Goal: Task Accomplishment & Management: Use online tool/utility

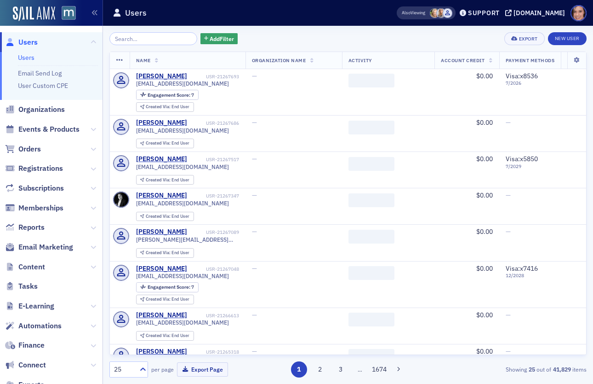
click at [52, 252] on span "Email Marketing" at bounding box center [51, 247] width 103 height 20
click at [52, 248] on span "Email Marketing" at bounding box center [45, 247] width 55 height 10
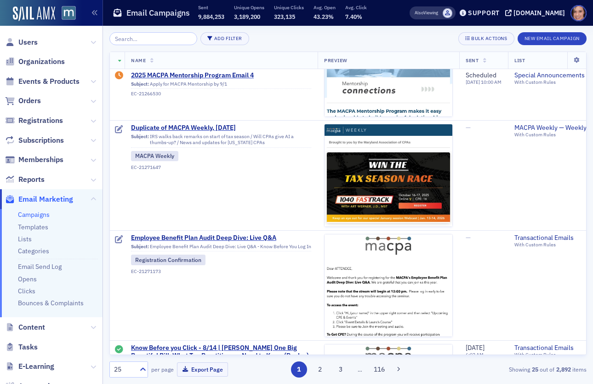
scroll to position [490, 0]
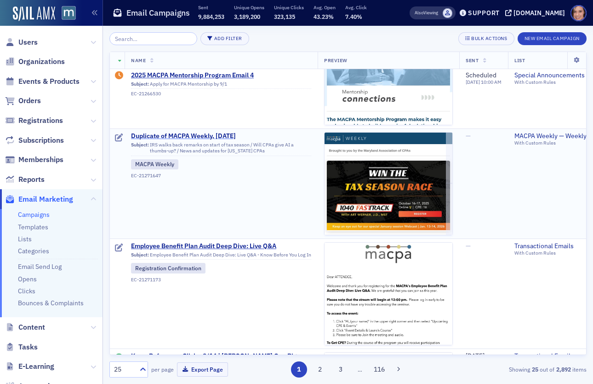
click at [203, 136] on span "Duplicate of MACPA Weekly, Aug. 8" at bounding box center [221, 136] width 180 height 8
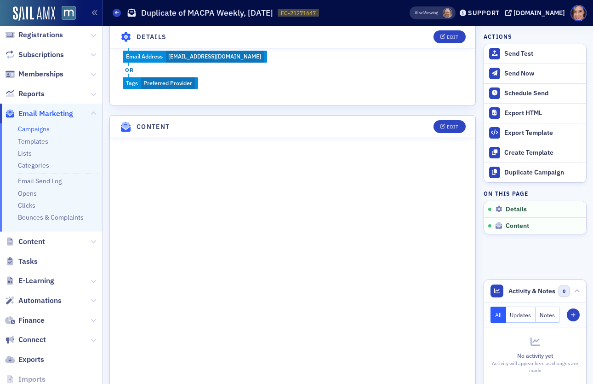
scroll to position [94, 0]
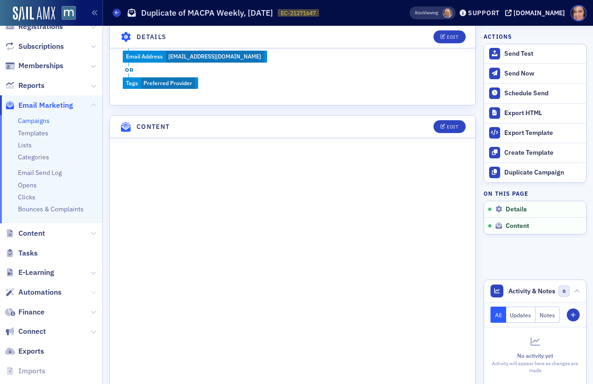
click at [92, 289] on icon at bounding box center [94, 292] width 6 height 6
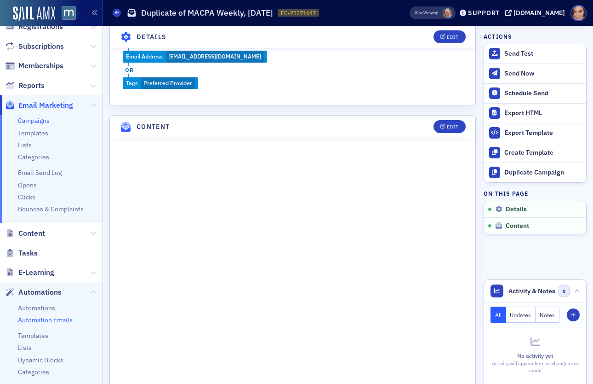
click at [58, 323] on link "Automation Emails" at bounding box center [45, 320] width 55 height 8
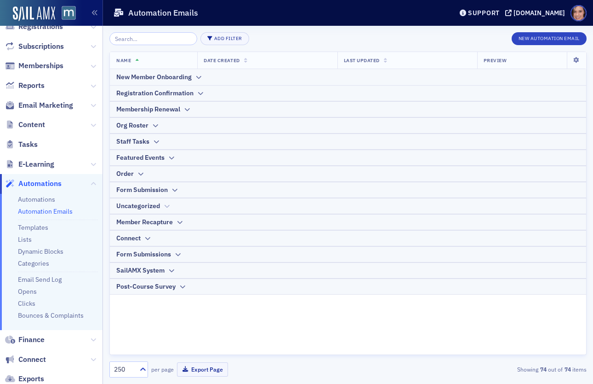
click at [163, 203] on icon at bounding box center [166, 206] width 7 height 6
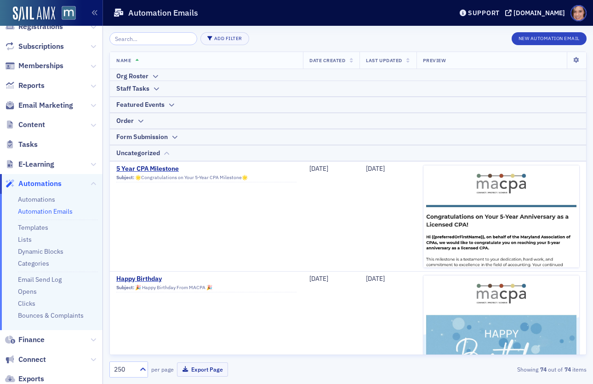
scroll to position [54, 0]
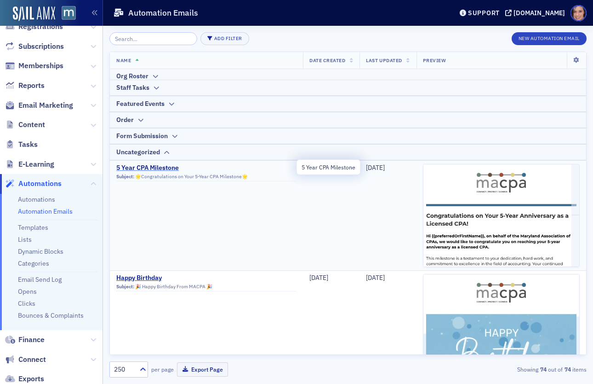
click at [154, 165] on span "5 Year CPA Milestone" at bounding box center [206, 168] width 180 height 8
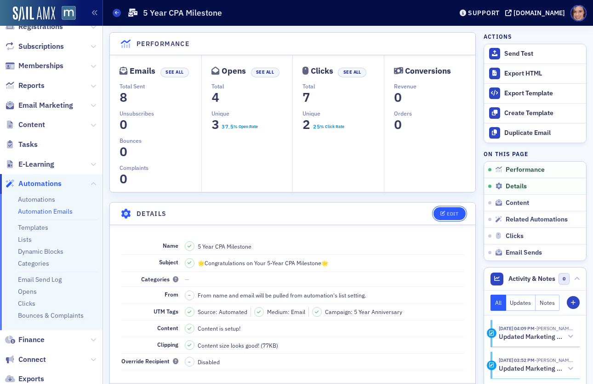
click at [445, 215] on icon "button" at bounding box center [444, 213] width 6 height 5
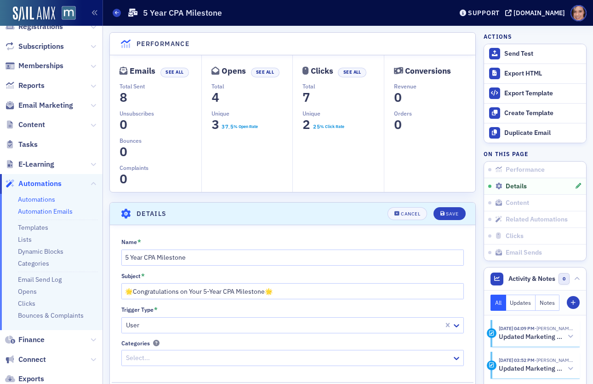
click at [50, 196] on link "Automations" at bounding box center [36, 199] width 37 height 8
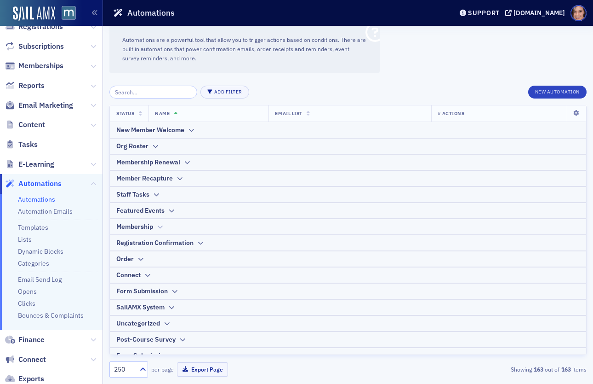
click at [159, 225] on icon at bounding box center [159, 227] width 7 height 6
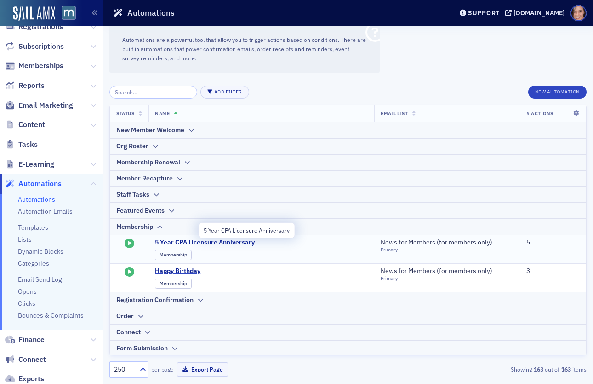
click at [190, 239] on span "5 Year CPA Licensure Anniversary" at bounding box center [245, 242] width 180 height 8
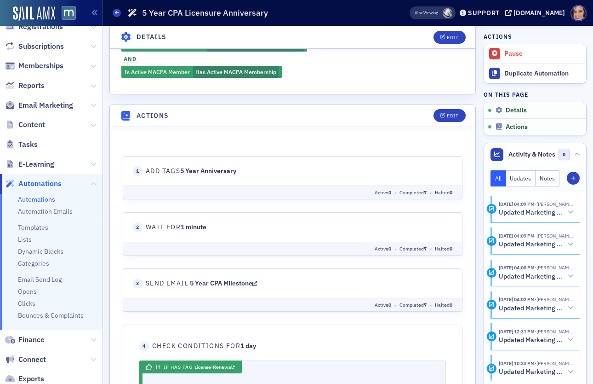
scroll to position [137, 0]
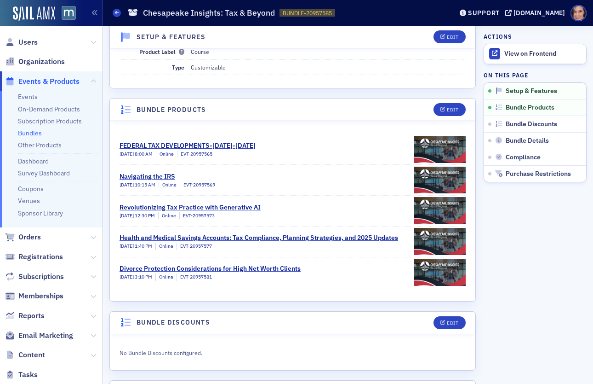
scroll to position [426, 0]
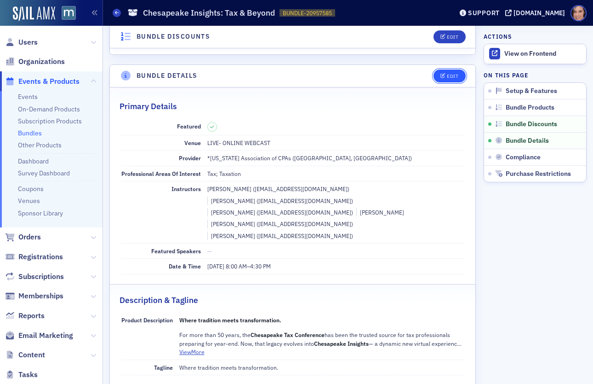
click at [450, 74] on div "Edit" at bounding box center [453, 76] width 12 height 5
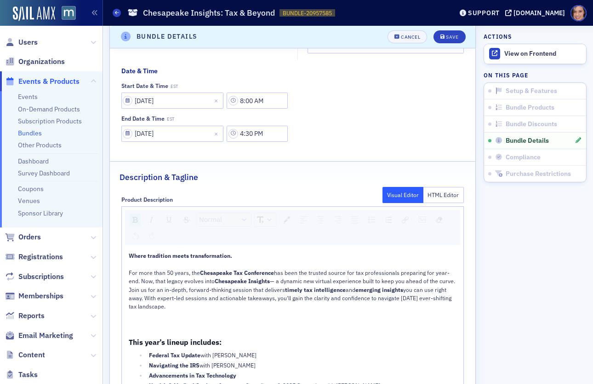
scroll to position [751, 0]
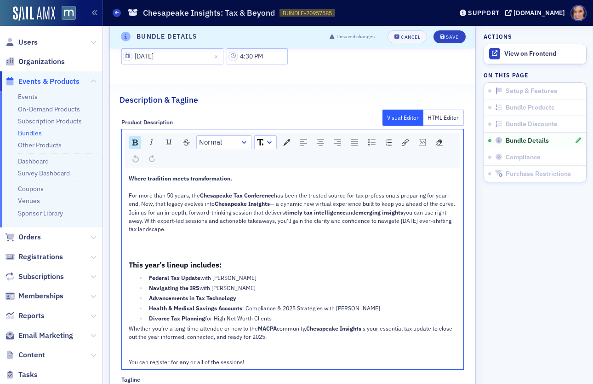
click at [336, 236] on div "Where tradition meets transformation. For more than 50 years, the Chesapeake Ta…" at bounding box center [293, 270] width 329 height 192
click at [333, 260] on div "This year’s lineup includes:" at bounding box center [293, 265] width 329 height 12
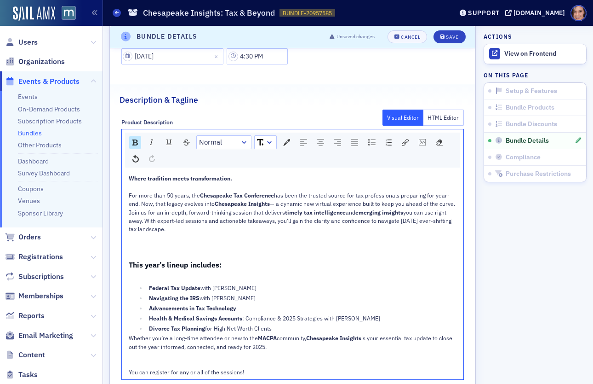
click at [317, 324] on div "Divorce Tax Planning for High Net Worth Clients" at bounding box center [303, 328] width 308 height 8
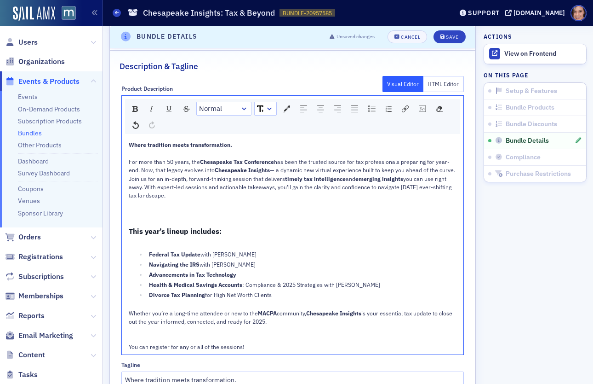
scroll to position [790, 0]
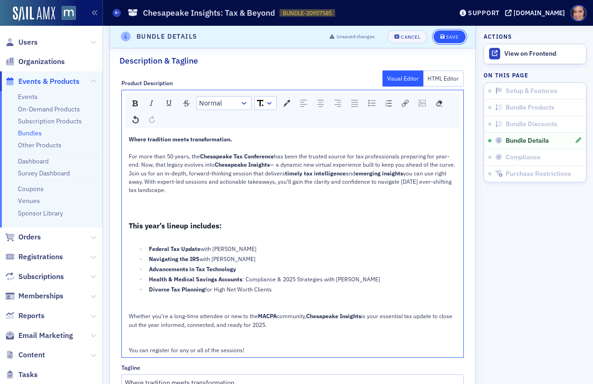
click at [452, 40] on button "Save" at bounding box center [450, 36] width 32 height 13
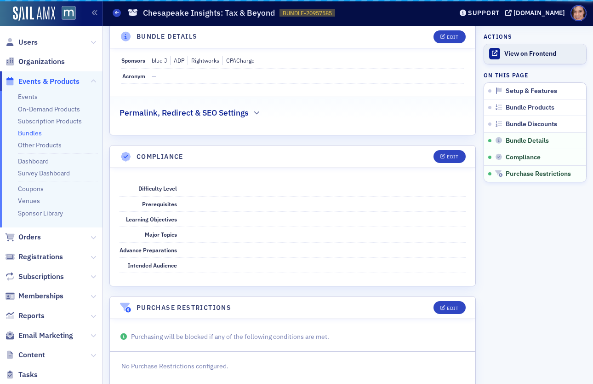
click at [513, 53] on div "View on Frontend" at bounding box center [543, 54] width 77 height 8
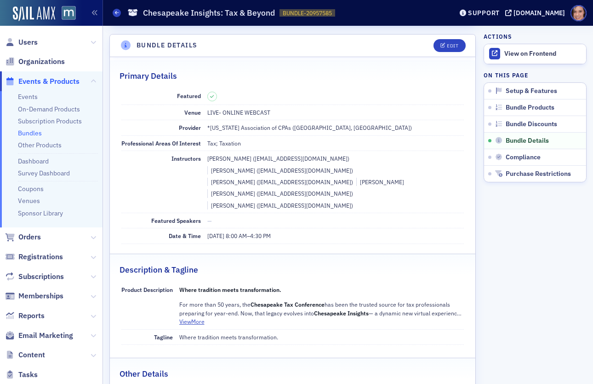
scroll to position [484, 0]
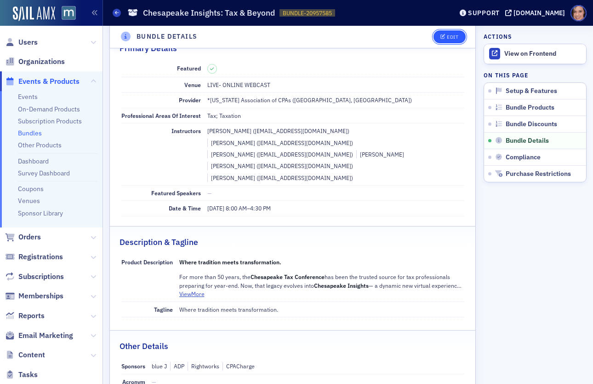
click at [450, 36] on div "Edit" at bounding box center [453, 37] width 12 height 5
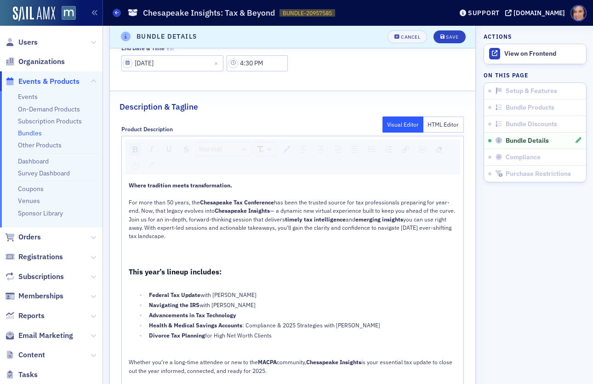
scroll to position [865, 0]
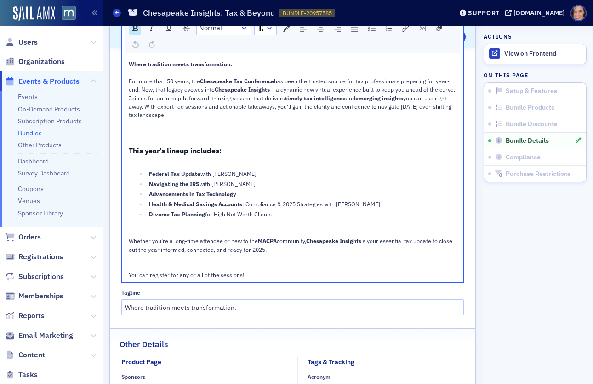
drag, startPoint x: 233, startPoint y: 119, endPoint x: 238, endPoint y: 127, distance: 9.5
click at [238, 127] on div "Where tradition meets transformation. For more than 50 years, the Chesapeake Ta…" at bounding box center [293, 169] width 329 height 219
click at [242, 148] on div "This year’s lineup includes:" at bounding box center [293, 151] width 329 height 12
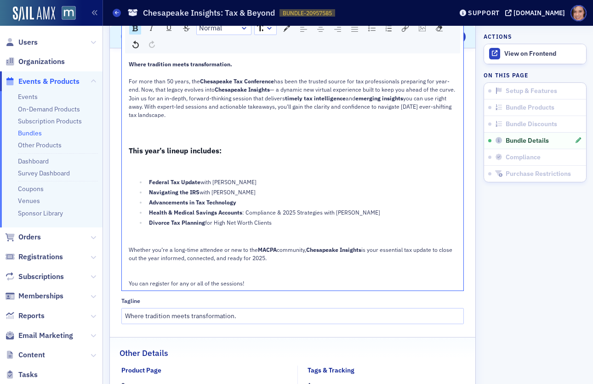
click at [301, 218] on div "Divorce Tax Planning for High Net Worth Clients" at bounding box center [303, 222] width 308 height 8
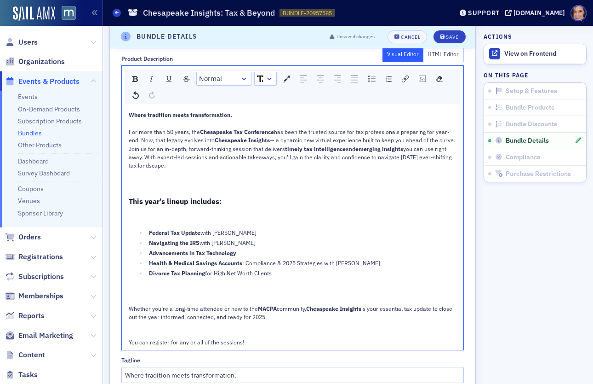
scroll to position [748, 0]
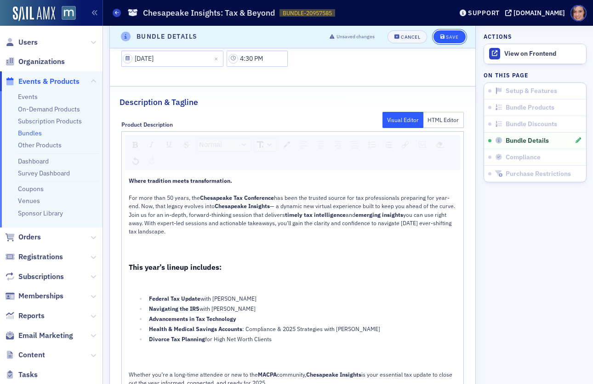
click at [454, 38] on div "Save" at bounding box center [452, 37] width 12 height 5
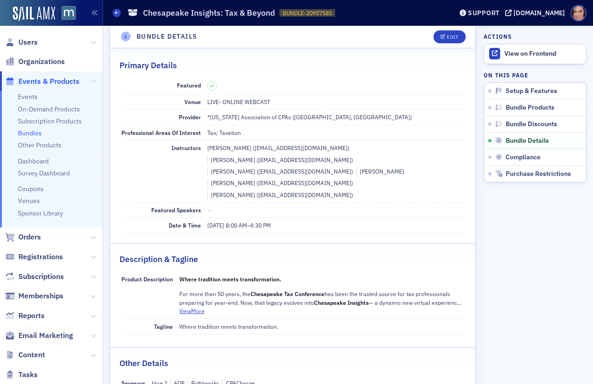
scroll to position [457, 0]
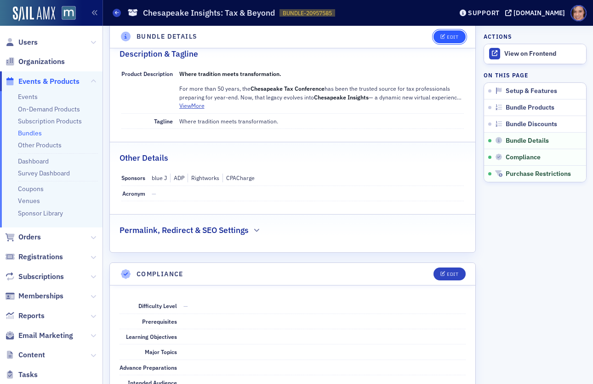
click at [448, 42] on button "Edit" at bounding box center [450, 36] width 32 height 13
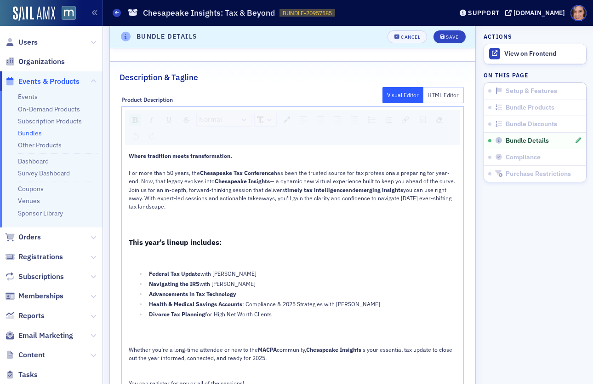
scroll to position [783, 0]
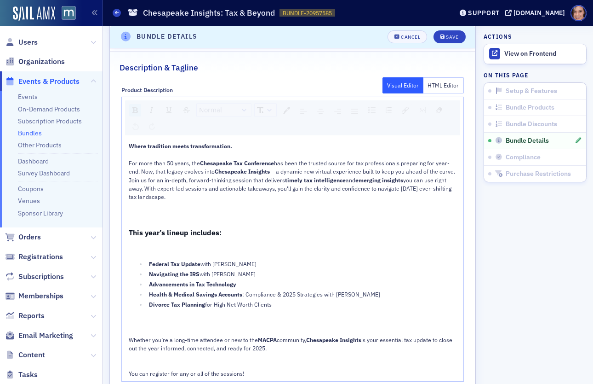
click at [202, 213] on div "rdw-editor" at bounding box center [293, 218] width 329 height 12
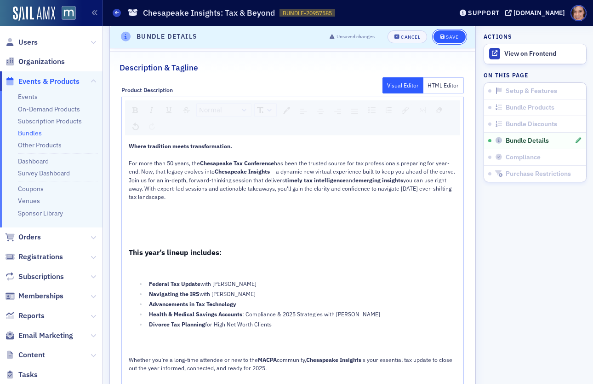
click at [451, 39] on div "Save" at bounding box center [452, 37] width 12 height 5
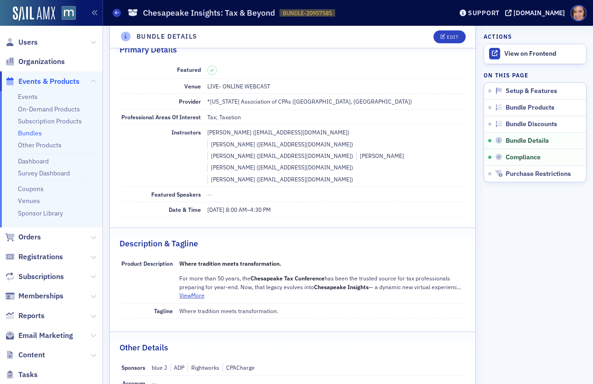
scroll to position [457, 0]
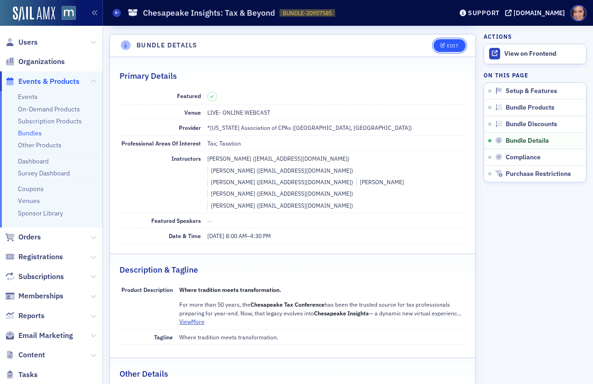
click at [451, 43] on div "Edit" at bounding box center [453, 45] width 12 height 5
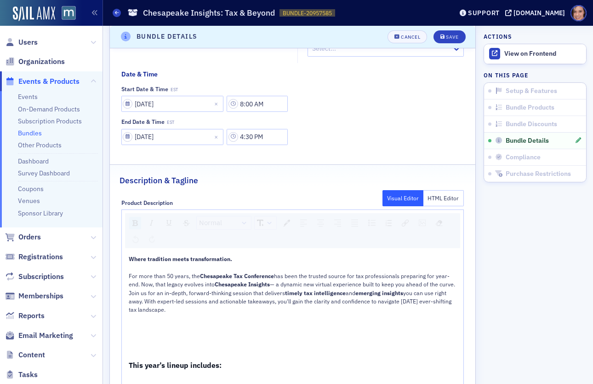
scroll to position [875, 0]
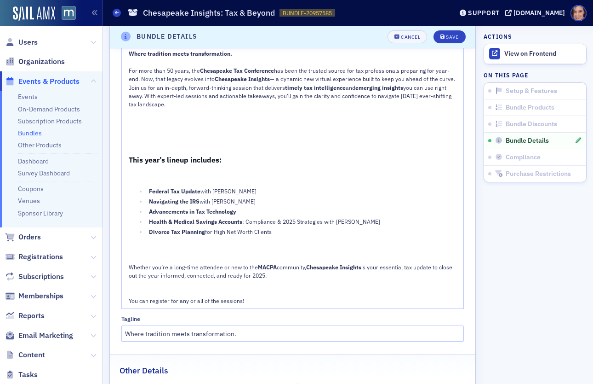
click at [200, 155] on span "This year’s lineup includes:" at bounding box center [175, 159] width 93 height 9
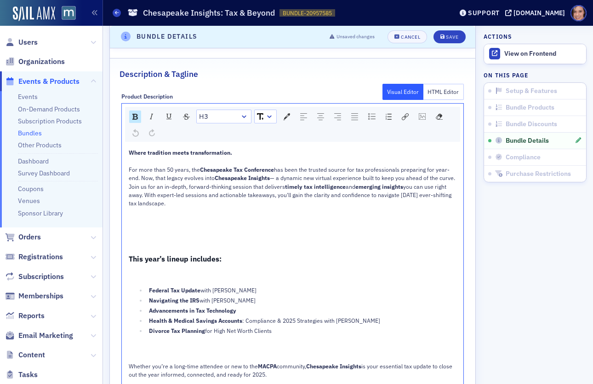
scroll to position [774, 0]
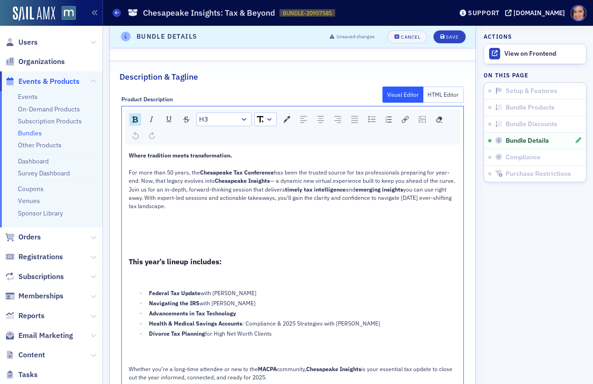
click at [203, 257] on span "This year’s lineup includes:" at bounding box center [175, 261] width 93 height 9
click at [222, 116] on span "Block Type" at bounding box center [216, 119] width 34 height 11
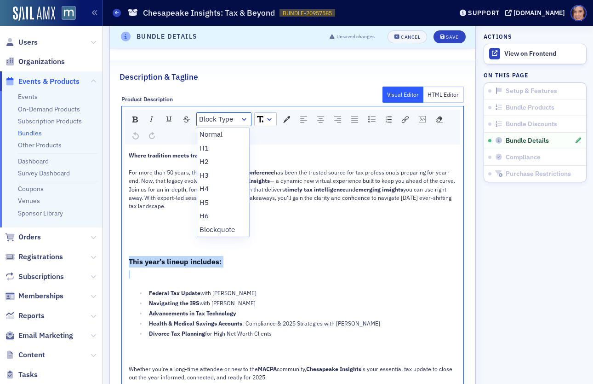
click at [222, 116] on span "Block Type" at bounding box center [216, 119] width 34 height 11
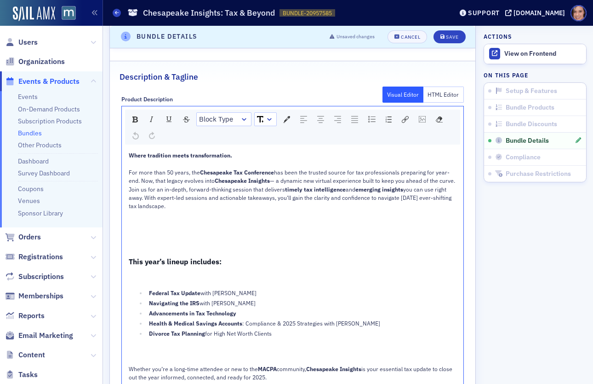
click at [196, 257] on span "This year’s lineup includes:" at bounding box center [175, 261] width 93 height 9
click at [158, 260] on span "This year’s lineup includes:" at bounding box center [175, 261] width 93 height 9
drag, startPoint x: 128, startPoint y: 258, endPoint x: 221, endPoint y: 257, distance: 92.5
click at [221, 257] on div "This year’s lineup includes:" at bounding box center [293, 262] width 329 height 12
click at [210, 112] on div "H3" at bounding box center [223, 119] width 55 height 14
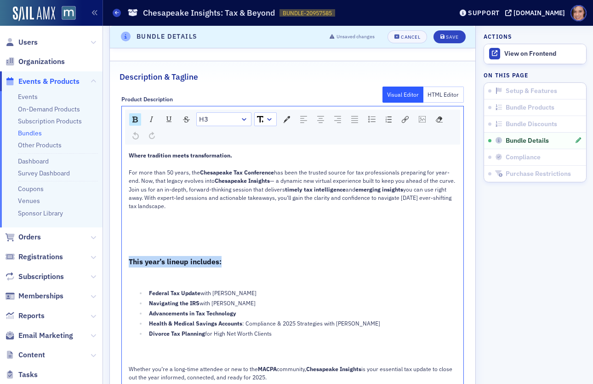
click at [212, 113] on link "H3" at bounding box center [224, 119] width 54 height 13
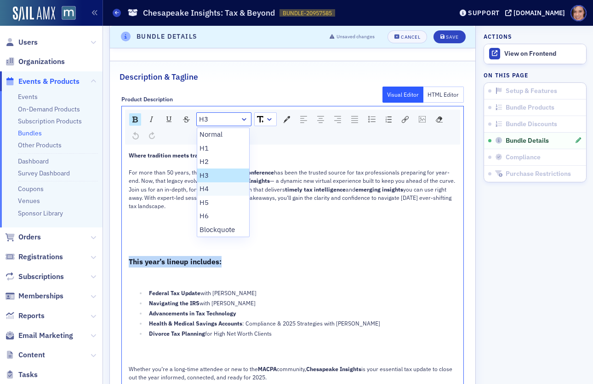
click at [223, 183] on li "H4" at bounding box center [223, 189] width 52 height 14
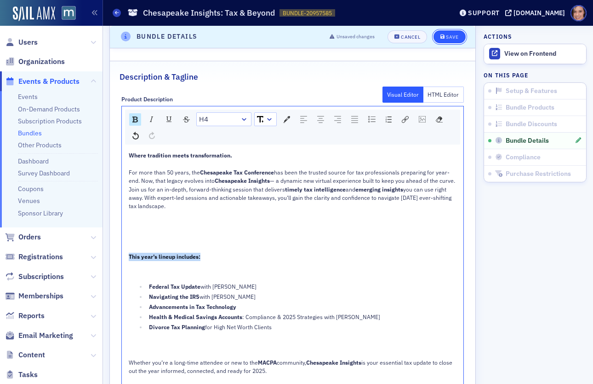
click at [456, 37] on div "Save" at bounding box center [452, 37] width 12 height 5
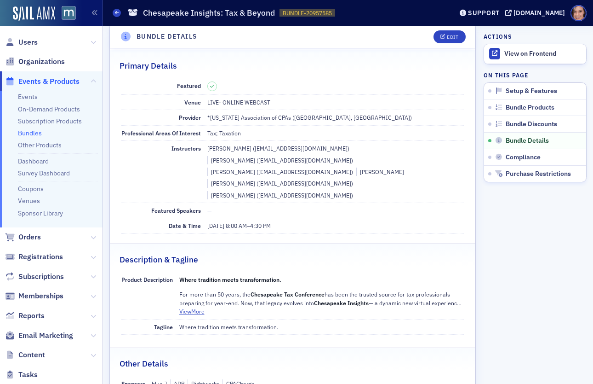
scroll to position [457, 0]
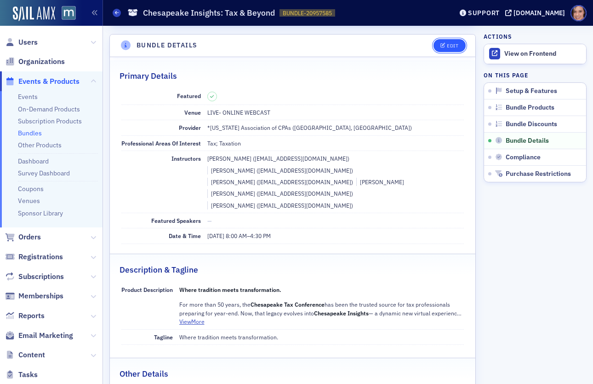
click at [445, 43] on icon "button" at bounding box center [444, 45] width 6 height 5
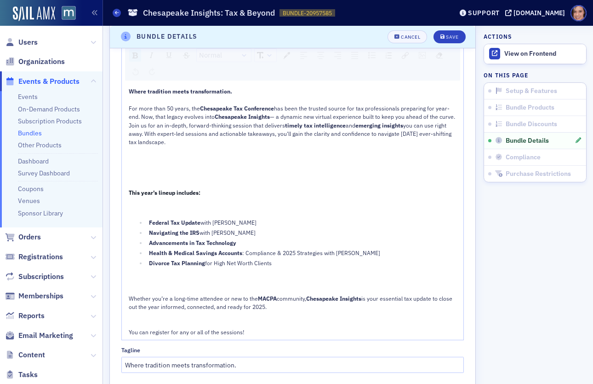
scroll to position [825, 0]
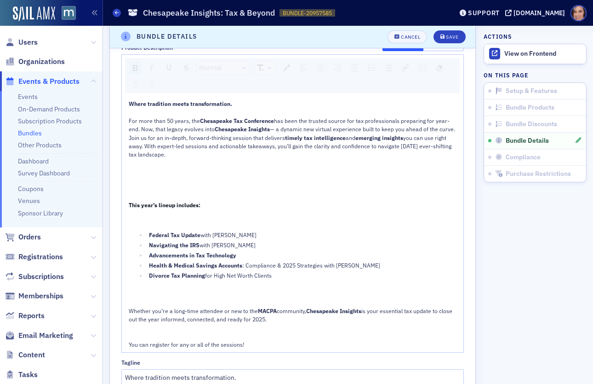
click at [134, 185] on div "rdw-editor" at bounding box center [293, 188] width 329 height 8
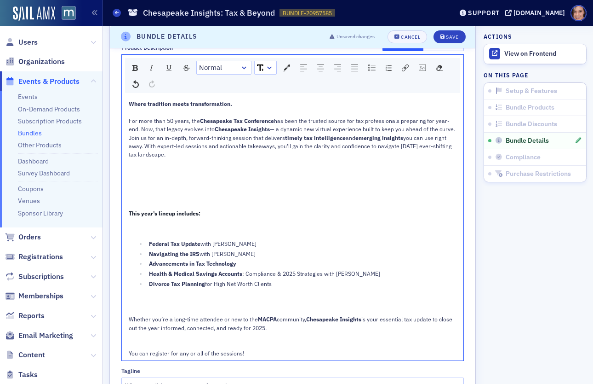
click at [166, 102] on div "Where tradition meets transformation." at bounding box center [293, 103] width 329 height 8
click at [230, 64] on link "Normal" at bounding box center [224, 67] width 54 height 13
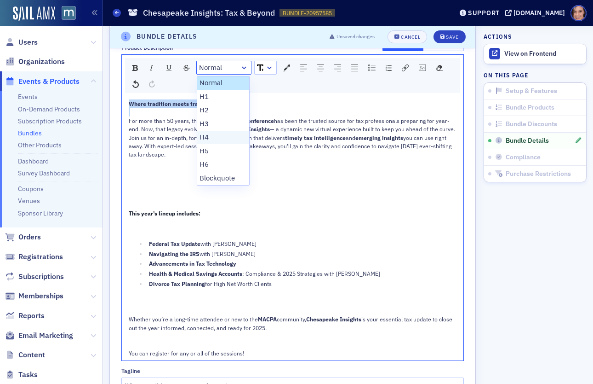
click at [225, 131] on li "H4" at bounding box center [223, 138] width 52 height 14
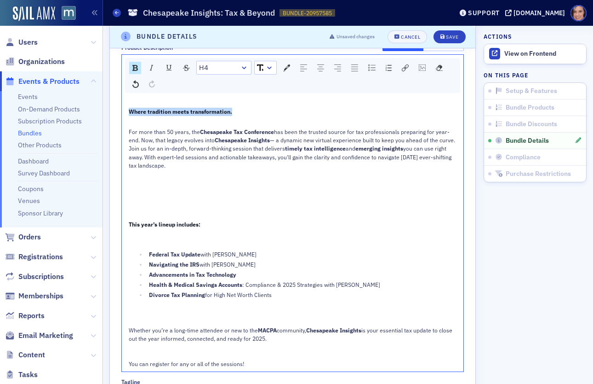
scroll to position [833, 0]
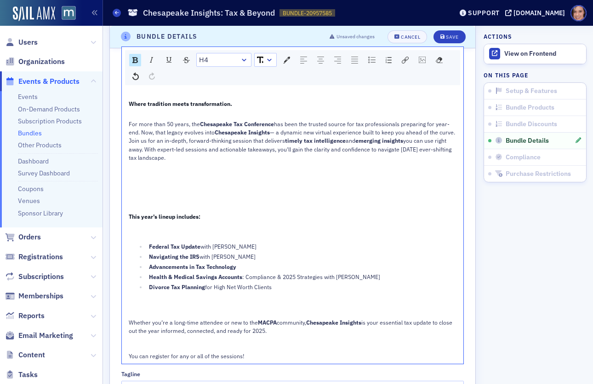
click at [446, 29] on header "Bundle Details Unsaved changes Cancel Save" at bounding box center [293, 37] width 366 height 23
click at [448, 32] on button "Save" at bounding box center [450, 36] width 32 height 13
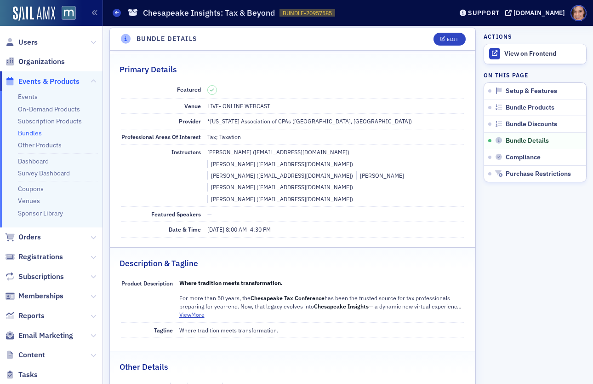
scroll to position [457, 0]
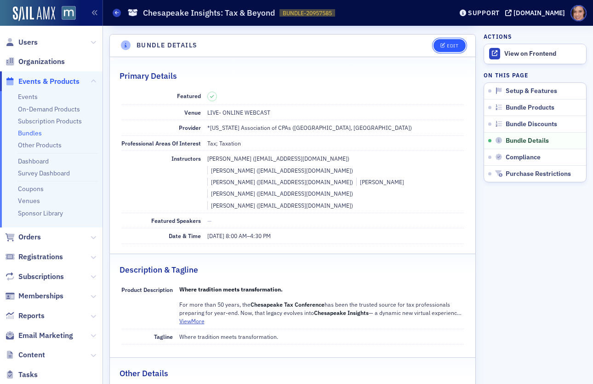
click at [453, 43] on div "Edit" at bounding box center [453, 45] width 12 height 5
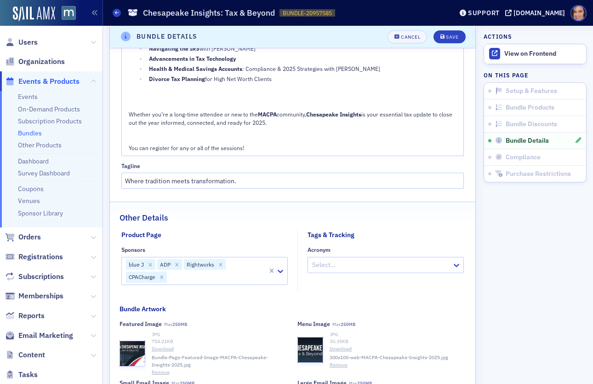
scroll to position [1262, 0]
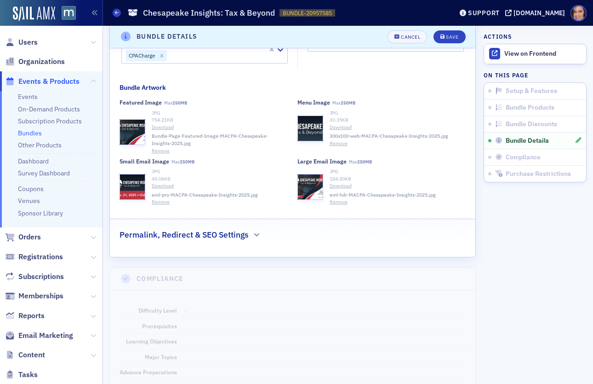
click at [262, 226] on div "Permalink, Redirect & SEO Settings" at bounding box center [293, 230] width 346 height 22
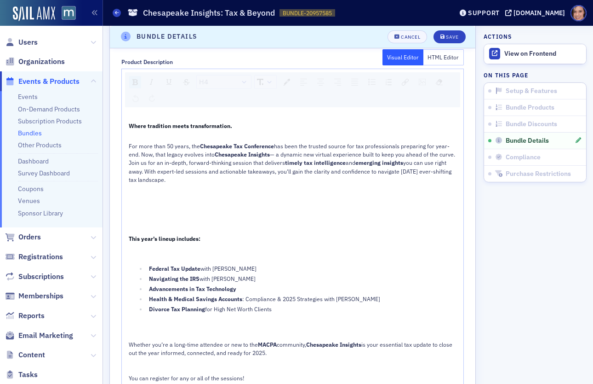
scroll to position [818, 0]
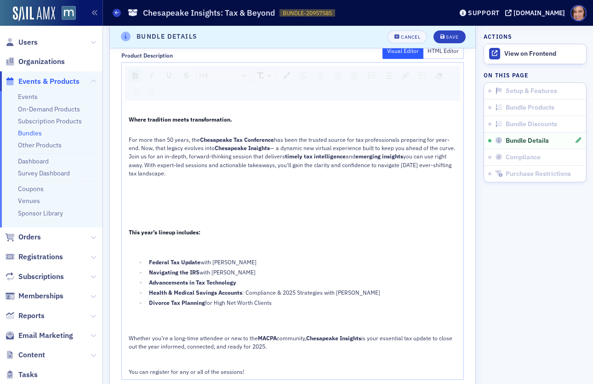
click at [170, 260] on span "Federal Tax Update" at bounding box center [175, 261] width 52 height 7
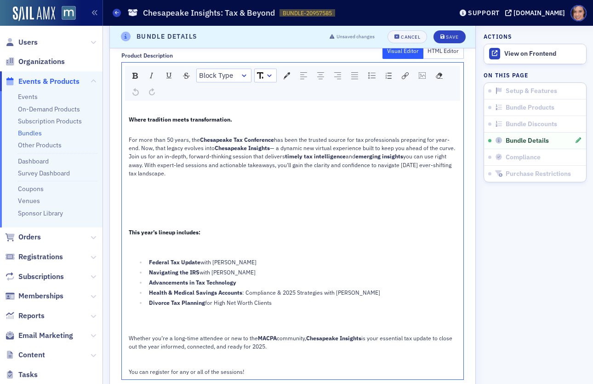
copy div "Where tradition meets transformation. For more than 50 years, the Chesapeake Ta…"
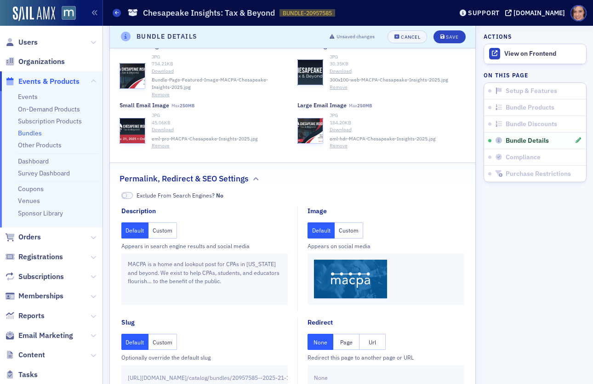
scroll to position [1338, 0]
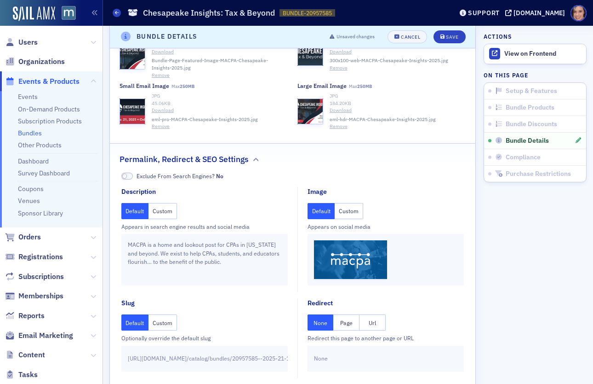
click at [168, 206] on button "Custom" at bounding box center [163, 211] width 29 height 16
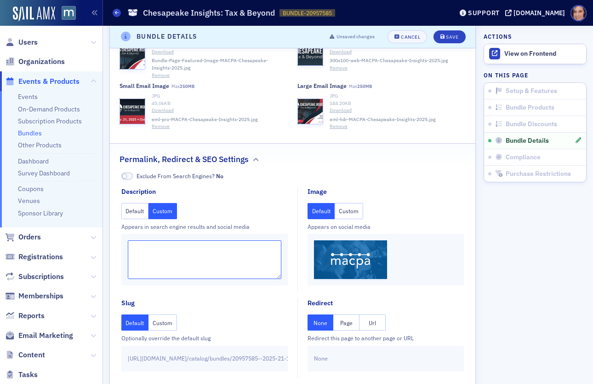
click at [181, 253] on textarea at bounding box center [205, 259] width 154 height 39
paste textarea "Where tradition meets transformation. Chesapeake Insights, formerly the Chesape…"
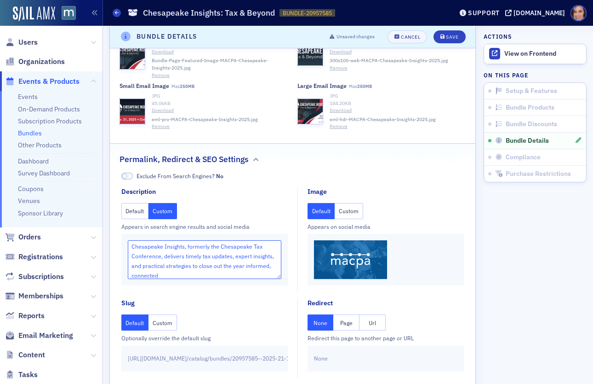
scroll to position [0, 0]
click at [130, 250] on textarea "Where tradition meets transformation. Chesapeake Insights, formerly the Chesape…" at bounding box center [205, 259] width 154 height 39
drag, startPoint x: 152, startPoint y: 251, endPoint x: 268, endPoint y: 250, distance: 115.9
click at [268, 250] on textarea "Where tradition meets transformation. Chesapeake Insights, formerly the Chesape…" at bounding box center [205, 259] width 154 height 39
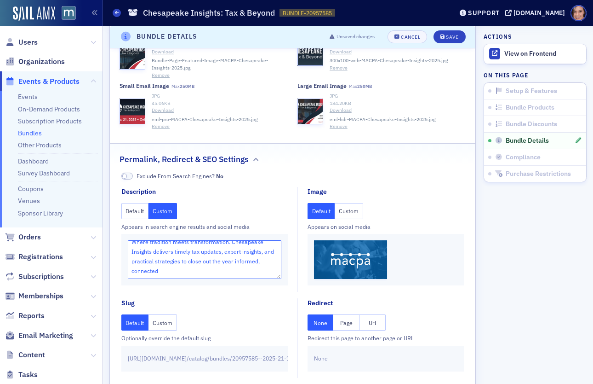
click at [260, 257] on textarea "Where tradition meets transformation. Chesapeake Insights delivers timely tax u…" at bounding box center [205, 259] width 154 height 39
click at [256, 266] on textarea "Where tradition meets transformation. Chesapeake Insights delivers timely tax u…" at bounding box center [205, 259] width 154 height 39
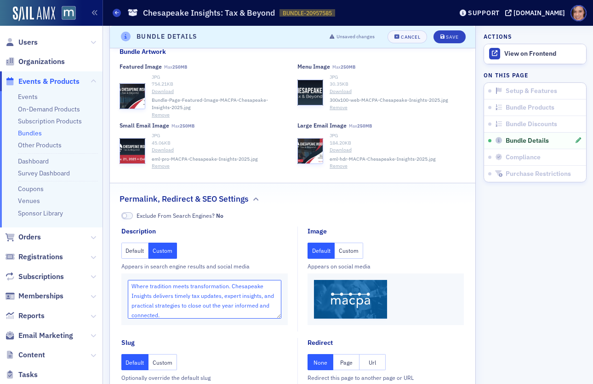
scroll to position [1296, 0]
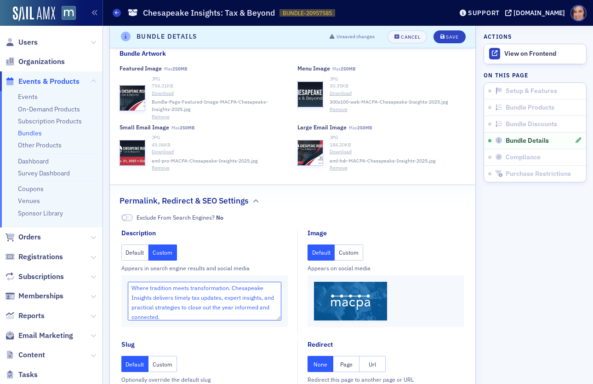
type textarea "Where tradition meets transformation. Chesapeake Insights delivers timely tax u…"
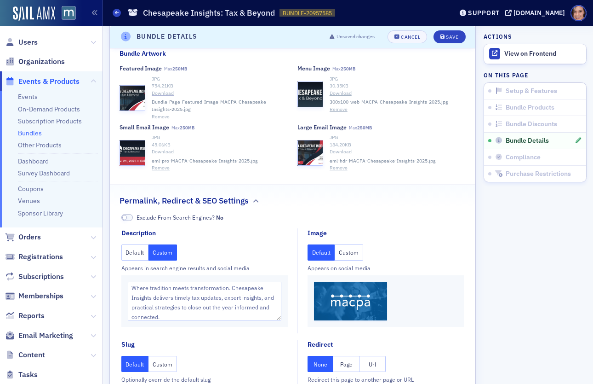
click at [157, 90] on link "Download" at bounding box center [220, 93] width 136 height 7
click at [351, 244] on button "Custom" at bounding box center [349, 252] width 29 height 16
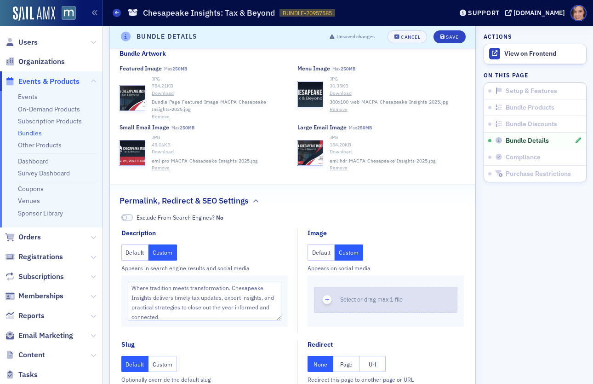
click at [365, 288] on button "Select or drag max 1 file" at bounding box center [386, 300] width 144 height 26
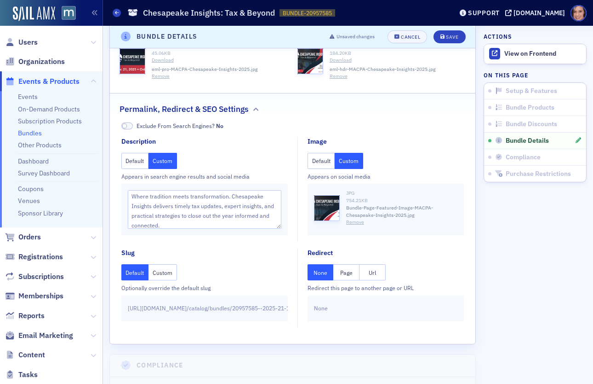
scroll to position [1392, 0]
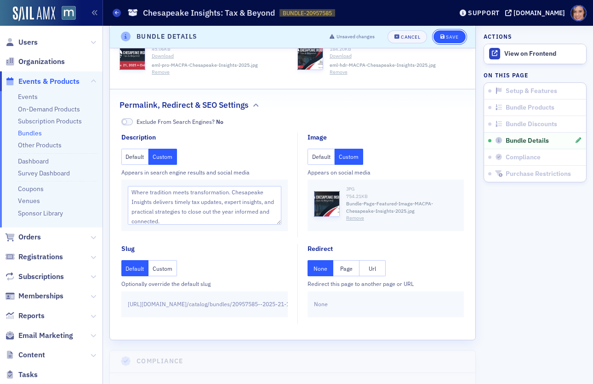
click at [445, 39] on button "Save" at bounding box center [450, 36] width 32 height 13
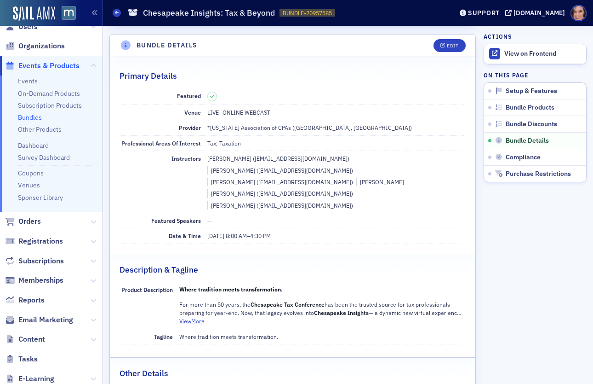
scroll to position [23, 0]
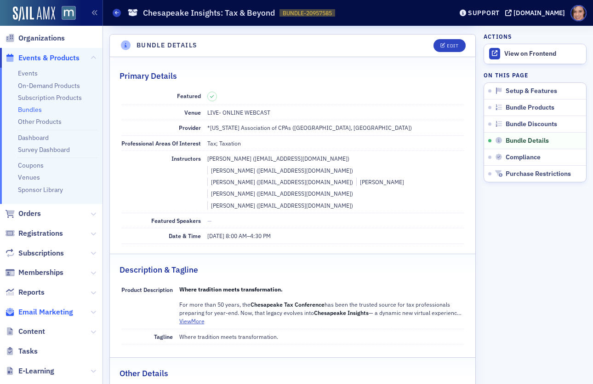
click at [45, 311] on span "Email Marketing" at bounding box center [45, 312] width 55 height 10
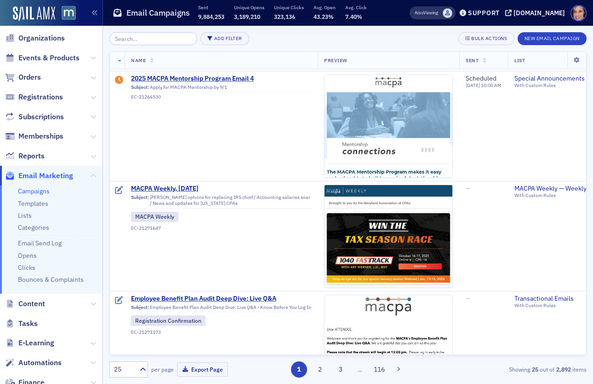
scroll to position [472, 0]
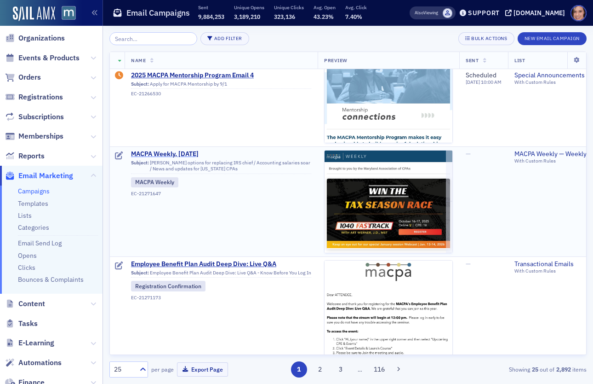
click at [193, 154] on span "MACPA Weekly, Aug. 15" at bounding box center [221, 154] width 180 height 8
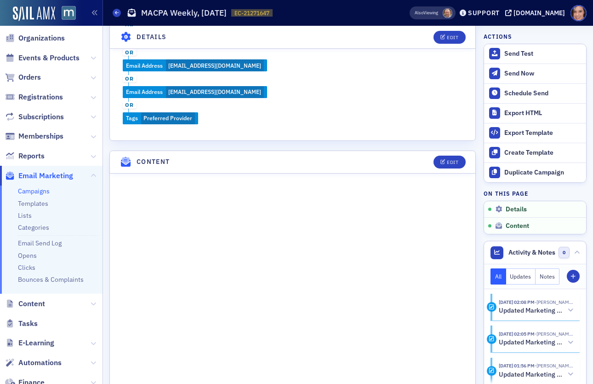
scroll to position [420, 0]
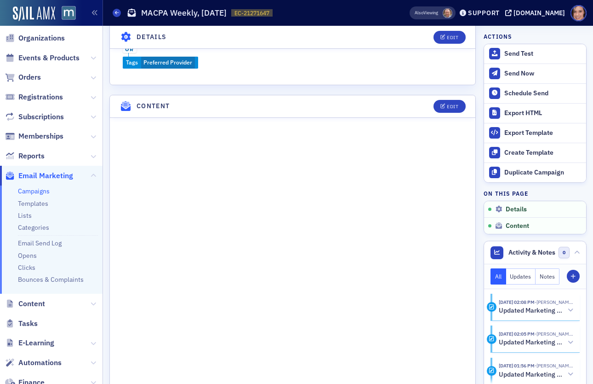
click at [444, 95] on header "Content Edit" at bounding box center [293, 106] width 366 height 23
click at [443, 104] on icon "button" at bounding box center [444, 106] width 6 height 5
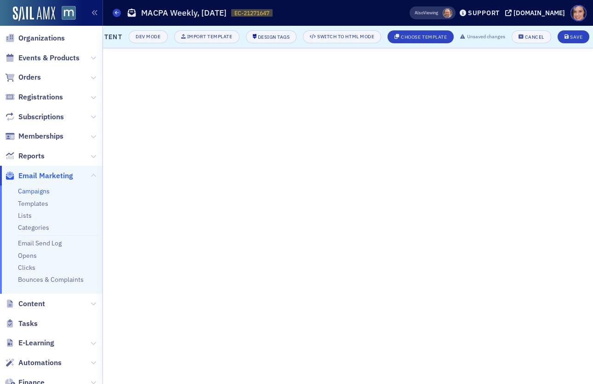
scroll to position [0, 44]
click at [574, 27] on header "Content Dev Mode Import Template Design Tags Switch to HTML Mode Choose Templat…" at bounding box center [348, 37] width 490 height 23
click at [574, 32] on button "Save" at bounding box center [568, 36] width 32 height 13
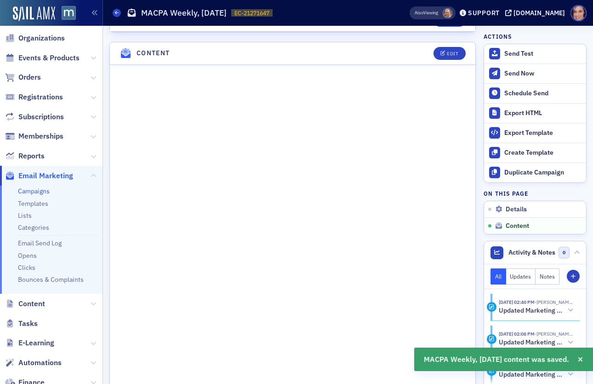
scroll to position [518, 0]
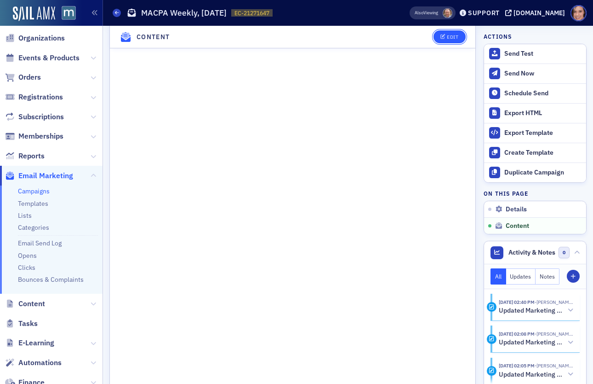
click at [449, 35] on div "Edit" at bounding box center [453, 37] width 12 height 5
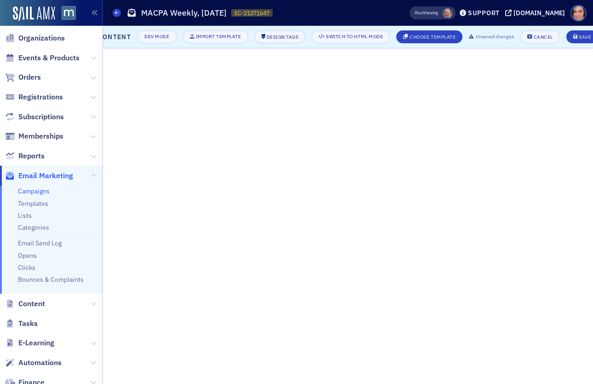
scroll to position [0, 44]
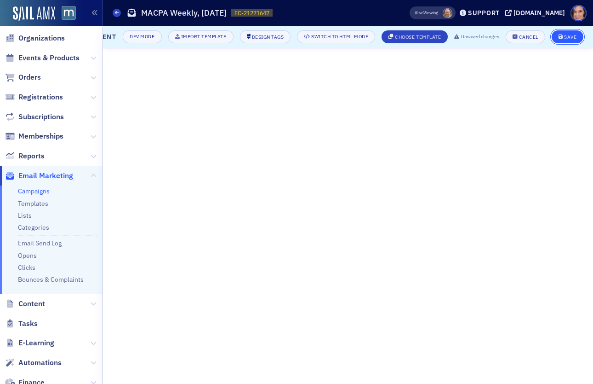
click at [579, 33] on button "Save" at bounding box center [568, 36] width 32 height 13
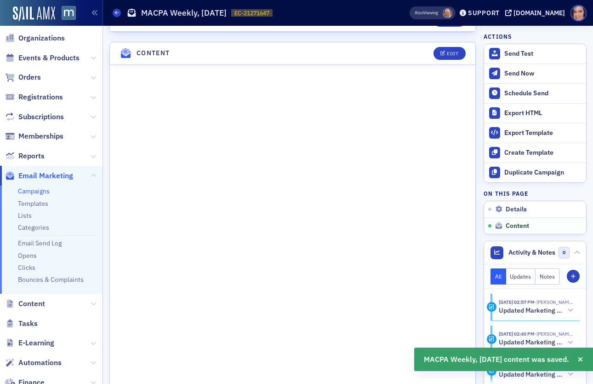
scroll to position [675, 0]
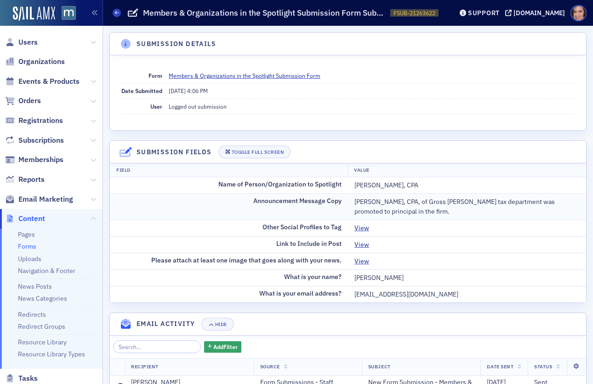
click at [429, 203] on div "Tyler von Lange, CPA, of Gross Mendelsohn's tax department was promoted to prin…" at bounding box center [467, 206] width 225 height 19
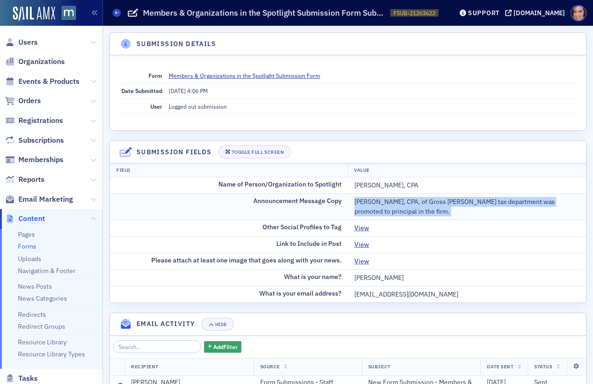
click at [429, 203] on div "Tyler von Lange, CPA, of Gross Mendelsohn's tax department was promoted to prin…" at bounding box center [467, 206] width 225 height 19
copy div "Tyler von Lange, CPA, of Gross Mendelsohn's tax department was promoted to prin…"
click at [362, 242] on link "View" at bounding box center [366, 245] width 22 height 10
click at [404, 201] on div "Tyler von Lange, CPA, of Gross Mendelsohn's tax department was promoted to prin…" at bounding box center [467, 206] width 225 height 19
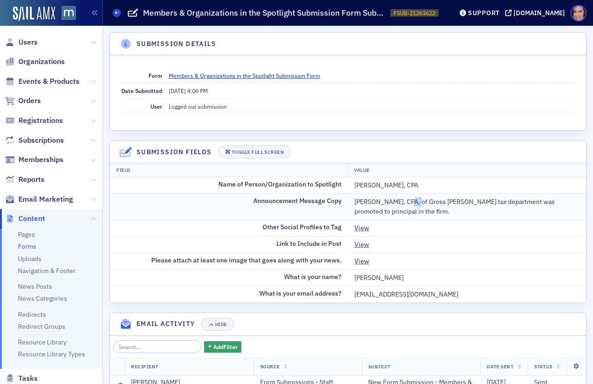
click at [404, 201] on div "Tyler von Lange, CPA, of Gross Mendelsohn's tax department was promoted to prin…" at bounding box center [467, 206] width 225 height 19
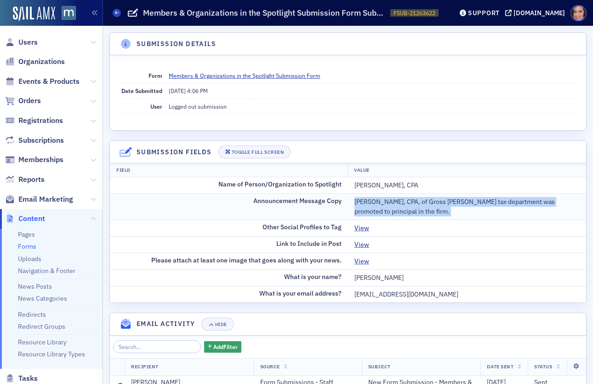
click at [404, 201] on div "Tyler von Lange, CPA, of Gross Mendelsohn's tax department was promoted to prin…" at bounding box center [467, 206] width 225 height 19
click at [359, 243] on link "View" at bounding box center [366, 245] width 22 height 10
click at [363, 260] on link "View" at bounding box center [366, 261] width 22 height 10
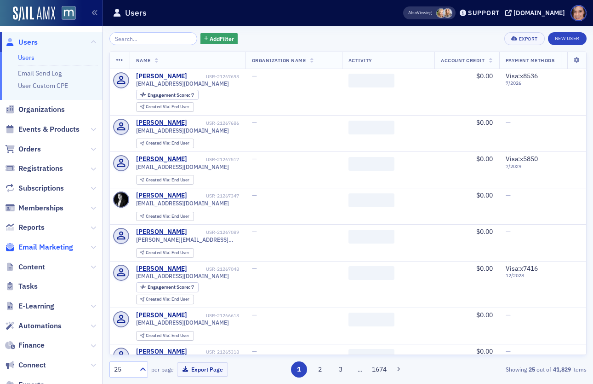
click at [46, 248] on span "Email Marketing" at bounding box center [45, 247] width 55 height 10
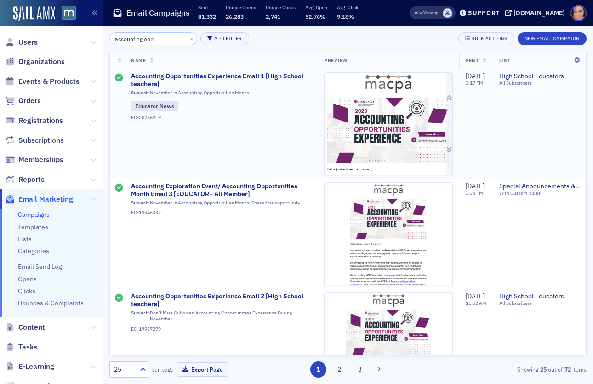
click at [375, 125] on img at bounding box center [389, 249] width 128 height 353
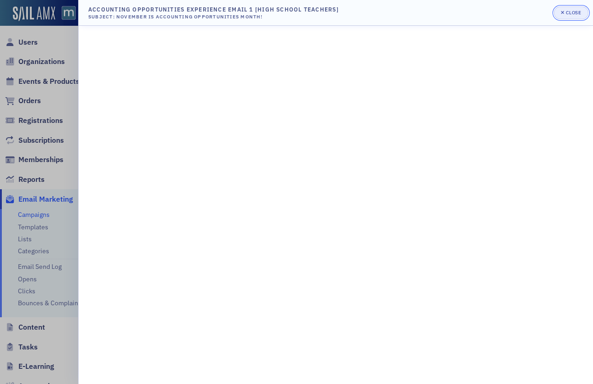
click at [568, 12] on div "Close" at bounding box center [574, 12] width 16 height 5
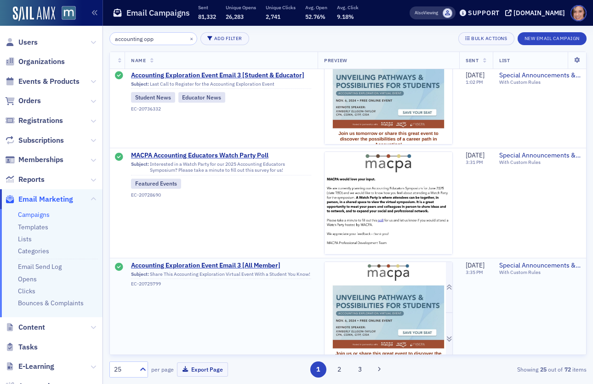
scroll to position [2457, 0]
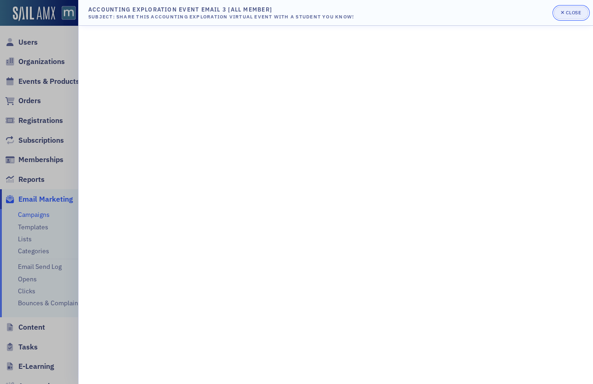
click at [575, 10] on div "Close" at bounding box center [574, 12] width 16 height 5
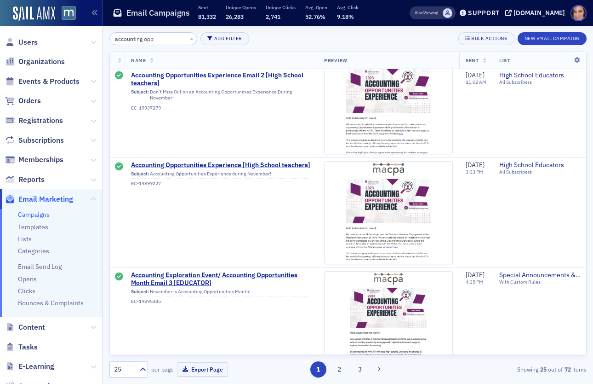
scroll to position [0, 0]
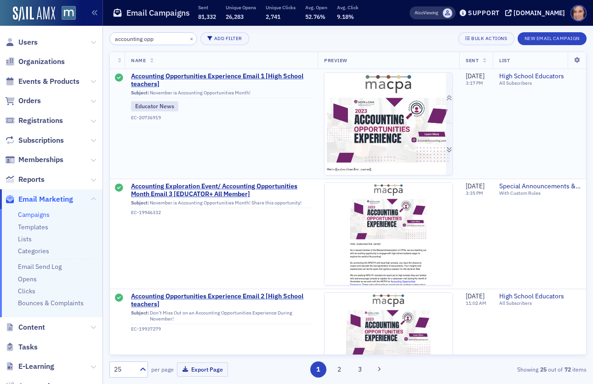
click at [390, 136] on img at bounding box center [389, 249] width 128 height 353
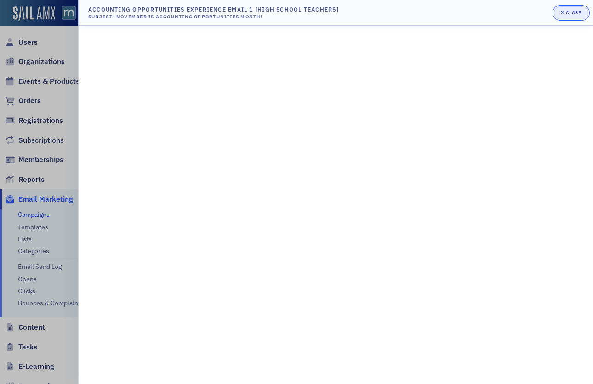
click at [570, 12] on div "Close" at bounding box center [574, 12] width 16 height 5
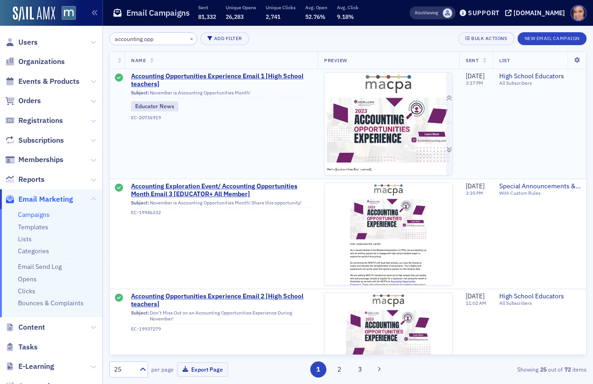
click at [378, 113] on img at bounding box center [389, 249] width 128 height 353
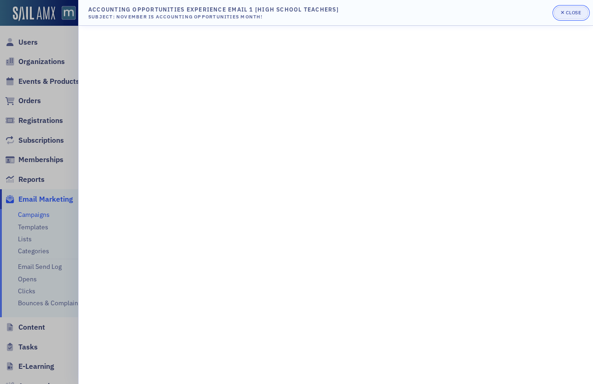
click at [567, 10] on div "Close" at bounding box center [574, 12] width 16 height 5
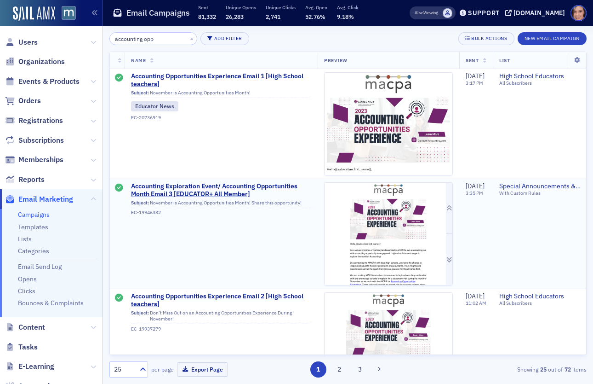
click at [439, 247] on img at bounding box center [389, 336] width 128 height 307
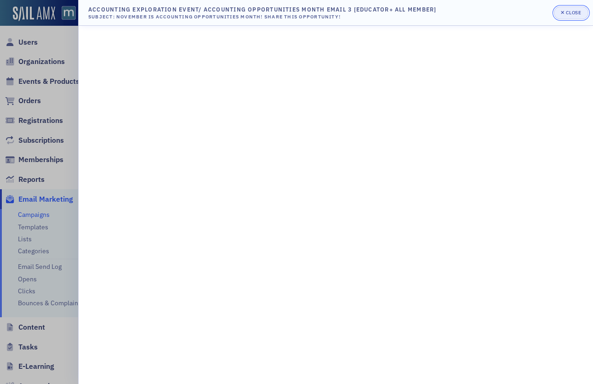
click at [577, 13] on div "Close" at bounding box center [574, 12] width 16 height 5
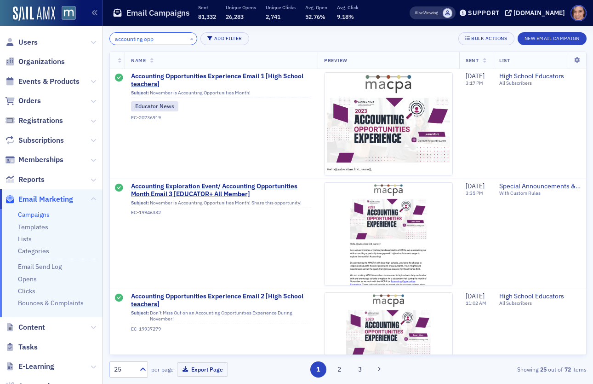
click at [155, 41] on input "accounting opp" at bounding box center [153, 38] width 88 height 13
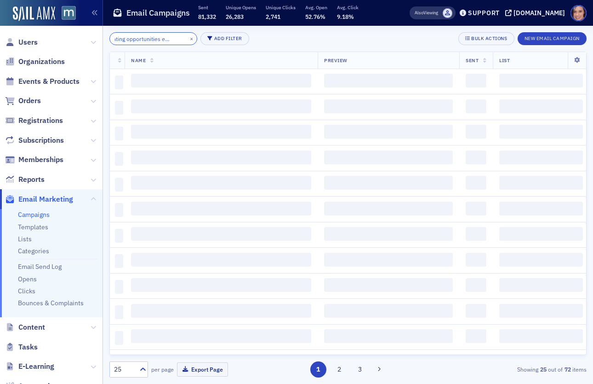
scroll to position [0, 32]
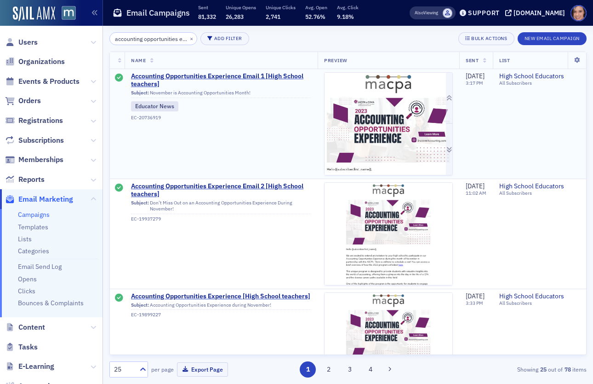
click at [360, 103] on img at bounding box center [389, 249] width 128 height 353
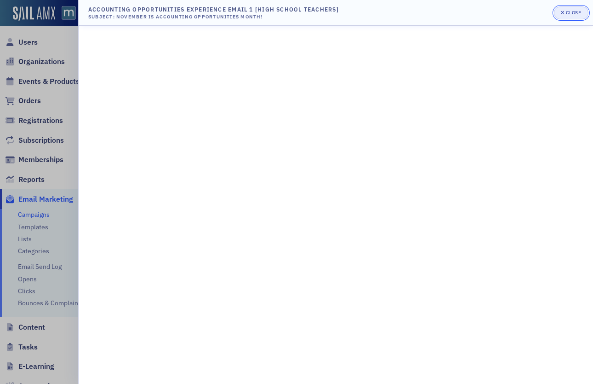
click at [566, 14] on div "Close" at bounding box center [574, 12] width 16 height 5
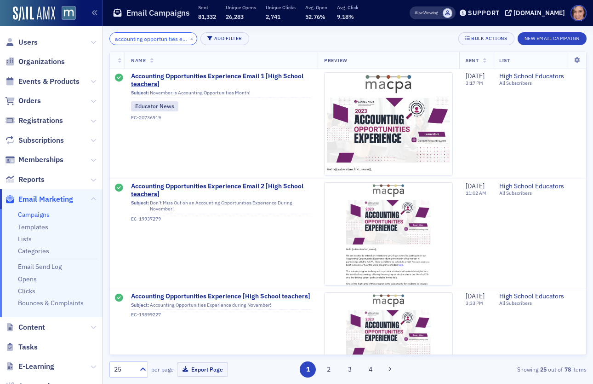
click at [152, 42] on input "accounting opportunities experience" at bounding box center [153, 38] width 88 height 13
click at [151, 37] on input "accounting opportunities experience" at bounding box center [153, 38] width 88 height 13
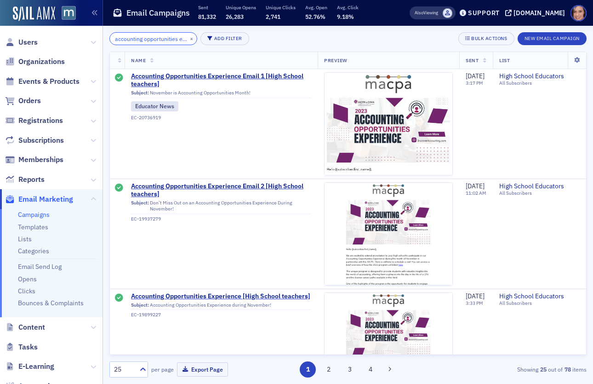
click at [151, 37] on input "accounting opportunities experience" at bounding box center [153, 38] width 88 height 13
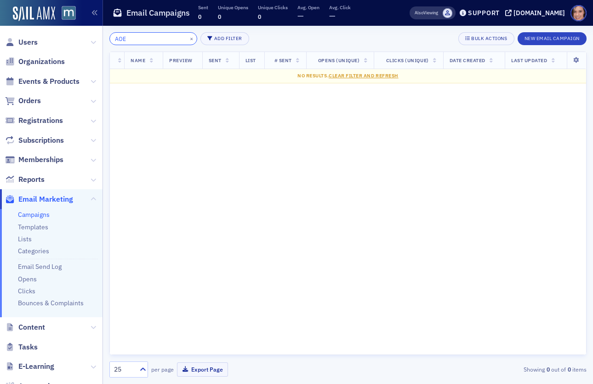
click at [146, 44] on input "AOE" at bounding box center [153, 38] width 88 height 13
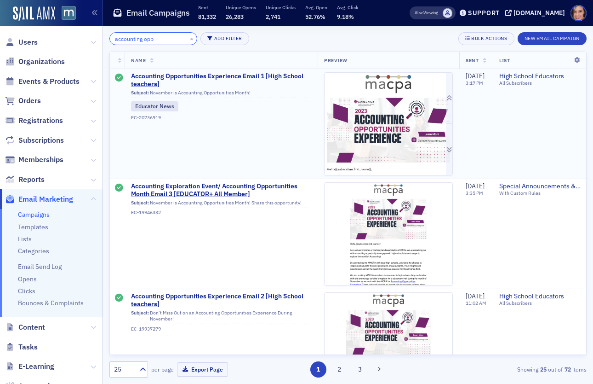
type input "accounting opp"
click at [388, 114] on img at bounding box center [389, 249] width 128 height 353
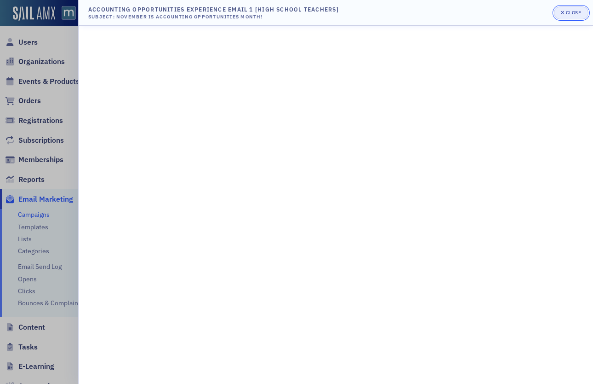
click at [575, 15] on div "Close" at bounding box center [574, 12] width 16 height 5
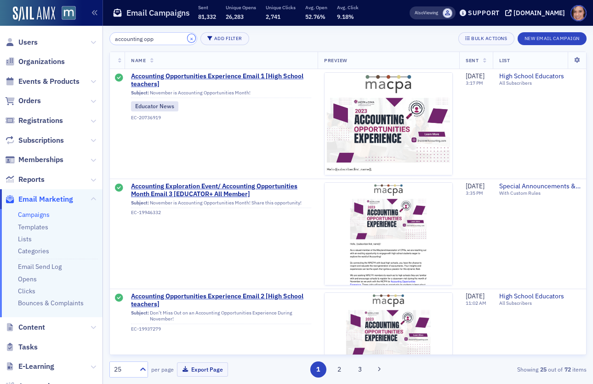
click at [188, 40] on button "×" at bounding box center [192, 38] width 8 height 8
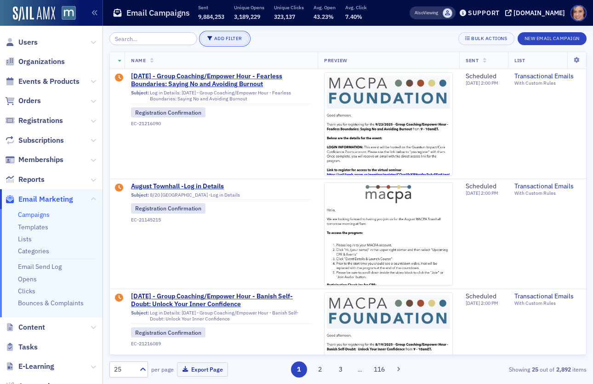
click at [214, 40] on button "Add Filter" at bounding box center [225, 38] width 49 height 13
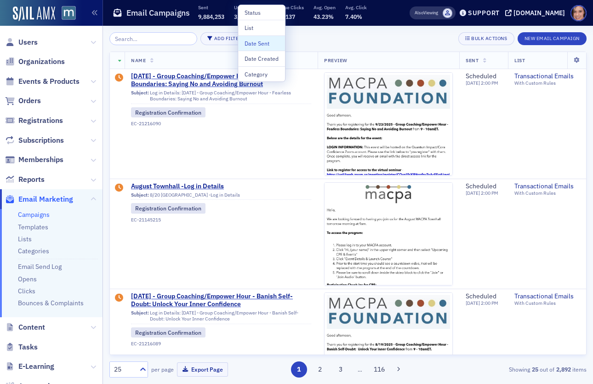
click at [271, 40] on div "Date Sent" at bounding box center [262, 43] width 34 height 8
select select "7"
select select "2025"
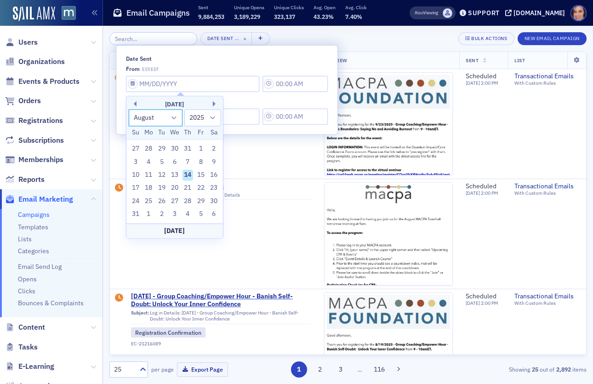
click at [160, 114] on select "January February March April May June July August September October November De…" at bounding box center [155, 117] width 54 height 17
select select "10"
click at [198, 115] on select "1900 1901 1902 1903 1904 1905 1906 1907 1908 1909 1910 1911 1912 1913 1914 1915…" at bounding box center [202, 117] width 37 height 17
select select "2024"
click at [202, 147] on div "1" at bounding box center [201, 149] width 11 height 11
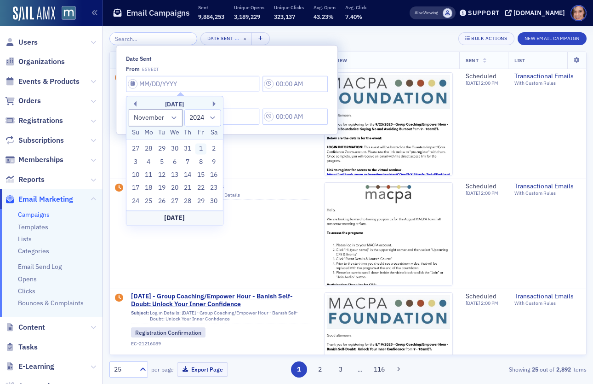
type input "11/01/2024"
type input "3:00 PM"
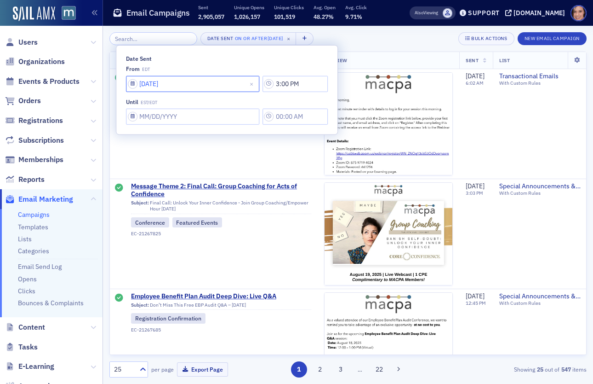
select select "10"
select select "2024"
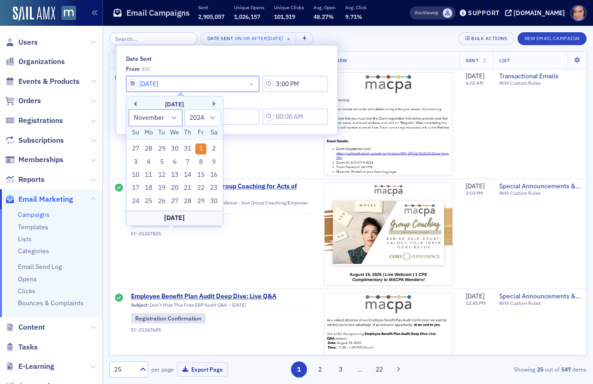
click at [210, 86] on input "11/01/2024" at bounding box center [192, 83] width 133 height 16
click at [146, 121] on select "January February March April May June July August September October November De…" at bounding box center [155, 117] width 54 height 17
select select "9"
click at [161, 146] on div "1" at bounding box center [161, 149] width 11 height 11
type input "10/01/2024"
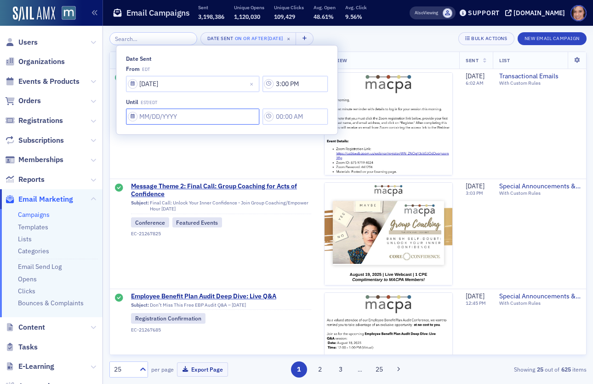
click at [193, 92] on input "Date Sent" at bounding box center [192, 83] width 133 height 16
select select "7"
select select "2025"
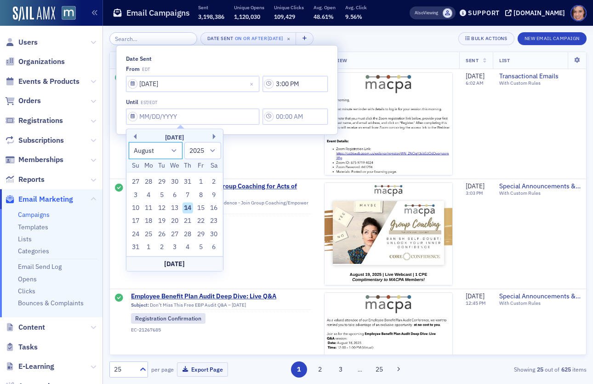
click at [178, 146] on select "January February March April May June July August September October November De…" at bounding box center [155, 150] width 54 height 17
select select "10"
click at [201, 232] on div "28" at bounding box center [201, 233] width 11 height 11
type input "11/28/2025"
type input "3:00 PM"
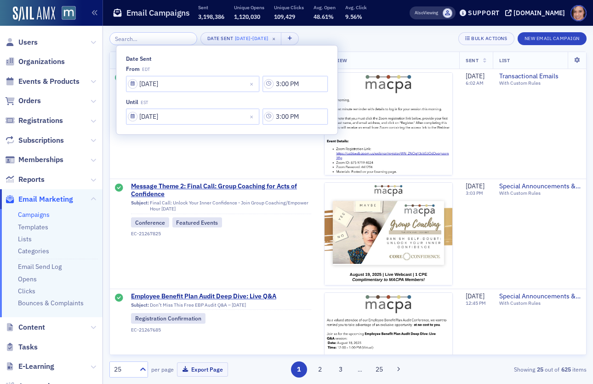
click at [366, 33] on div "Date Sent 10/1/2024 - 11/28/2025 × Bulk Actions New Email Campaign" at bounding box center [348, 38] width 478 height 13
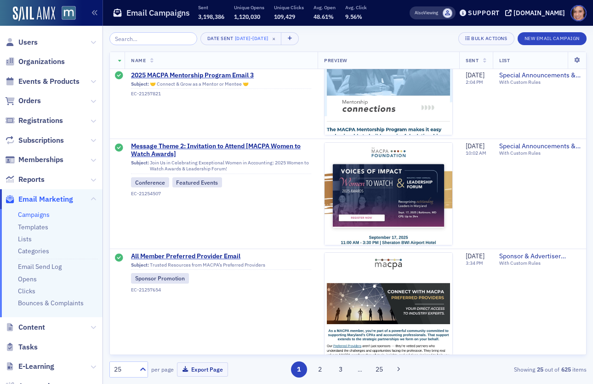
scroll to position [1240, 0]
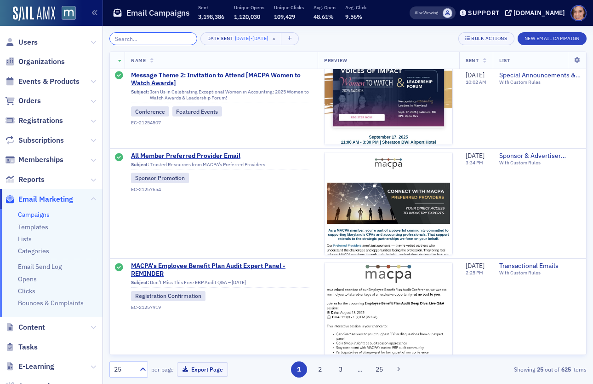
click at [159, 44] on input "search" at bounding box center [153, 38] width 88 height 13
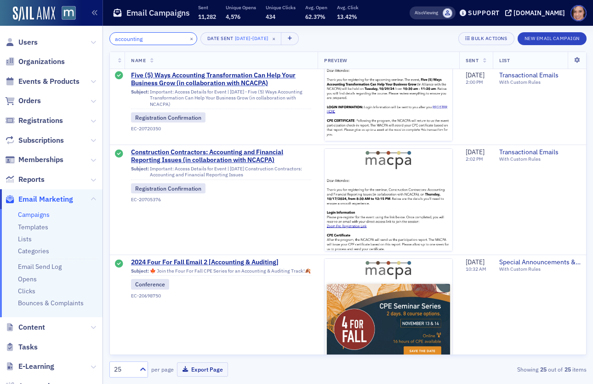
scroll to position [2457, 0]
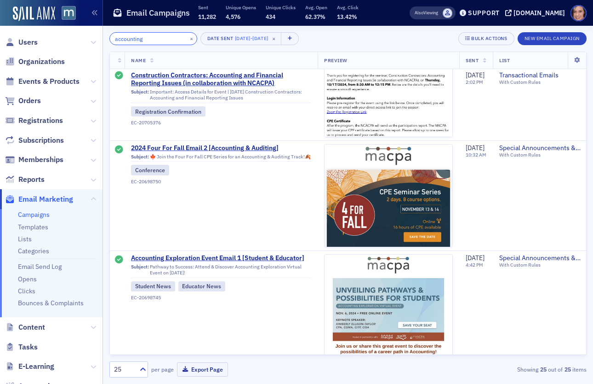
click at [140, 42] on input "accounting" at bounding box center [153, 38] width 88 height 13
click at [156, 40] on input "accounting" at bounding box center [153, 38] width 88 height 13
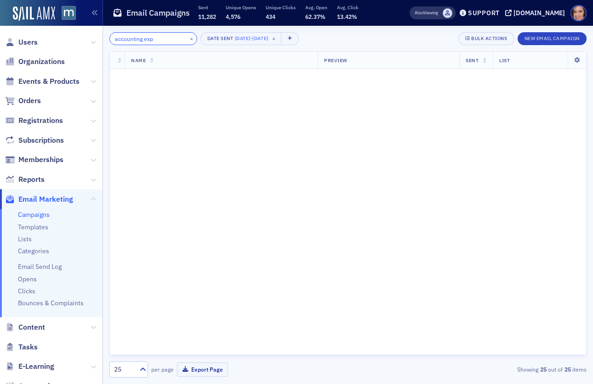
scroll to position [2457, 0]
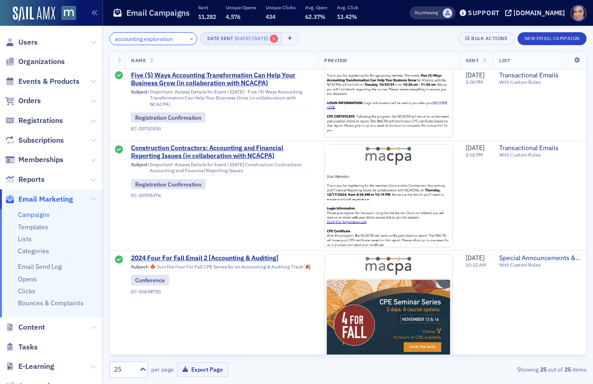
type input "accounting exploration"
click at [282, 35] on button "Date Sent 10/1/2024 - 11/28/2025 ×" at bounding box center [241, 38] width 81 height 13
select select "9"
select select "2024"
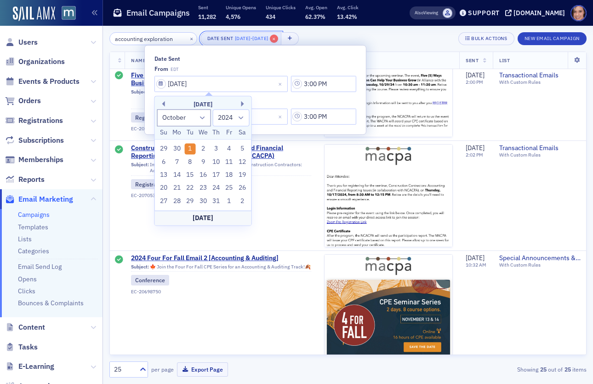
click at [278, 40] on span "×" at bounding box center [274, 39] width 8 height 8
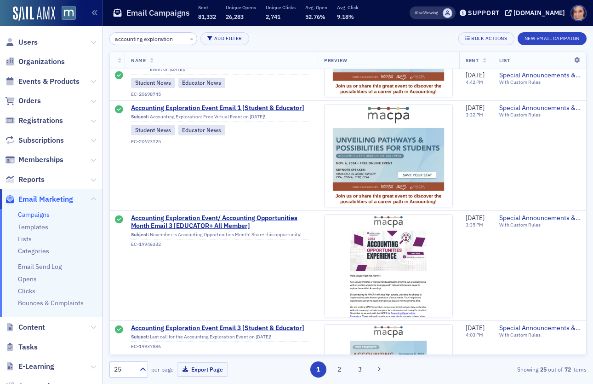
scroll to position [346, 0]
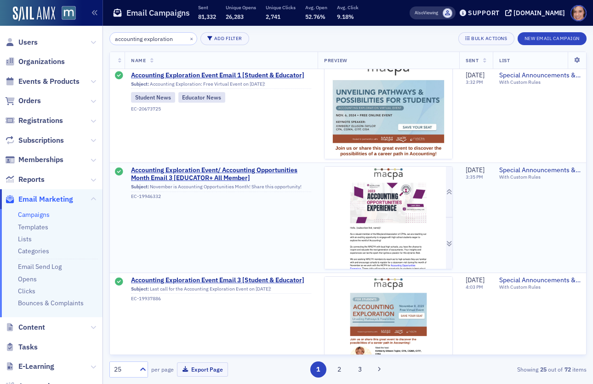
click at [369, 200] on img at bounding box center [389, 320] width 128 height 307
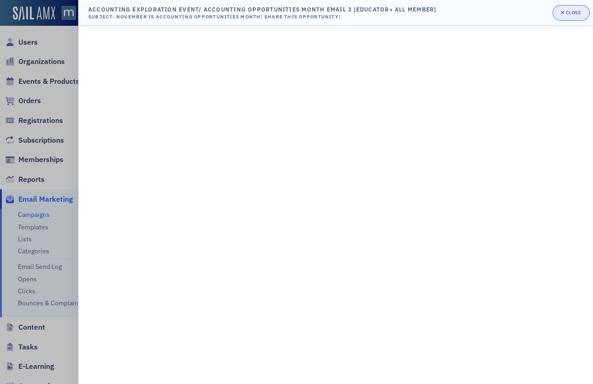
click at [576, 7] on button "Close" at bounding box center [571, 12] width 34 height 13
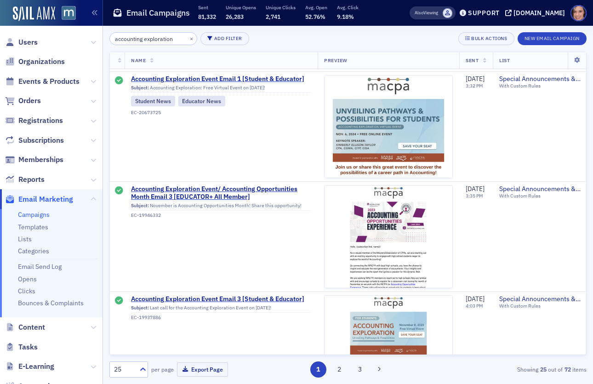
scroll to position [359, 0]
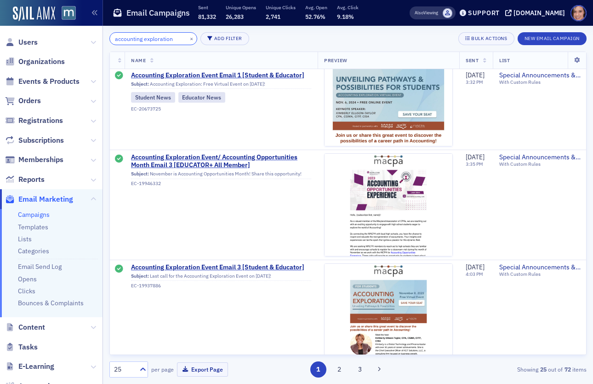
click at [171, 38] on input "accounting exploration" at bounding box center [153, 38] width 88 height 13
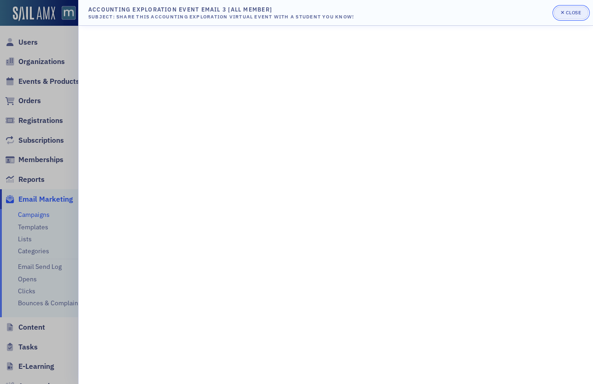
click at [578, 12] on div "Close" at bounding box center [574, 12] width 16 height 5
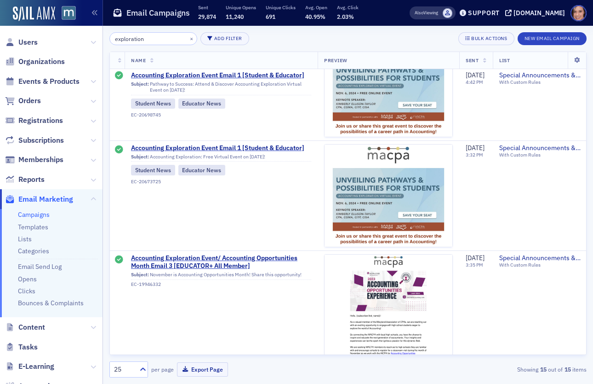
scroll to position [329, 0]
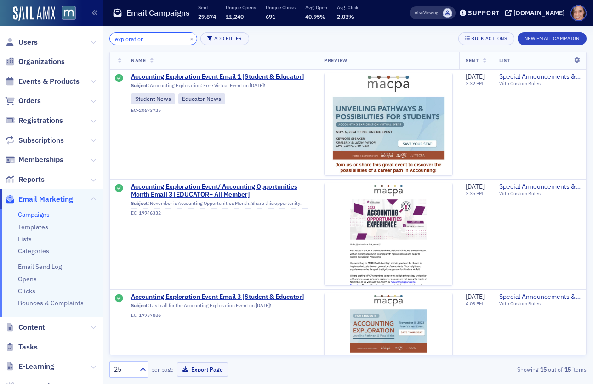
click at [132, 37] on input "exploration" at bounding box center [153, 38] width 88 height 13
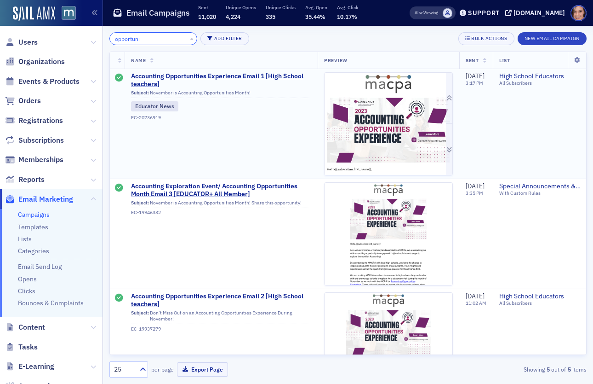
scroll to position [262, 0]
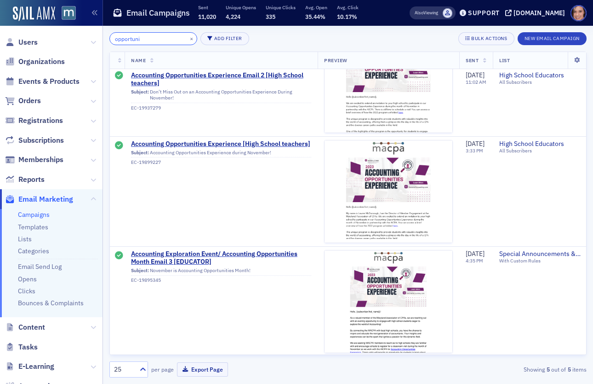
type input "opportuni"
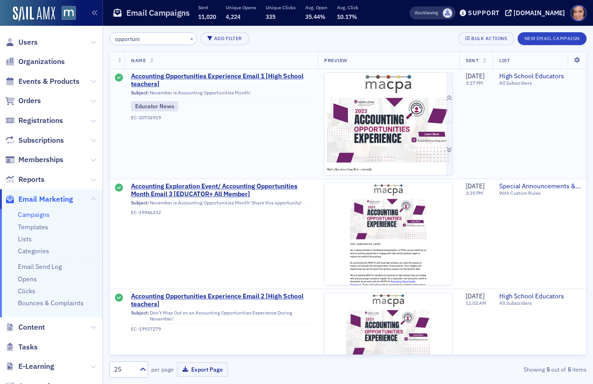
click at [411, 134] on img at bounding box center [389, 249] width 128 height 353
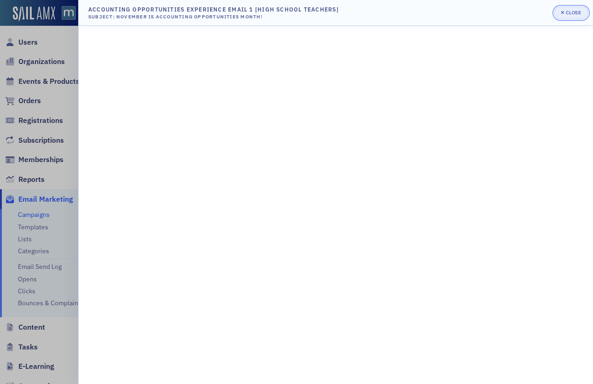
click at [567, 13] on div "Close" at bounding box center [574, 12] width 16 height 5
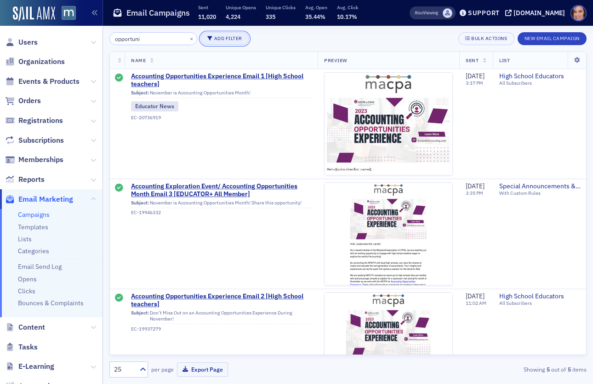
click at [220, 41] on button "Add Filter" at bounding box center [225, 38] width 49 height 13
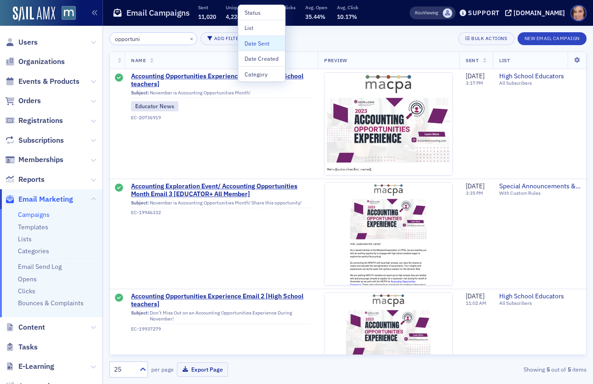
click at [256, 44] on div "Date Sent" at bounding box center [262, 43] width 34 height 8
select select "7"
select select "2025"
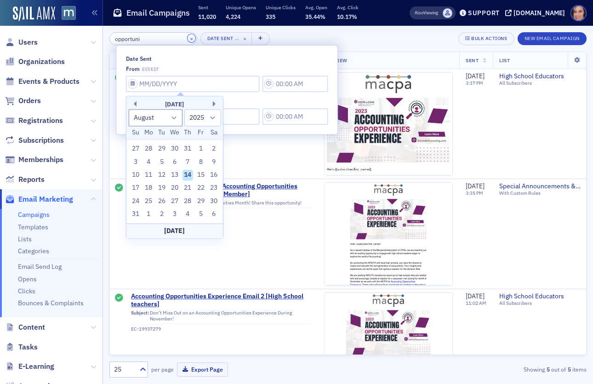
click at [188, 36] on button "×" at bounding box center [192, 38] width 8 height 8
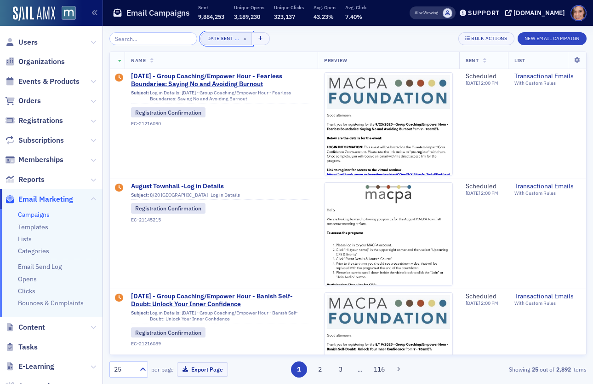
click at [216, 43] on button "Date Sent … ×" at bounding box center [227, 38] width 52 height 13
select select "7"
select select "2025"
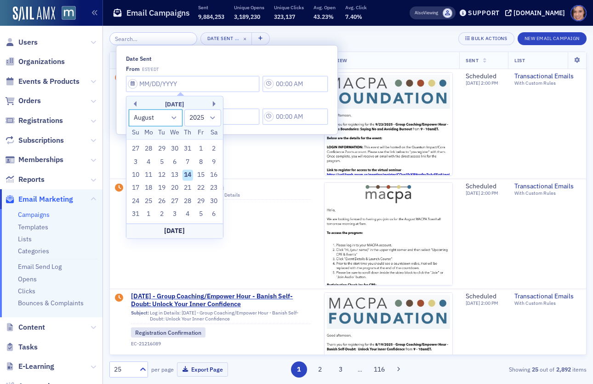
click at [175, 120] on select "January February March April May June July August September October November De…" at bounding box center [155, 117] width 54 height 17
select select "9"
click at [188, 200] on div "30" at bounding box center [187, 201] width 11 height 11
type input "10/30/2025"
type input "3:00 PM"
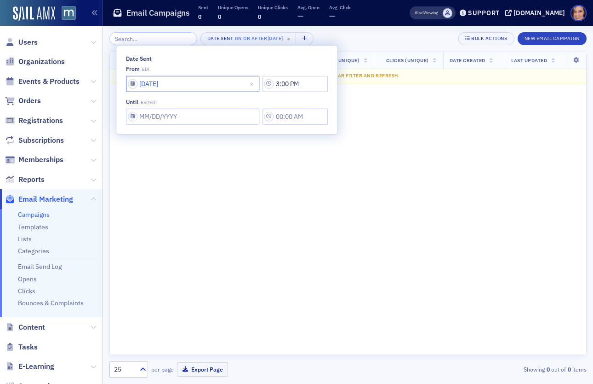
select select "9"
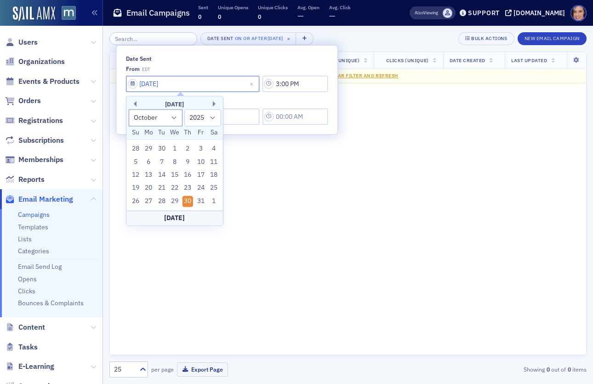
click at [204, 85] on input "10/30/2025" at bounding box center [192, 83] width 133 height 16
click at [206, 121] on select "1900 1901 1902 1903 1904 1905 1906 1907 1908 1909 1910 1911 1912 1913 1914 1915…" at bounding box center [202, 117] width 37 height 17
select select "2024"
click at [175, 200] on div "30" at bounding box center [174, 201] width 11 height 11
type input "10/30/2024"
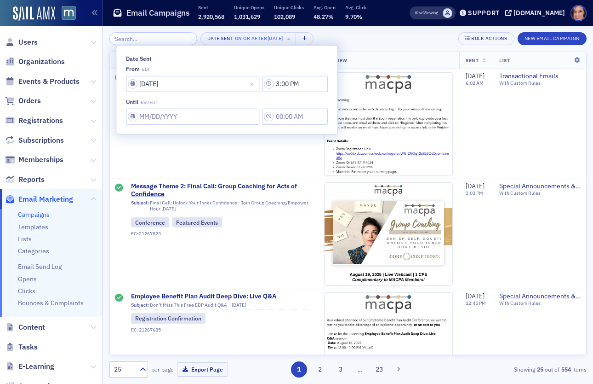
click at [367, 40] on div "Date Sent On or After 10/30/2024 × Bulk Actions New Email Campaign" at bounding box center [348, 38] width 478 height 13
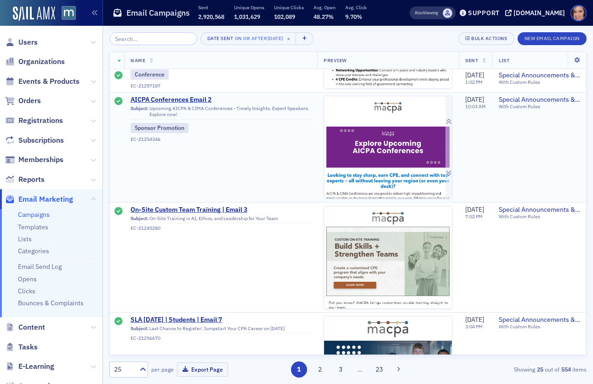
scroll to position [1612, 0]
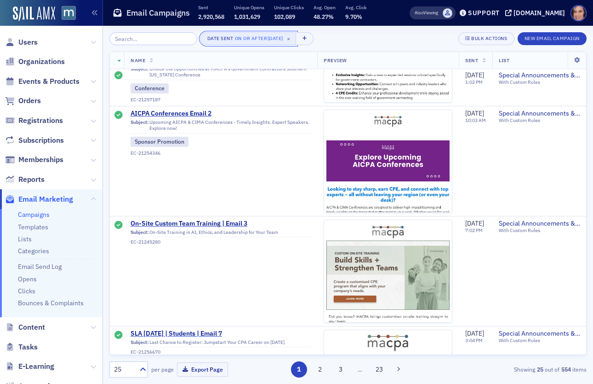
click at [246, 39] on div "On or After 10/30/2024" at bounding box center [259, 38] width 48 height 9
select select "9"
select select "2024"
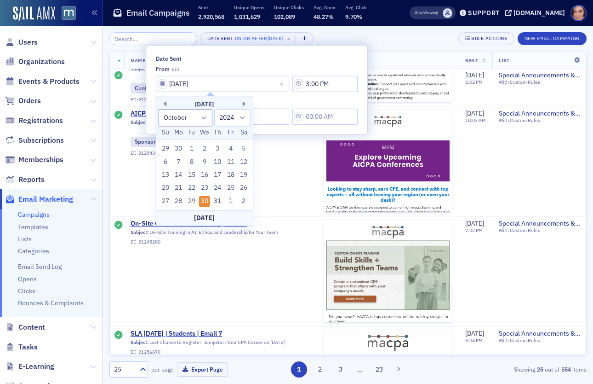
click at [249, 67] on div "from EDT" at bounding box center [257, 68] width 202 height 7
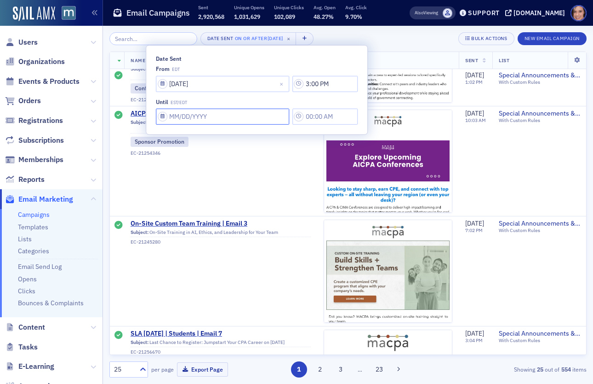
select select "7"
select select "2025"
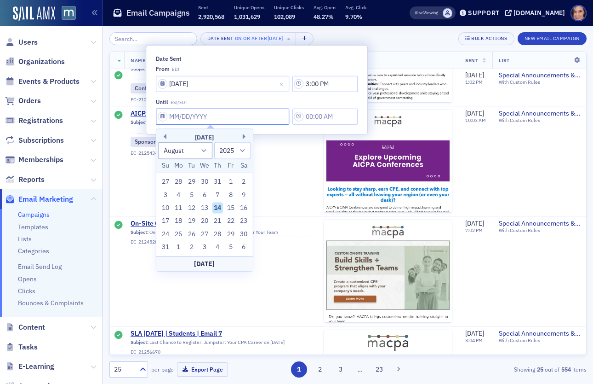
click at [229, 122] on input "Date Sent" at bounding box center [222, 117] width 133 height 16
click at [197, 89] on input "10/30/2024" at bounding box center [222, 83] width 133 height 16
select select "9"
select select "2024"
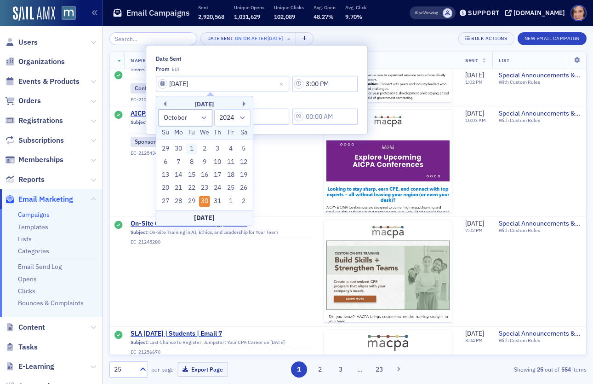
click at [190, 147] on div "1" at bounding box center [191, 149] width 11 height 11
type input "10/01/2024"
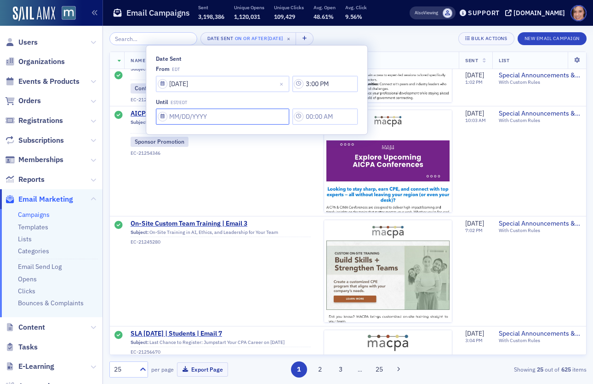
select select "7"
select select "2025"
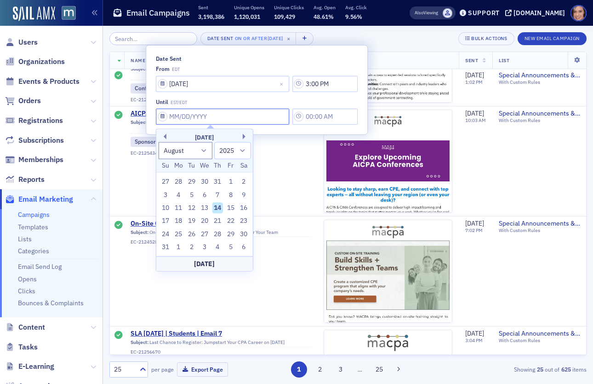
click at [212, 115] on input "Date Sent" at bounding box center [222, 117] width 133 height 16
click at [202, 151] on select "January February March April May June July August September October November De…" at bounding box center [185, 150] width 54 height 17
select select "9"
click at [227, 235] on div "31" at bounding box center [230, 233] width 11 height 11
type input "10/31/2025"
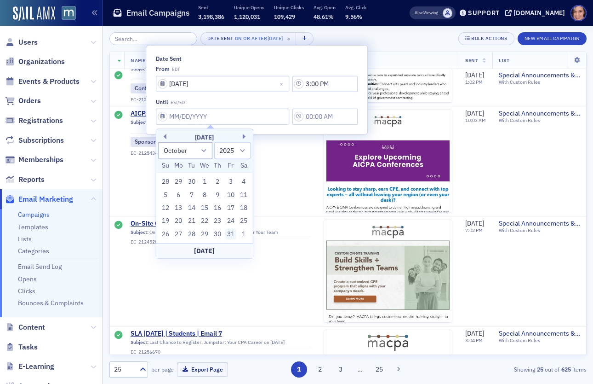
type input "3:00 PM"
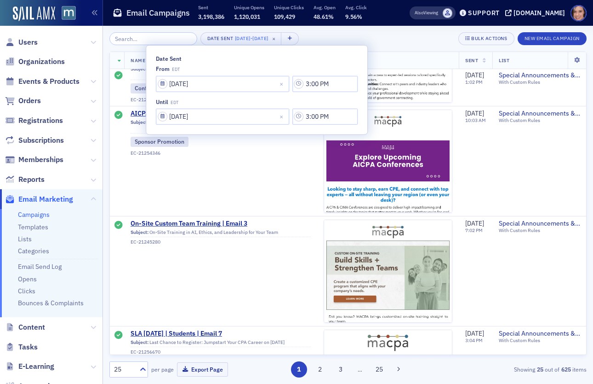
click at [357, 34] on div "Date Sent 10/1/2024 - 10/31/2025 × Bulk Actions New Email Campaign" at bounding box center [348, 38] width 478 height 13
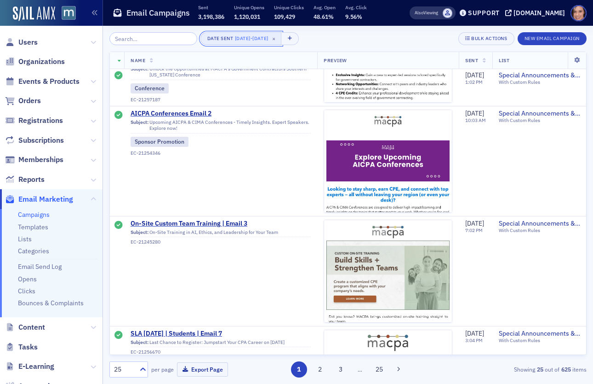
click at [244, 39] on span "10/1/2024" at bounding box center [243, 38] width 16 height 6
select select "9"
select select "2024"
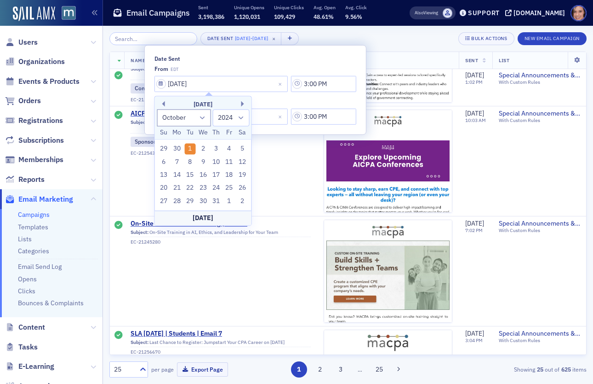
click at [251, 118] on div "January February March April May June July August September October November De…" at bounding box center [203, 117] width 97 height 17
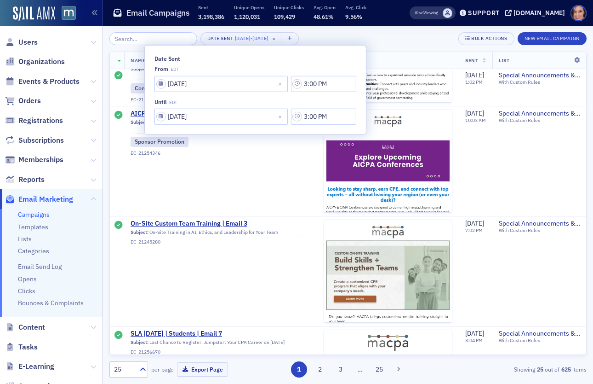
click at [261, 98] on div "until EDT" at bounding box center [256, 101] width 202 height 7
select select "9"
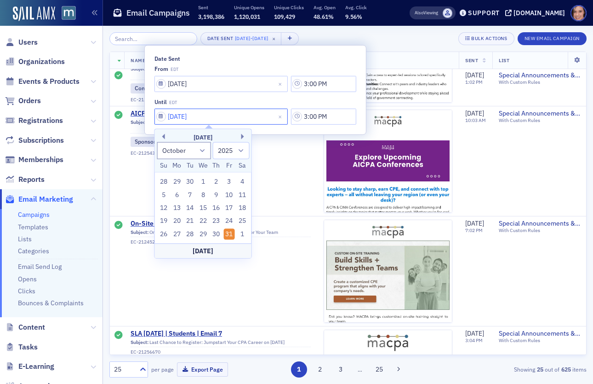
click at [220, 109] on input "10/31/2025" at bounding box center [221, 117] width 133 height 16
click at [224, 145] on select "2024 2025 2026 2027 2028 2029 2030 2031 2032 2033 2034 2035 2036 2037 2038 2039…" at bounding box center [231, 150] width 37 height 17
select select "2024"
click at [214, 232] on div "31" at bounding box center [216, 233] width 11 height 11
type input "10/31/2024"
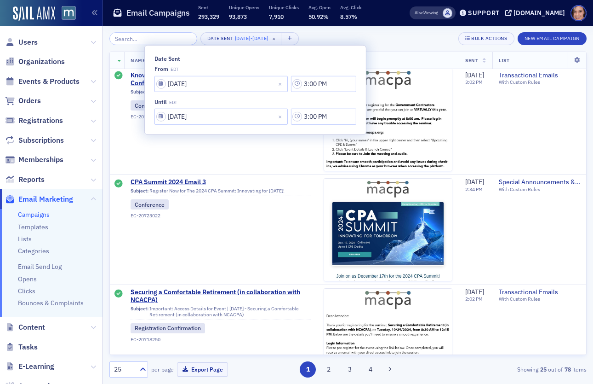
scroll to position [1612, 0]
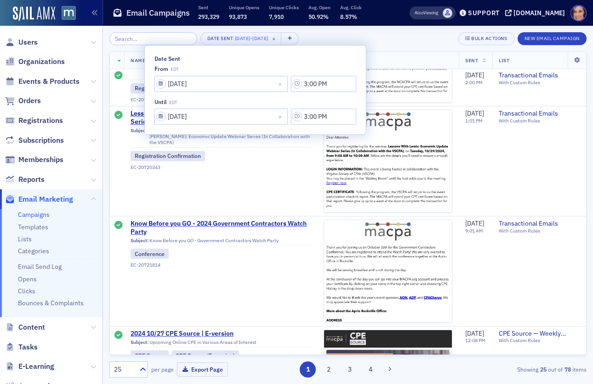
click at [408, 41] on div "Date Sent 10/1/2024 - 10/31/2024 × Bulk Actions New Email Campaign" at bounding box center [348, 38] width 478 height 13
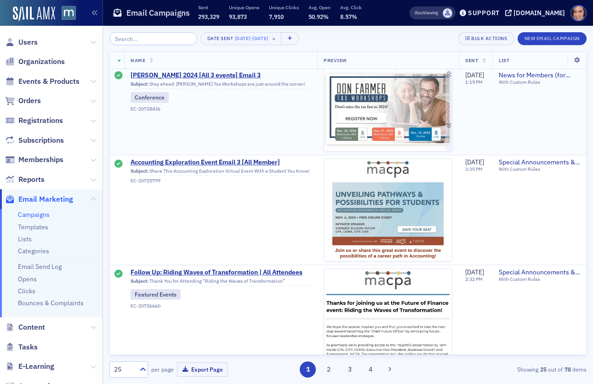
scroll to position [135, 0]
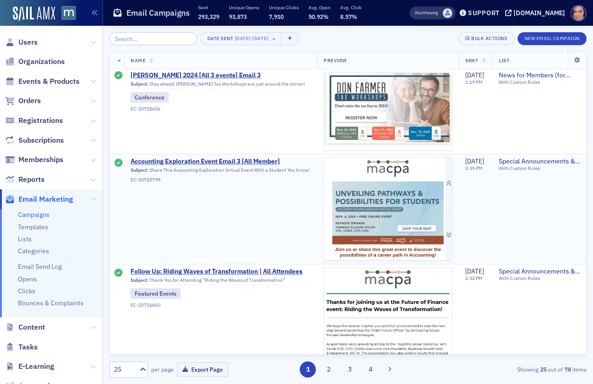
click at [392, 232] on img at bounding box center [388, 369] width 128 height 423
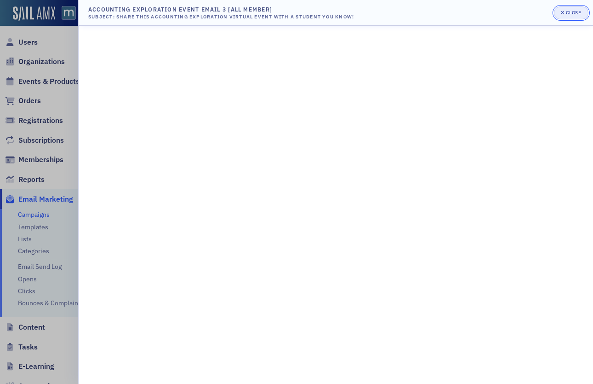
click at [569, 18] on button "Close" at bounding box center [571, 12] width 34 height 13
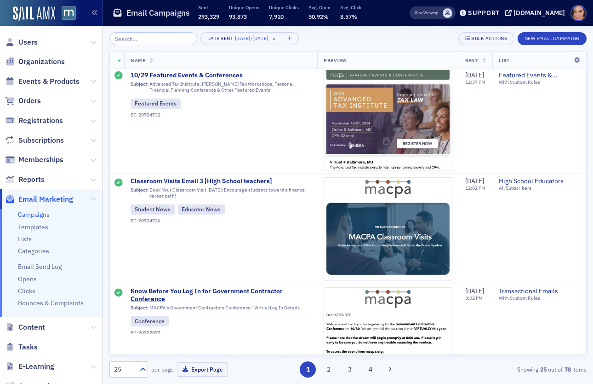
scroll to position [996, 0]
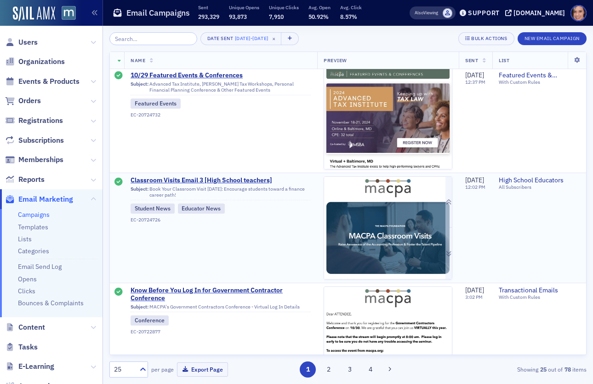
click at [418, 225] on img at bounding box center [388, 353] width 128 height 352
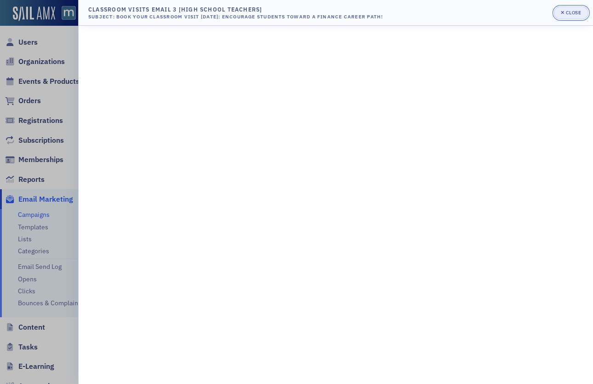
click at [570, 10] on div "Close" at bounding box center [574, 12] width 16 height 5
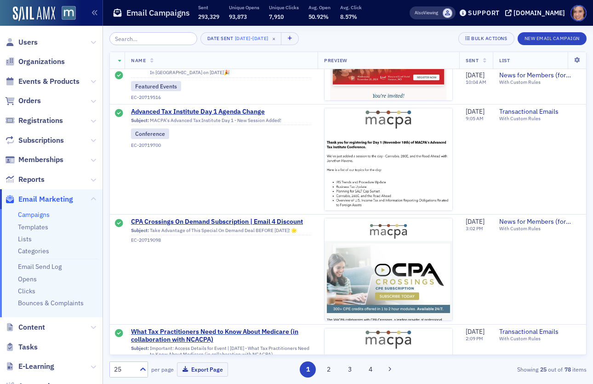
scroll to position [2457, 0]
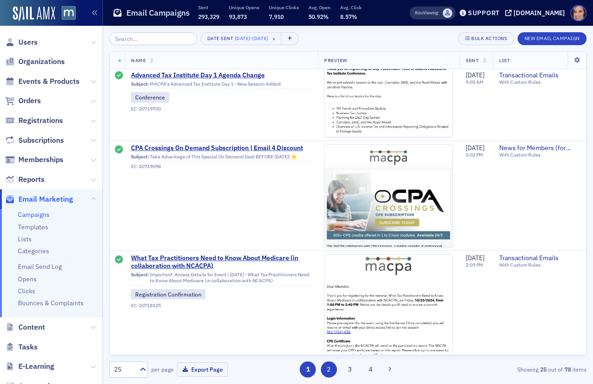
click at [326, 372] on button "2" at bounding box center [329, 369] width 16 height 16
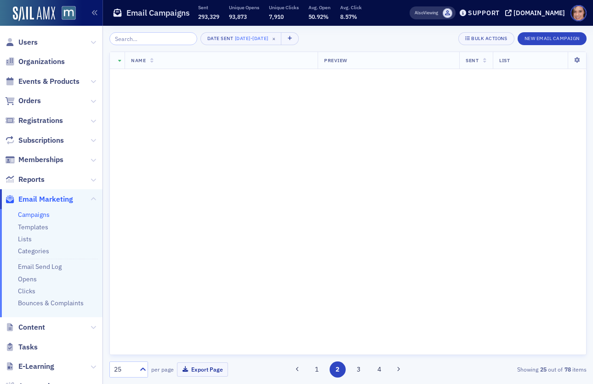
scroll to position [0, 0]
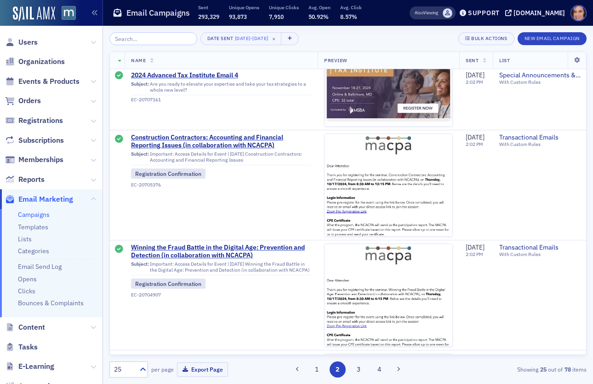
scroll to position [2457, 0]
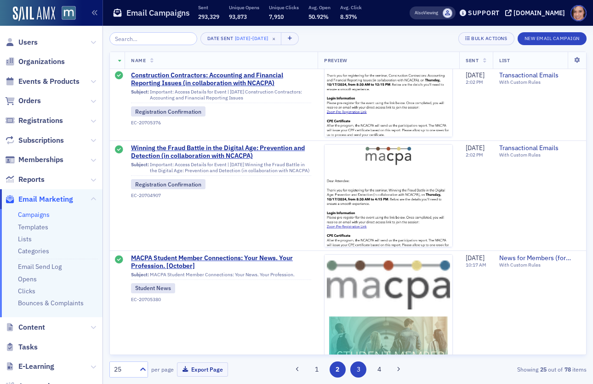
click at [360, 370] on button "3" at bounding box center [359, 369] width 16 height 16
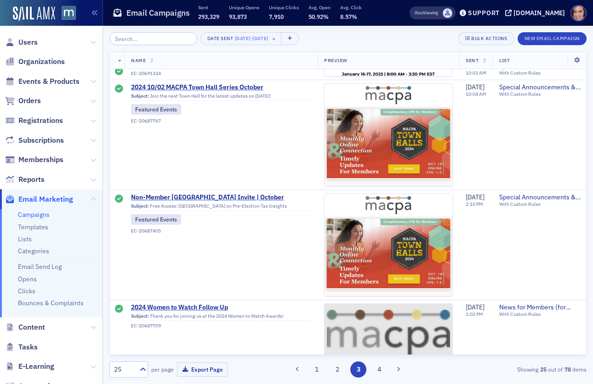
scroll to position [2457, 0]
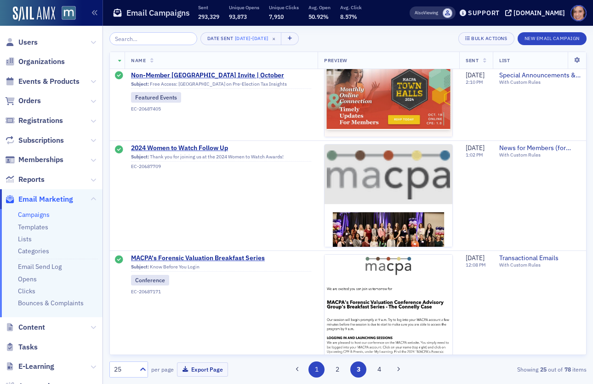
click at [319, 373] on button "1" at bounding box center [317, 369] width 16 height 16
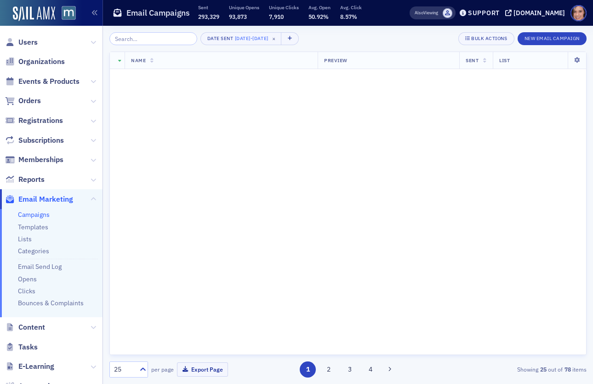
scroll to position [0, 0]
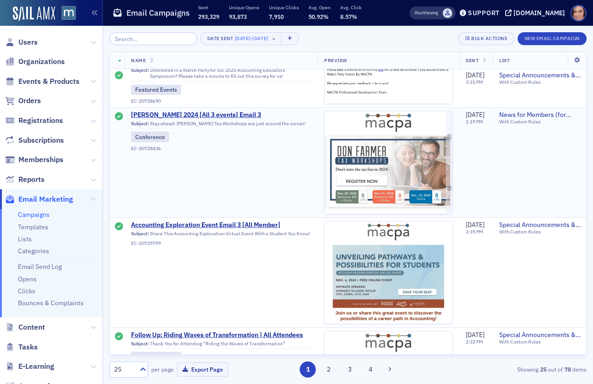
scroll to position [230, 0]
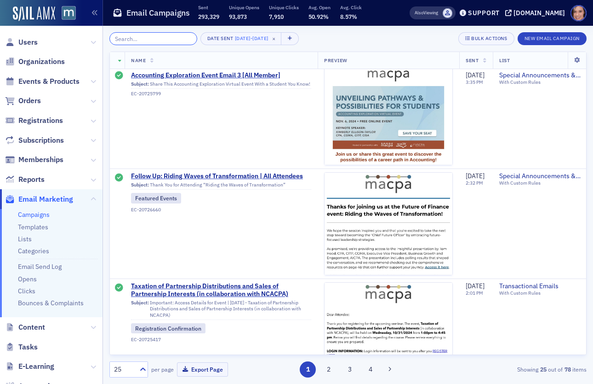
click at [166, 39] on input "search" at bounding box center [153, 38] width 88 height 13
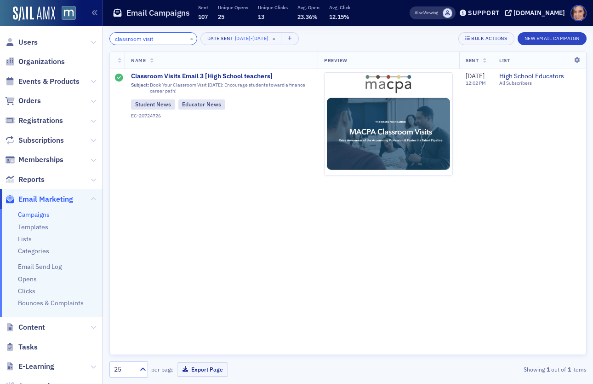
type input "classroom visit"
click at [239, 39] on span "10/1/2024" at bounding box center [243, 38] width 16 height 6
select select "9"
select select "2024"
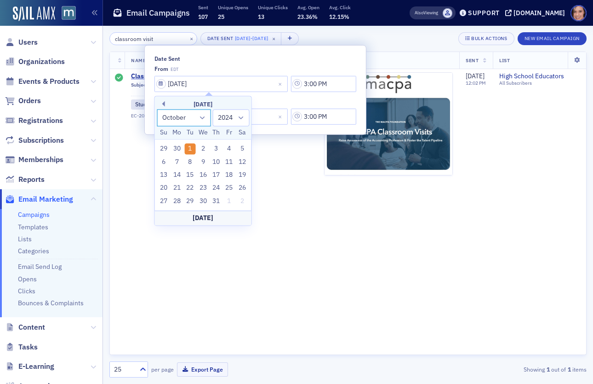
click at [194, 118] on select "January February March April May June July August September October November De…" at bounding box center [184, 117] width 54 height 17
select select "10"
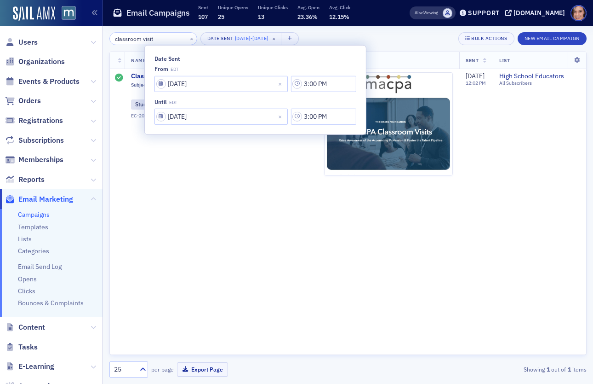
click at [229, 69] on div "from EDT" at bounding box center [256, 68] width 202 height 7
click at [221, 92] on input "10/31/2024" at bounding box center [221, 83] width 133 height 16
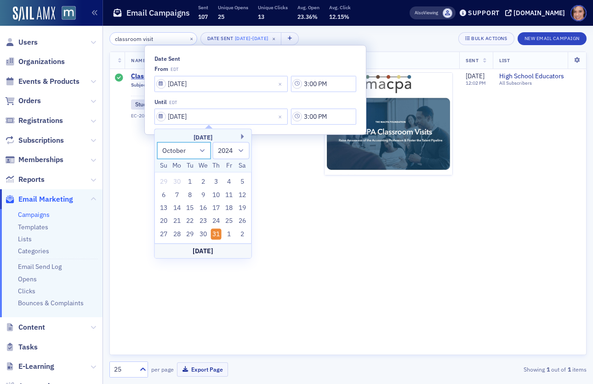
click at [201, 150] on select "January February March April May June July August September October November De…" at bounding box center [184, 150] width 54 height 17
select select "10"
click at [231, 190] on div "8" at bounding box center [229, 194] width 11 height 11
type input "11/08/2024"
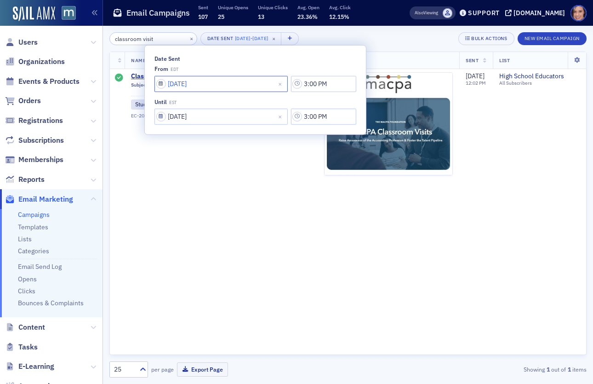
select select "9"
select select "2024"
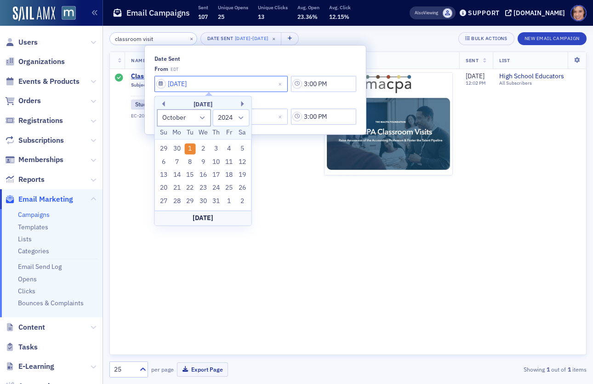
click at [228, 87] on input "10/01/2024" at bounding box center [221, 83] width 133 height 16
click at [202, 115] on select "January February March April May June July August September October November De…" at bounding box center [184, 117] width 54 height 17
select select "10"
click at [232, 146] on div "1" at bounding box center [229, 149] width 11 height 11
type input "11/01/2024"
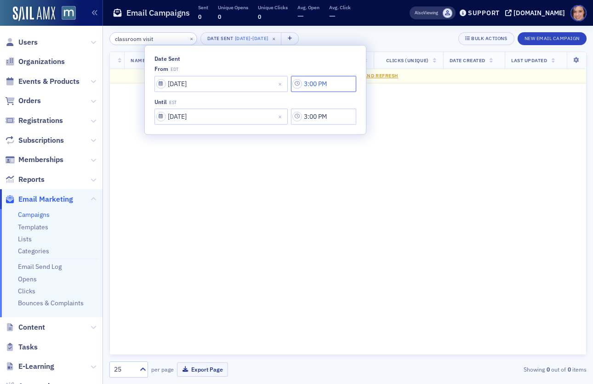
click at [295, 80] on input "3:00 PM" at bounding box center [323, 83] width 65 height 16
click at [327, 101] on button "AM" at bounding box center [330, 103] width 17 height 16
type input "3:00 AM"
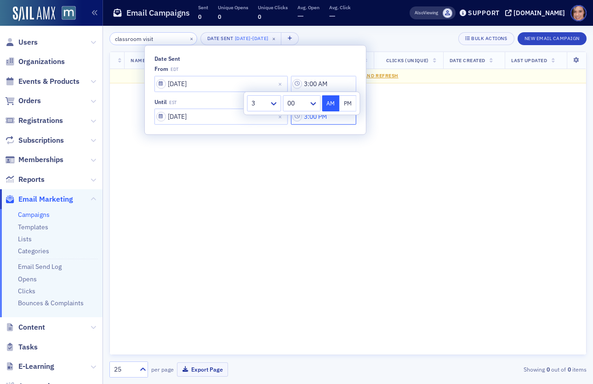
click at [306, 92] on input "3:00 PM" at bounding box center [323, 83] width 65 height 16
click at [274, 105] on icon at bounding box center [274, 103] width 6 height 3
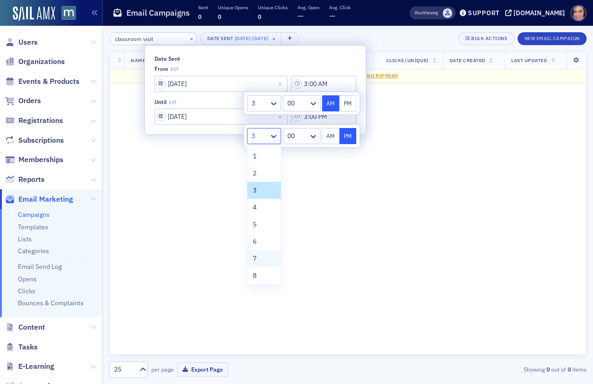
scroll to position [69, 0]
click at [253, 257] on span "11" at bounding box center [256, 257] width 7 height 10
type input "11:00 PM"
click at [221, 87] on input "11/01/2024" at bounding box center [221, 83] width 133 height 16
select select "10"
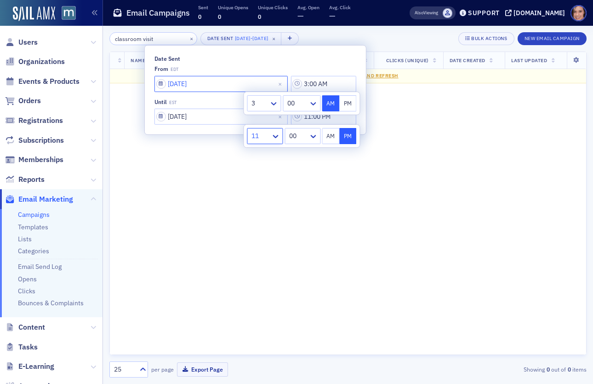
select select "2024"
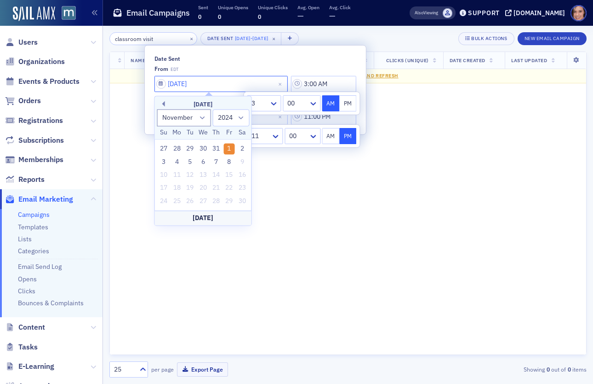
click at [221, 87] on input "11/01/2024" at bounding box center [221, 83] width 133 height 16
click at [194, 117] on select "January February March April May June July August September October November De…" at bounding box center [184, 117] width 54 height 17
select select "8"
click at [229, 146] on div "6" at bounding box center [229, 149] width 11 height 11
type input "09/06/2024"
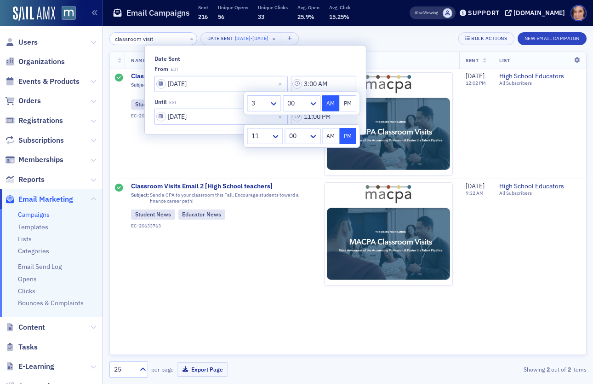
click at [381, 24] on div "Email Campaigns Sent 216 Unique Opens 56 Unique Clicks 33 Avg. Open 25.9% Avg. …" at bounding box center [247, 13] width 268 height 24
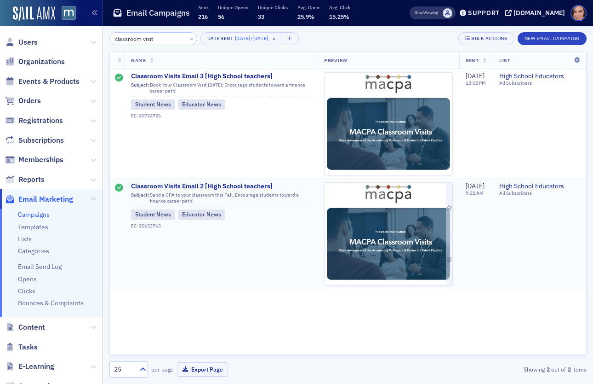
click at [398, 253] on img at bounding box center [389, 367] width 128 height 368
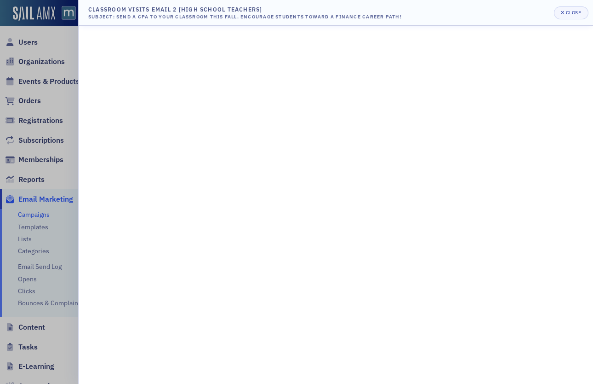
click at [54, 57] on div at bounding box center [296, 192] width 593 height 384
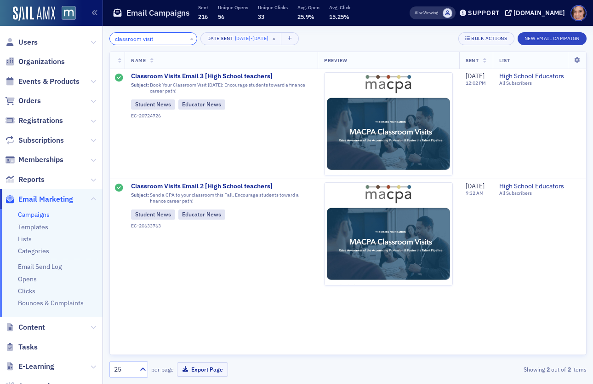
click at [140, 40] on input "classroom visit" at bounding box center [153, 38] width 88 height 13
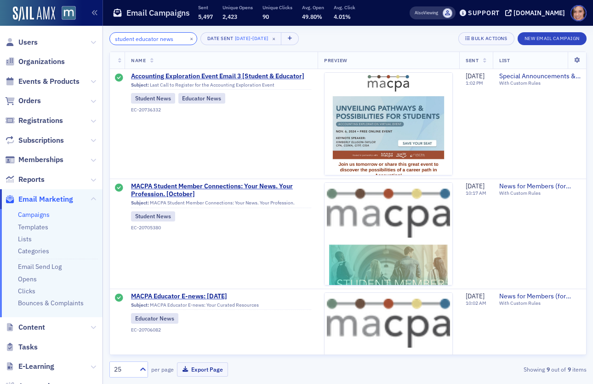
click at [130, 38] on input "student educator news" at bounding box center [153, 38] width 88 height 13
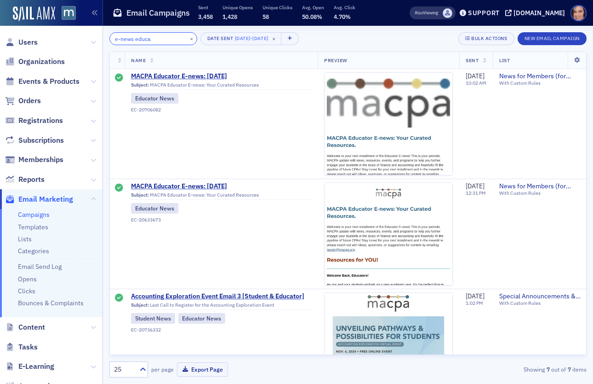
click at [127, 41] on input "e-news educa" at bounding box center [153, 38] width 88 height 13
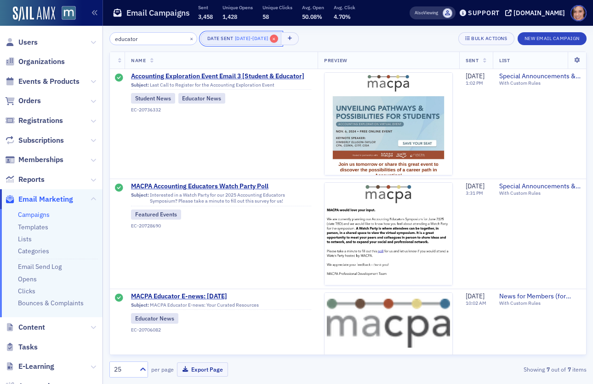
click at [278, 38] on span "×" at bounding box center [274, 39] width 8 height 8
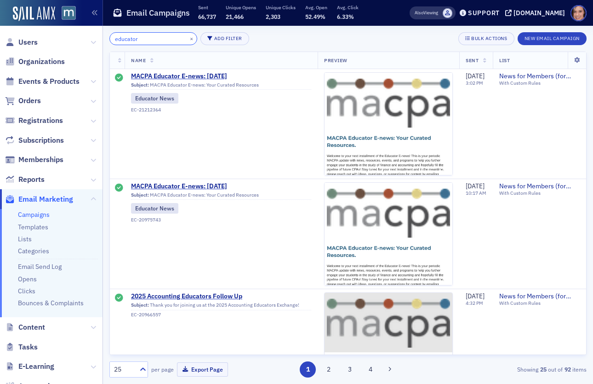
click at [158, 35] on input "educator" at bounding box center [153, 38] width 88 height 13
click at [156, 35] on input "educator" at bounding box center [153, 38] width 88 height 13
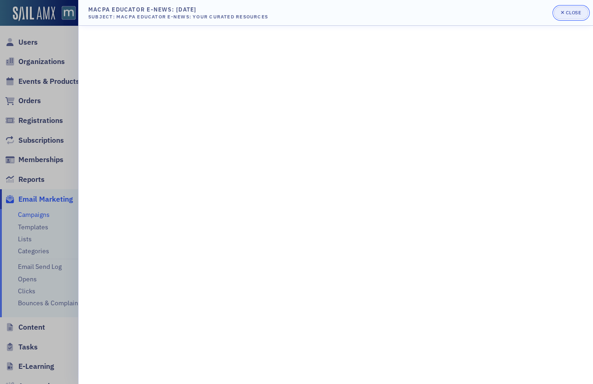
click at [572, 11] on div "Close" at bounding box center [574, 12] width 16 height 5
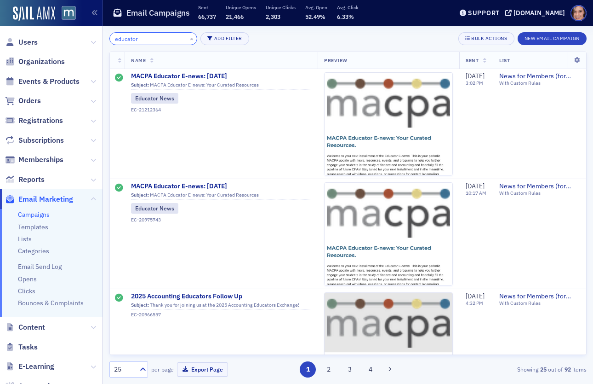
click at [149, 41] on input "educator" at bounding box center [153, 38] width 88 height 13
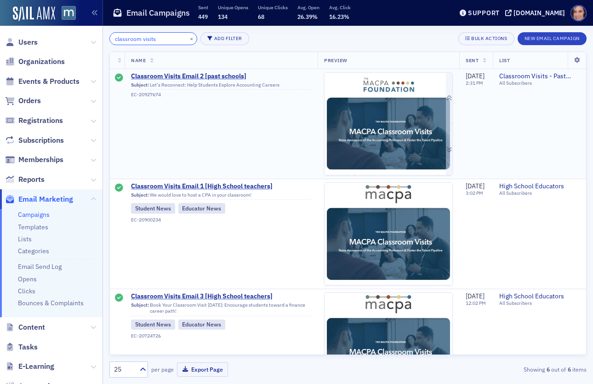
type input "classroom visits"
click at [380, 113] on img at bounding box center [389, 323] width 128 height 501
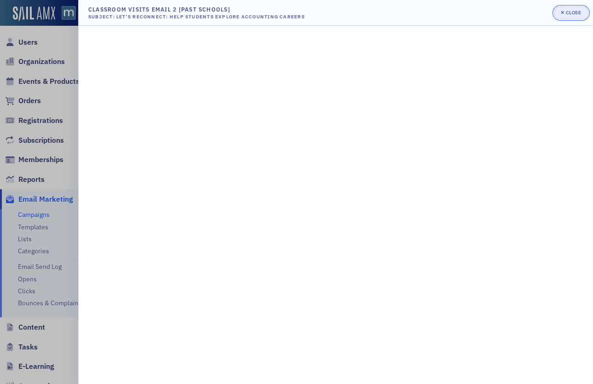
click at [565, 12] on icon "button" at bounding box center [563, 12] width 4 height 5
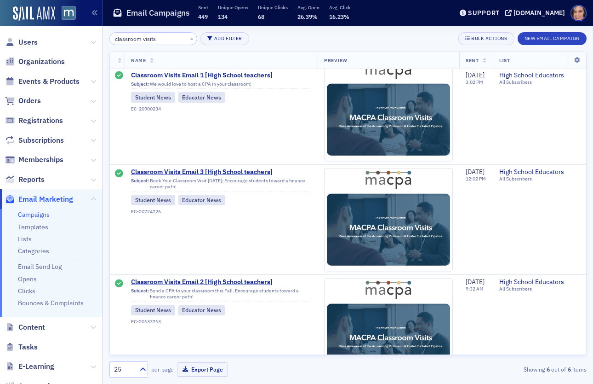
scroll to position [121, 0]
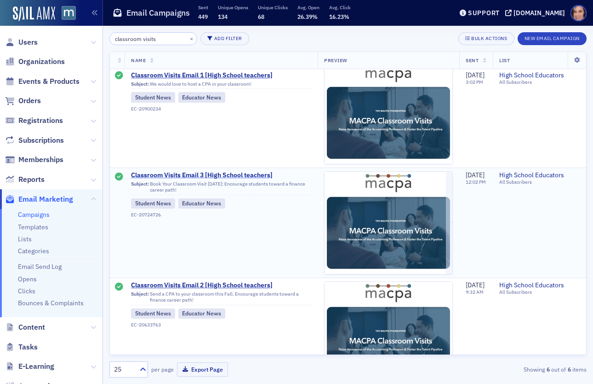
click at [215, 174] on span "Classroom Visits Email 3 [High School teachers]" at bounding box center [221, 175] width 180 height 8
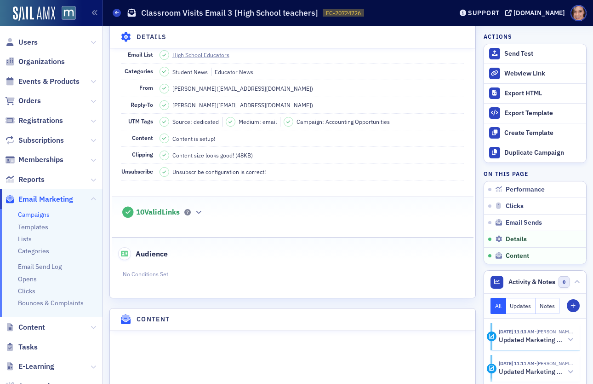
scroll to position [669, 0]
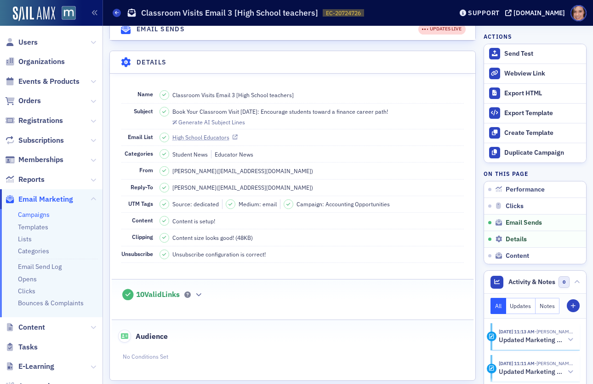
click at [235, 140] on icon at bounding box center [235, 137] width 5 height 5
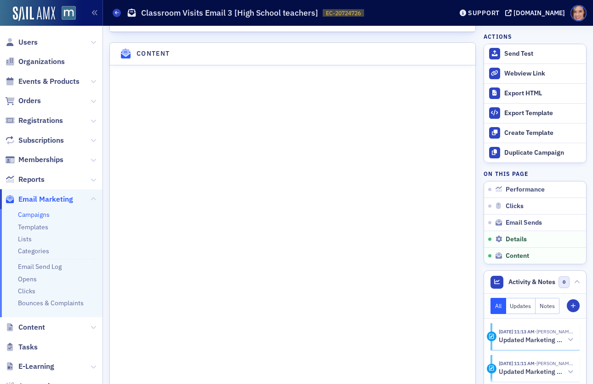
scroll to position [1089, 0]
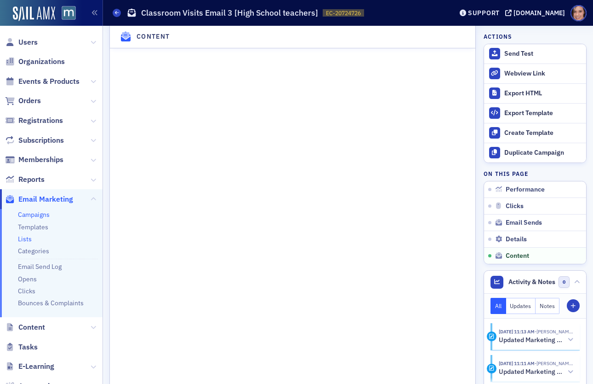
click at [19, 237] on link "Lists" at bounding box center [25, 239] width 14 height 8
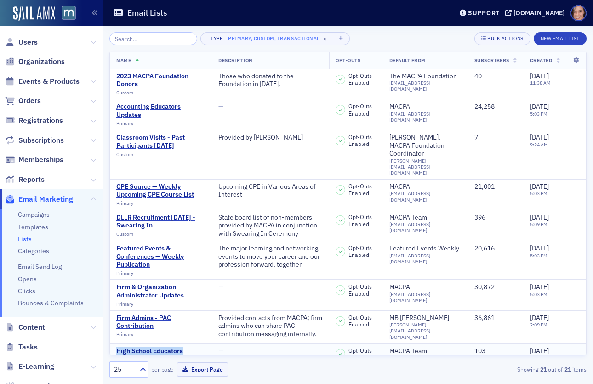
click at [150, 347] on div "High School Educators" at bounding box center [149, 351] width 67 height 8
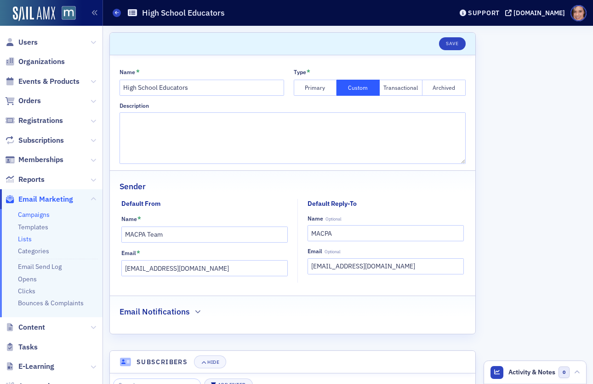
click at [34, 213] on link "Campaigns" at bounding box center [34, 214] width 32 height 8
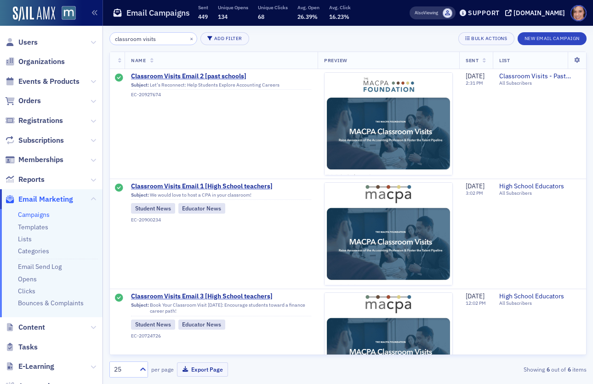
click at [157, 38] on input "classroom visits" at bounding box center [153, 38] width 88 height 13
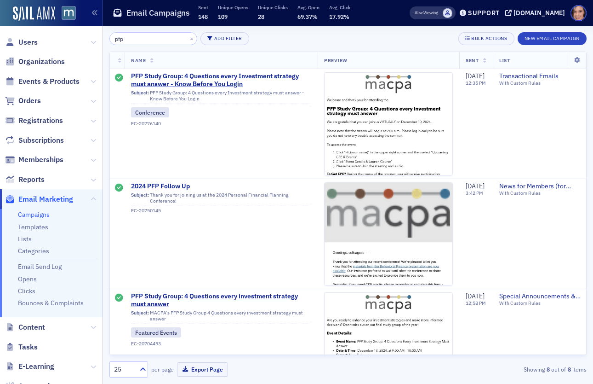
click at [125, 35] on input "pfp" at bounding box center [153, 38] width 88 height 13
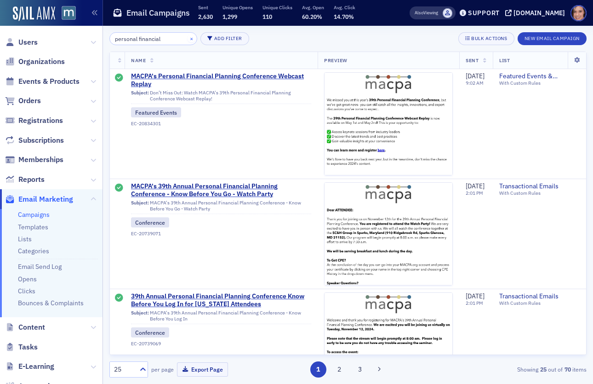
type input "personal financial"
click at [188, 37] on button "×" at bounding box center [192, 38] width 8 height 8
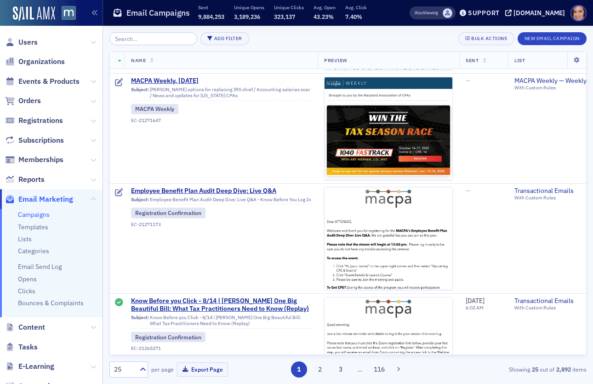
scroll to position [716, 0]
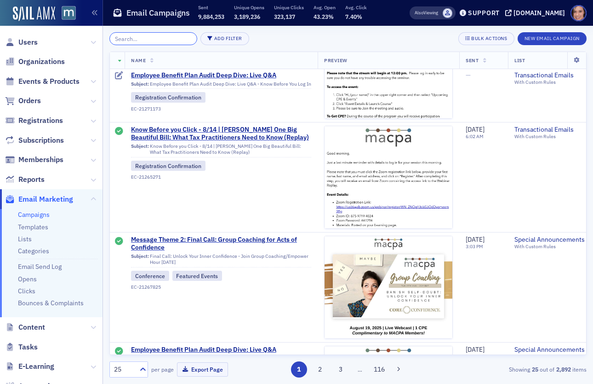
click at [142, 33] on input "search" at bounding box center [153, 38] width 88 height 13
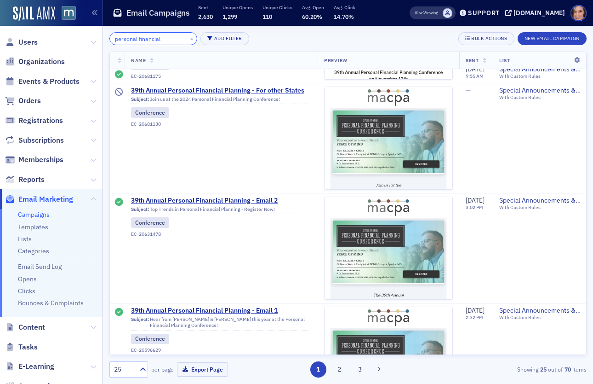
scroll to position [978, 0]
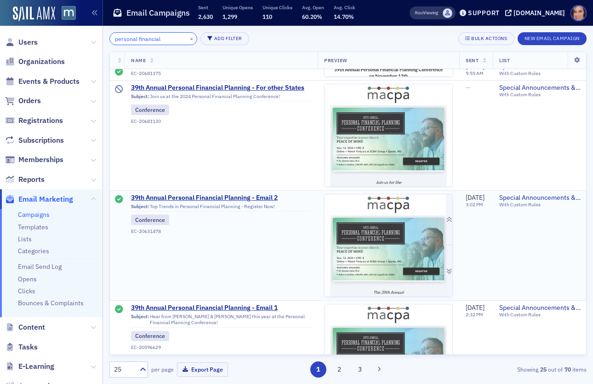
type input "personal financial"
click at [379, 244] on img at bounding box center [389, 387] width 128 height 387
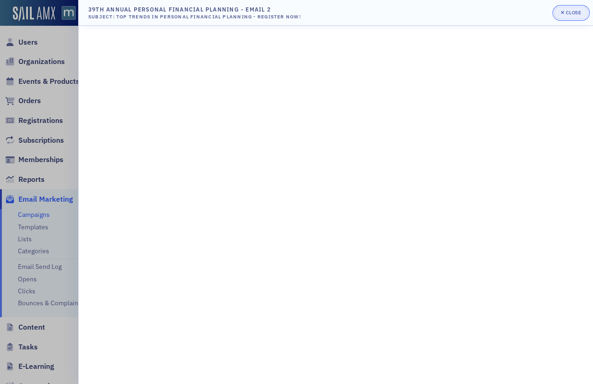
click at [563, 16] on div "button" at bounding box center [563, 12] width 5 height 7
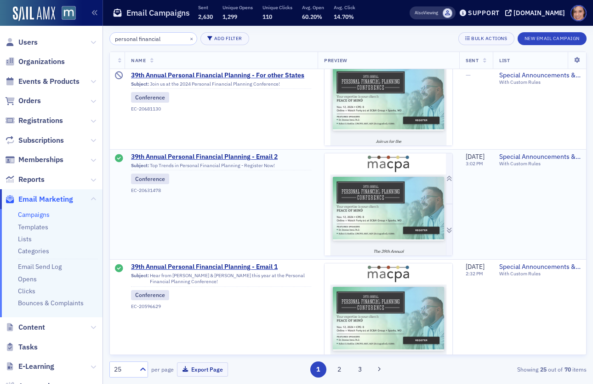
scroll to position [1033, 0]
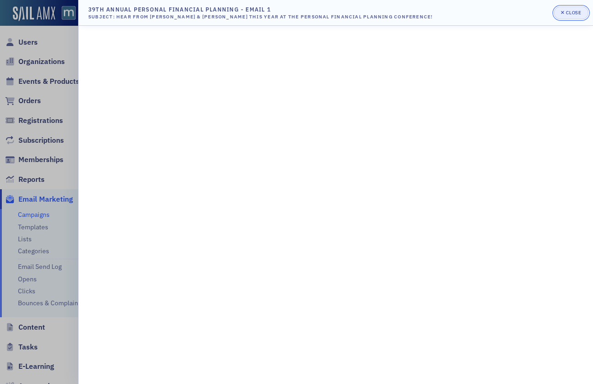
click at [569, 8] on button "Close" at bounding box center [571, 12] width 34 height 13
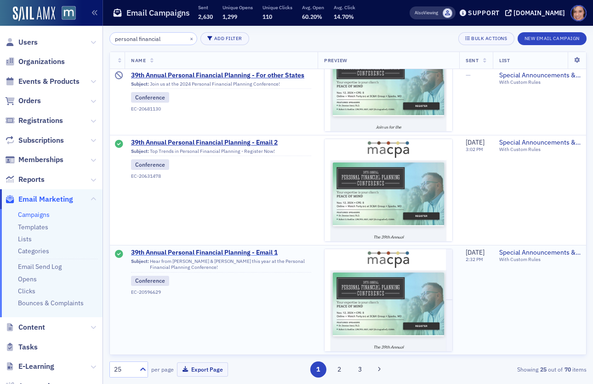
click at [274, 248] on span "39th Annual Personal Financial Planning - Email 1" at bounding box center [221, 252] width 180 height 8
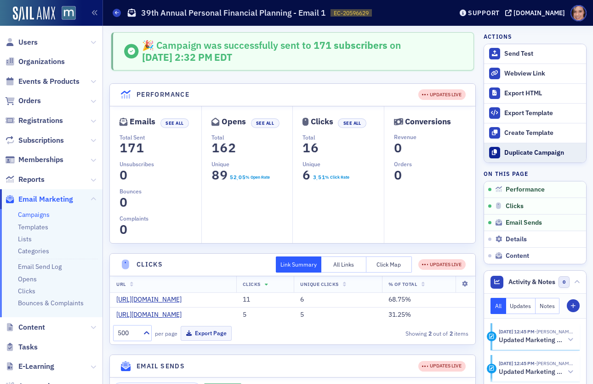
click at [521, 154] on div "Duplicate Campaign" at bounding box center [543, 153] width 77 height 8
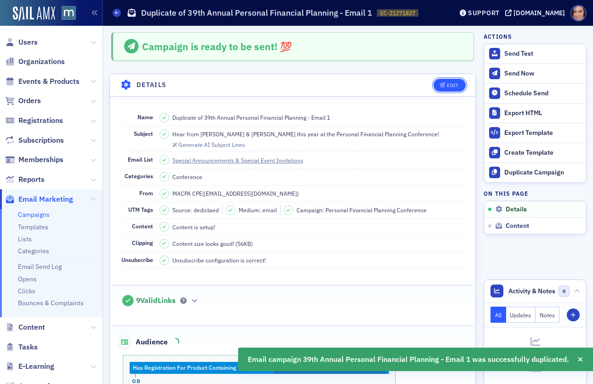
click at [449, 87] on div "Edit" at bounding box center [453, 85] width 12 height 5
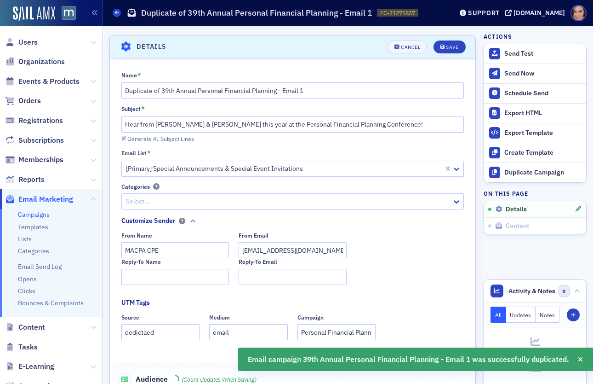
scroll to position [42, 0]
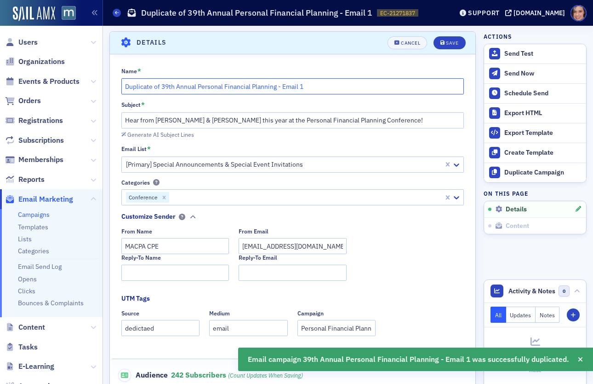
drag, startPoint x: 176, startPoint y: 86, endPoint x: 86, endPoint y: 86, distance: 89.2
click at [86, 86] on div "Users Organizations Events & Products Orders Registrations Subscriptions Member…" at bounding box center [296, 192] width 593 height 384
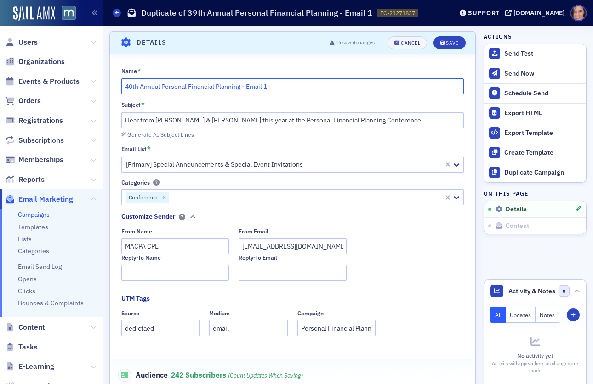
type input "40th Annual Personal Financial Planning - Email 1"
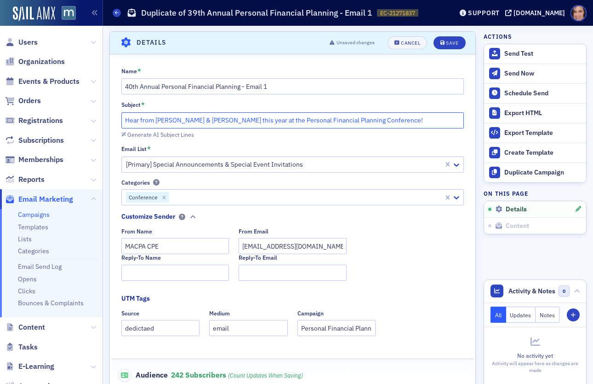
paste input "Don Tomoff & Dr. Dara"
drag, startPoint x: 124, startPoint y: 120, endPoint x: 421, endPoint y: 117, distance: 296.7
click at [421, 117] on input "Hear from Don Tomoff & Dr. Daraius Irani this year at the Personal Financial Pl…" at bounding box center [292, 120] width 343 height 16
drag, startPoint x: 243, startPoint y: 119, endPoint x: 269, endPoint y: 118, distance: 25.8
click at [269, 118] on input "Hear from Don Tomoff & Dr. Daraius Irani this year at the Personal Financial Pl…" at bounding box center [292, 120] width 343 height 16
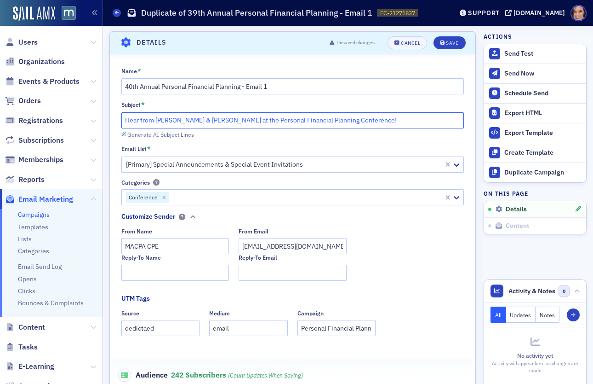
click at [262, 119] on input "Hear from Don Tomoff & Dr. Daraius Irani at the Personal Financial Planning Con…" at bounding box center [292, 120] width 343 height 16
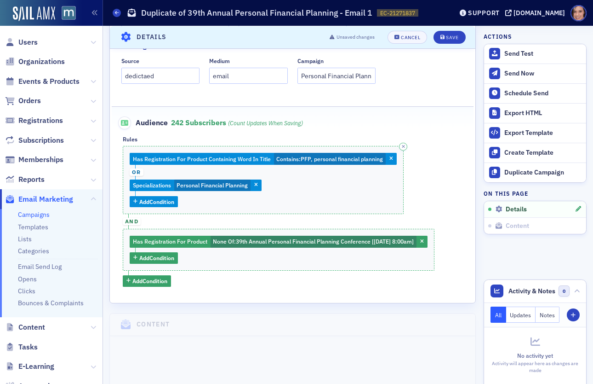
scroll to position [298, 0]
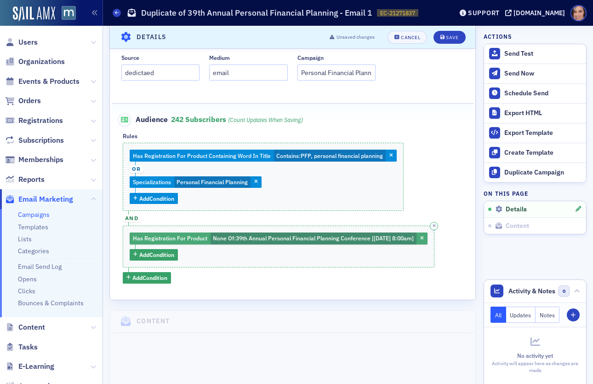
type input "Hear from Don Tomoff & Dr. Daraius Irani at the 40th Annual Personal Financial …"
click at [312, 236] on span "39th Annual Personal Financial Planning Conference [[DATE] 8:00am]" at bounding box center [325, 237] width 178 height 7
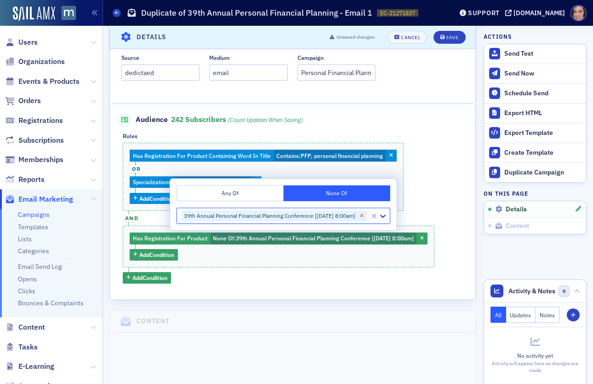
click at [365, 213] on icon "Remove 39th Annual Personal Financial Planning Conference [11/12/2024 8:00am]" at bounding box center [362, 216] width 6 height 6
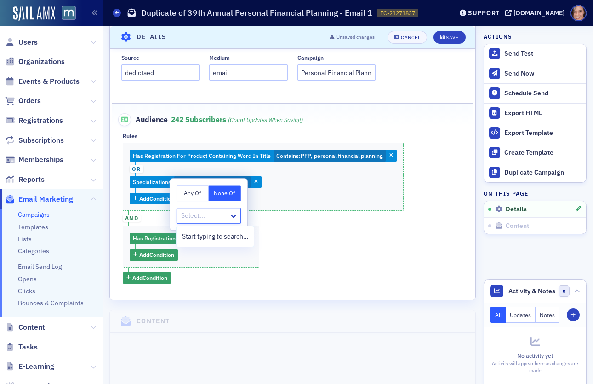
click at [200, 218] on div at bounding box center [204, 216] width 48 height 12
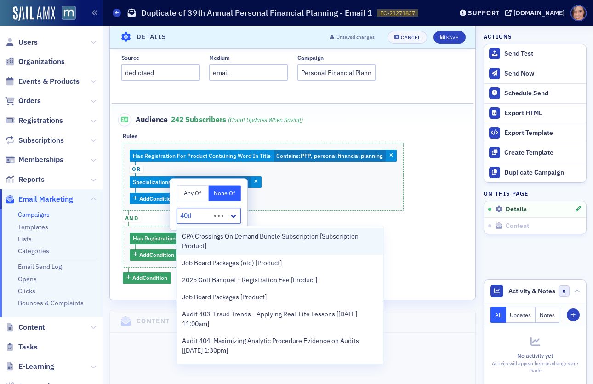
type input "40th"
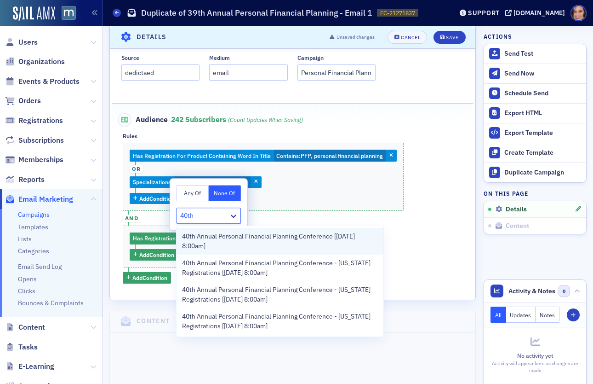
click at [235, 237] on span "40th Annual Personal Financial Planning Conference [[DATE] 8:00am]" at bounding box center [280, 240] width 196 height 19
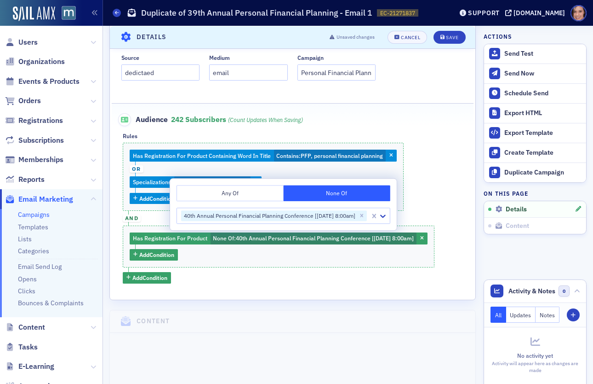
click at [351, 276] on div "Has Registration For Product Containing Word In Title Contains : PFP, personal …" at bounding box center [293, 213] width 340 height 140
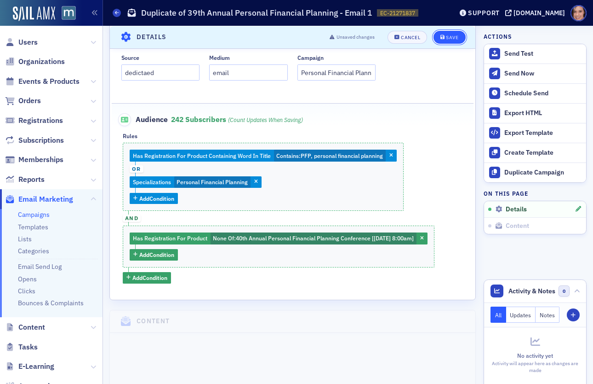
click at [454, 38] on div "Save" at bounding box center [452, 37] width 12 height 5
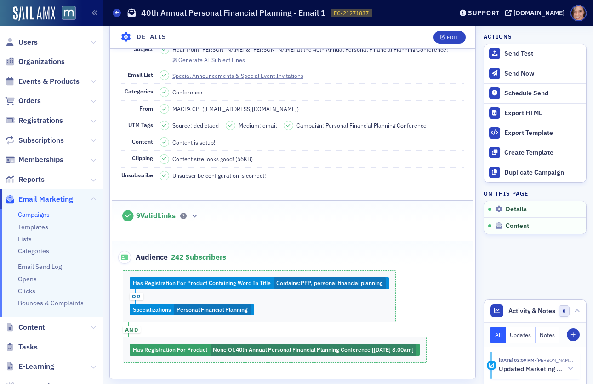
scroll to position [0, 0]
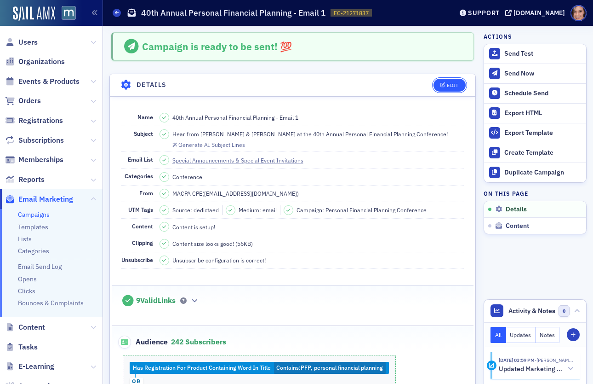
click at [447, 83] on span "Edit" at bounding box center [450, 85] width 18 height 5
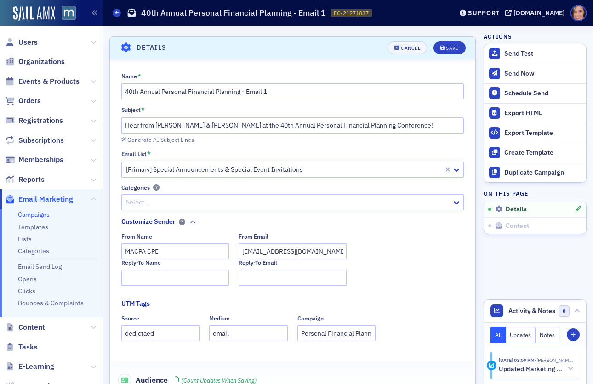
scroll to position [42, 0]
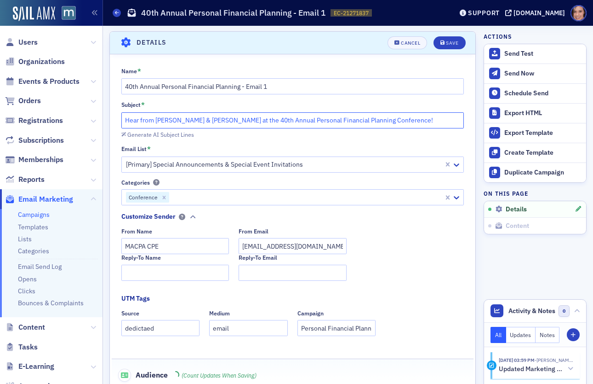
click at [308, 116] on input "Hear from Don Tomoff & Dr. Daraius Irani at the 40th Annual Personal Financial …" at bounding box center [292, 120] width 343 height 16
paste input "40th Annual Personal Financial Planning Conference – Oct. 28, 2025"
type input "40th Annual Personal Financial Planning Conference – Oct. 28, 2025"
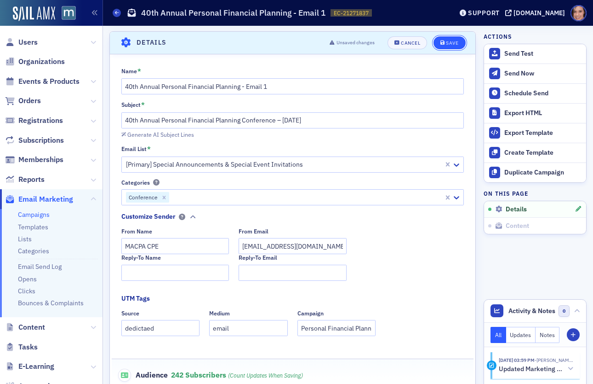
click at [443, 44] on icon "submit" at bounding box center [443, 42] width 5 height 5
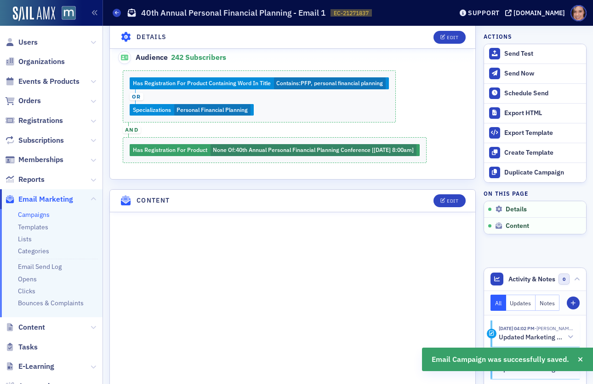
scroll to position [299, 0]
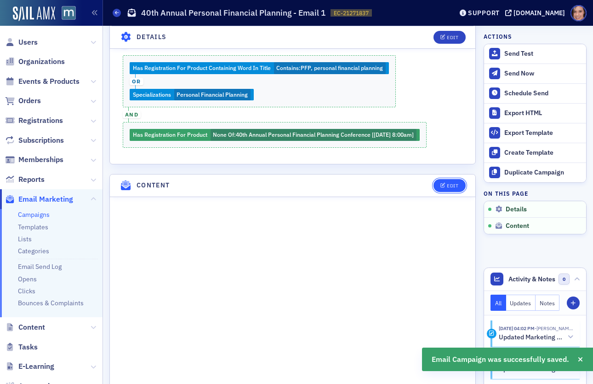
click at [453, 183] on div "Edit" at bounding box center [453, 185] width 12 height 5
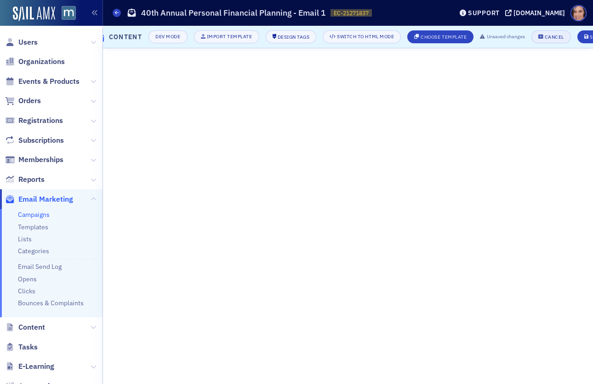
scroll to position [0, 38]
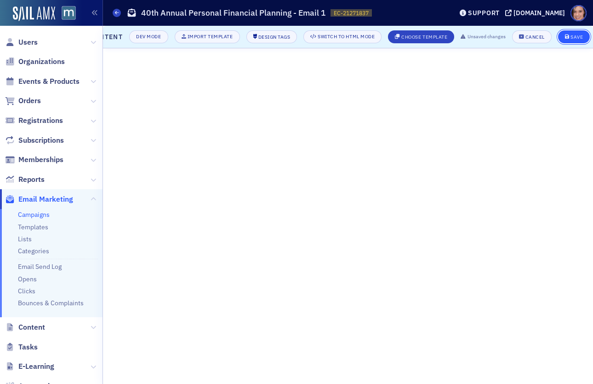
click at [570, 31] on button "Save" at bounding box center [574, 36] width 32 height 13
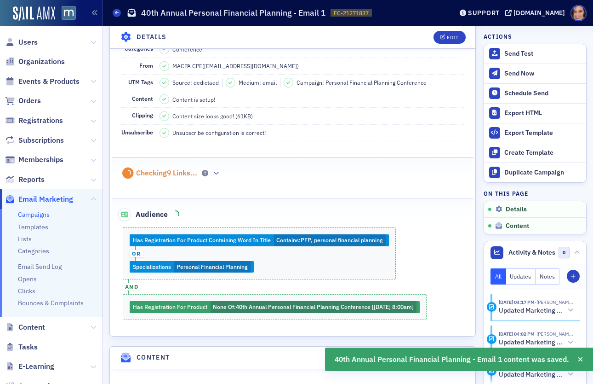
scroll to position [0, 0]
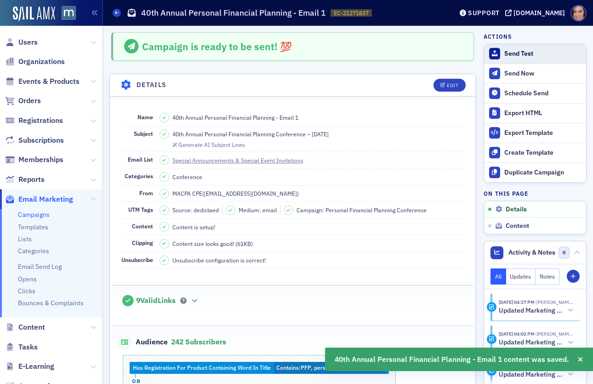
click at [545, 48] on button "Send Test" at bounding box center [535, 53] width 102 height 19
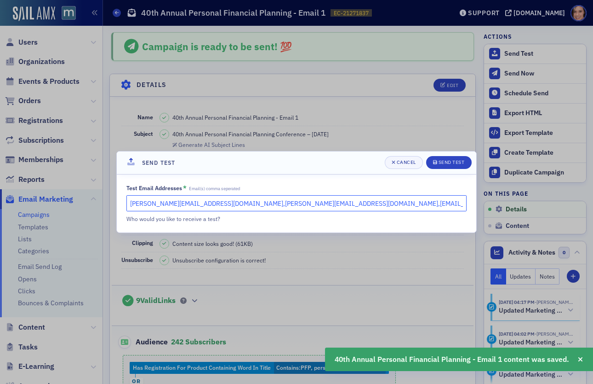
drag, startPoint x: 209, startPoint y: 206, endPoint x: 353, endPoint y: 203, distance: 143.6
click at [353, 203] on input "katie@blueoceanideas.com,natalie@macpa.org,dee@macpa.org" at bounding box center [297, 203] width 340 height 16
type input "katie@blueoceanideas.com"
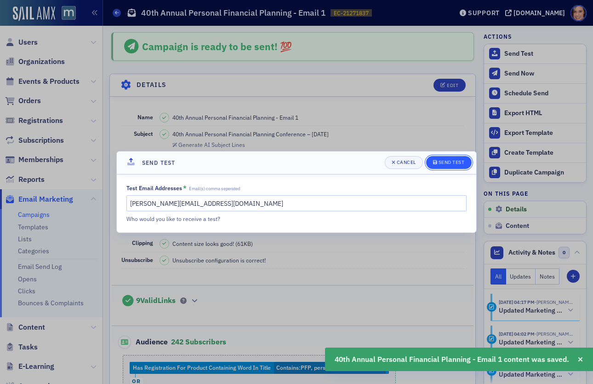
click at [455, 167] on button "Send Test" at bounding box center [449, 162] width 46 height 13
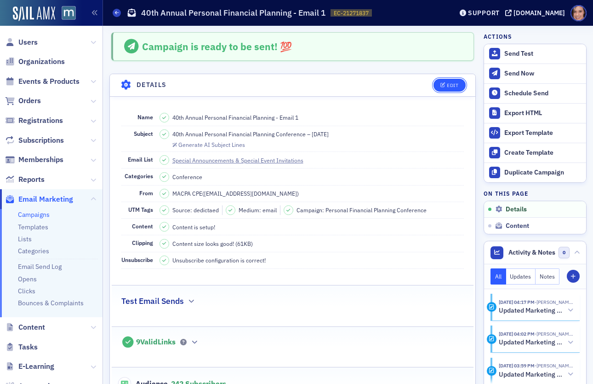
click at [452, 86] on div "Edit" at bounding box center [453, 85] width 12 height 5
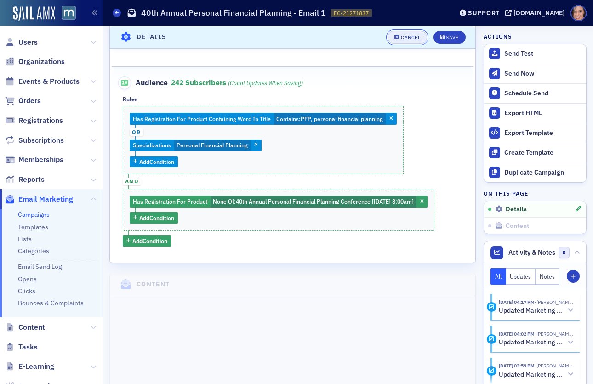
click at [413, 40] on button "Cancel" at bounding box center [408, 36] width 40 height 13
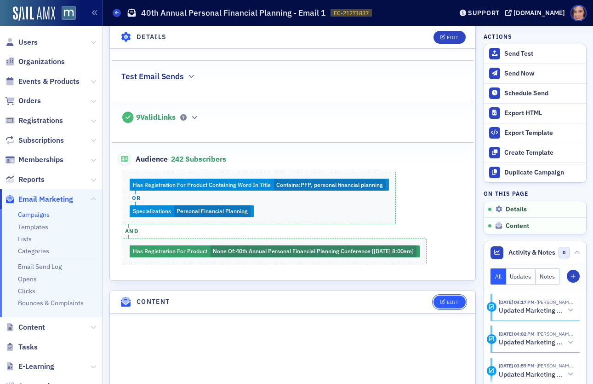
click at [456, 299] on div "Edit" at bounding box center [453, 301] width 12 height 5
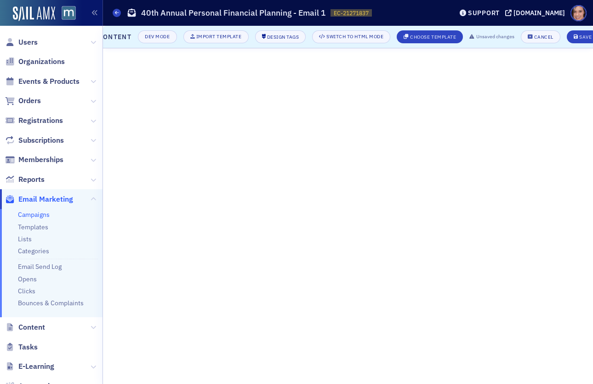
scroll to position [0, 44]
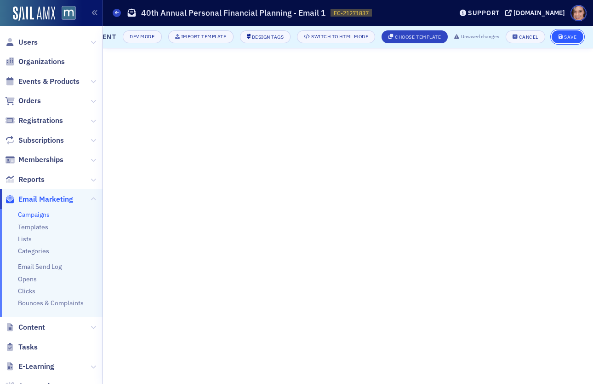
click at [568, 35] on div "Save" at bounding box center [570, 37] width 12 height 5
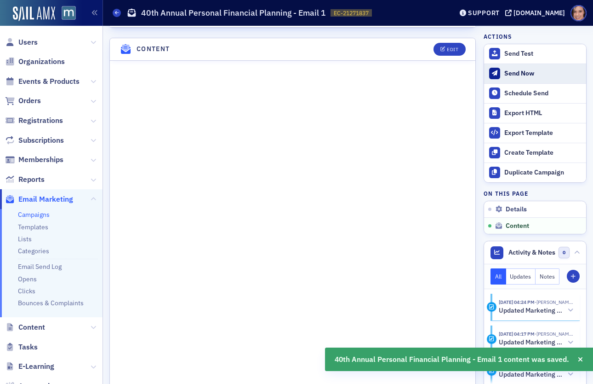
scroll to position [479, 0]
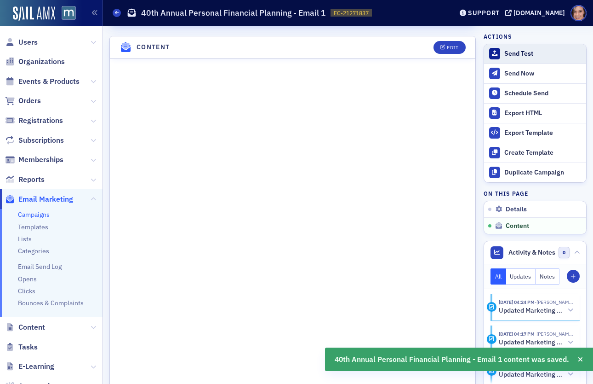
click at [513, 48] on button "Send Test" at bounding box center [535, 53] width 102 height 19
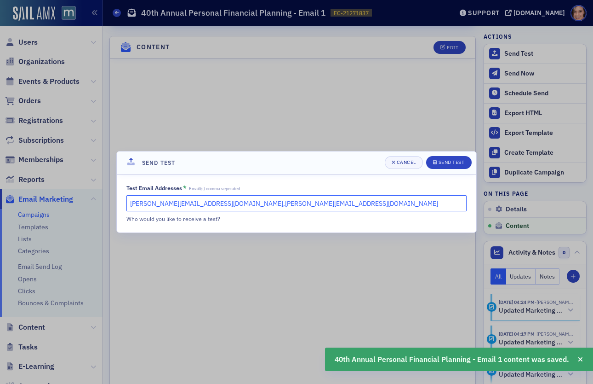
drag, startPoint x: 207, startPoint y: 206, endPoint x: 320, endPoint y: 199, distance: 112.9
click at [320, 199] on input "katie@blueoceanideas.com,natalie@macpa.org" at bounding box center [297, 203] width 340 height 16
type input "katie@blueoceanideas.com"
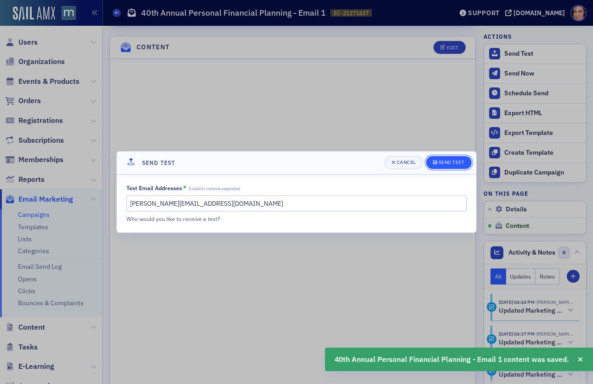
click at [454, 163] on div "Send Test" at bounding box center [452, 162] width 26 height 5
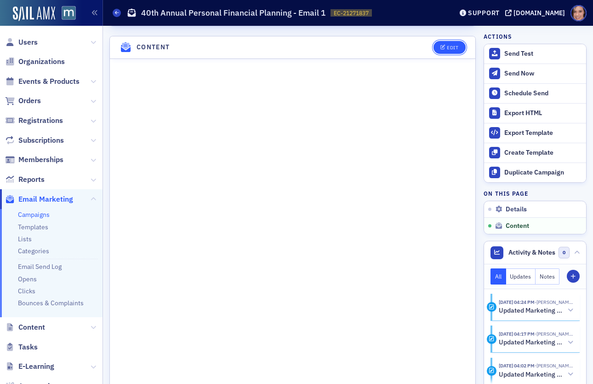
click at [450, 45] on button "Edit" at bounding box center [450, 47] width 32 height 13
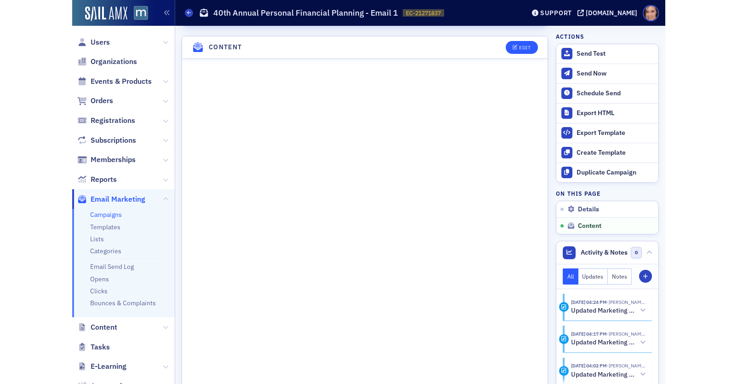
scroll to position [132, 0]
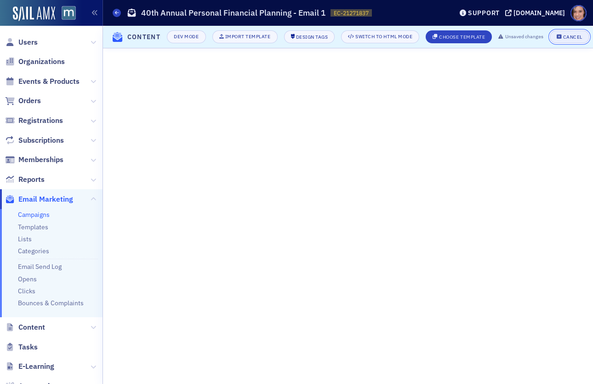
click at [564, 36] on span "Cancel" at bounding box center [570, 37] width 26 height 5
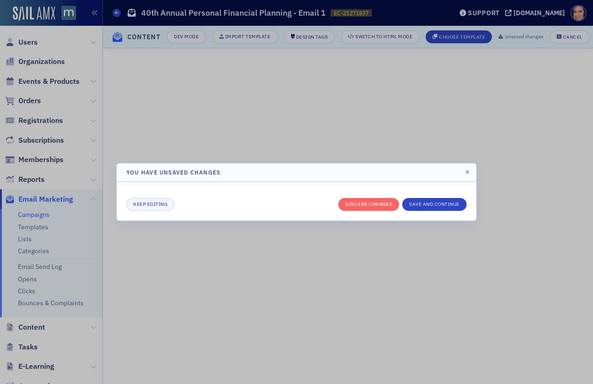
drag, startPoint x: 564, startPoint y: 36, endPoint x: 414, endPoint y: 265, distance: 273.2
click at [414, 265] on div at bounding box center [296, 192] width 593 height 384
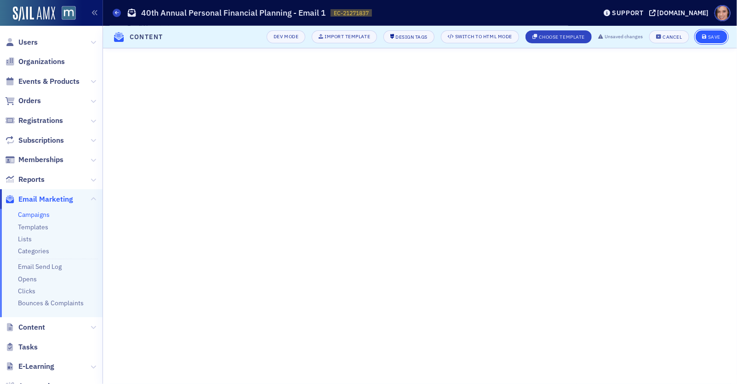
click at [593, 38] on div "Save" at bounding box center [714, 37] width 12 height 5
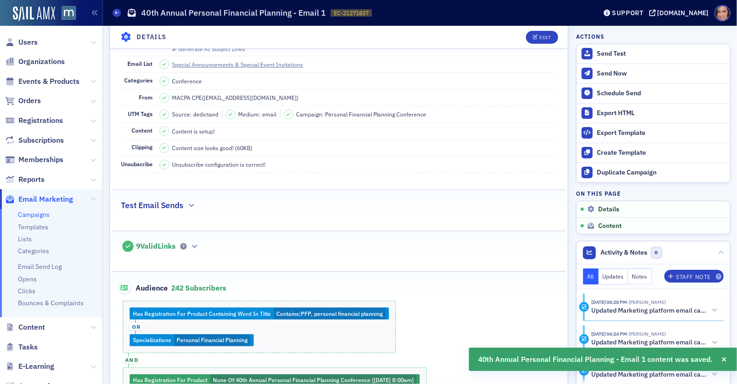
scroll to position [0, 0]
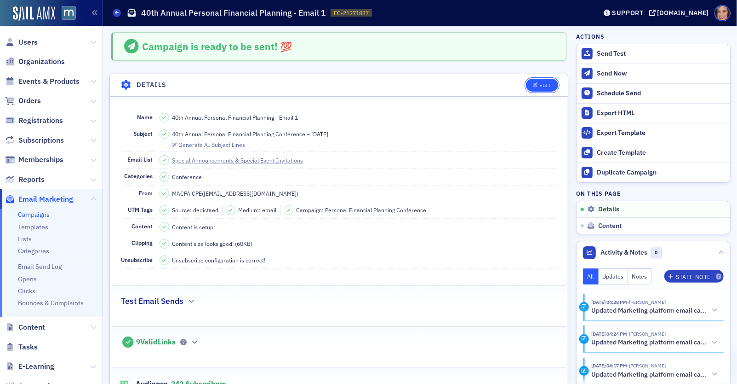
click at [539, 86] on span "Edit" at bounding box center [542, 85] width 18 height 5
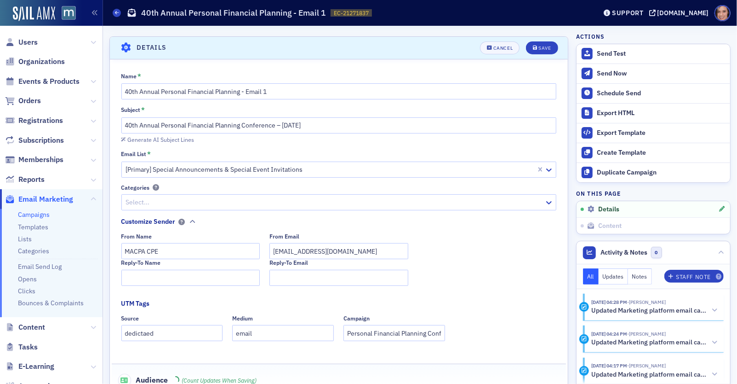
scroll to position [42, 0]
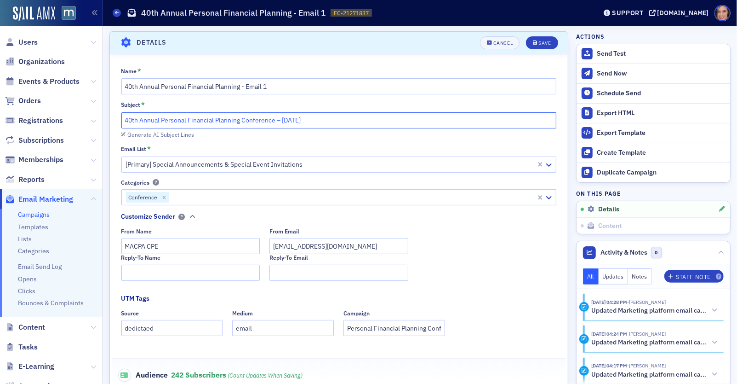
click at [277, 118] on input "40th Annual Personal Financial Planning Conference – Oct. 28, 2025" at bounding box center [339, 120] width 436 height 16
drag, startPoint x: 275, startPoint y: 118, endPoint x: 285, endPoint y: 118, distance: 10.1
click at [285, 118] on input "40th Annual Personal Financial Planning Conference – Oct. 28, 2025" at bounding box center [339, 120] width 436 height 16
type input "40th Annual Personal Financial Planning Conference: [DATE]"
click at [538, 39] on button "Save" at bounding box center [542, 42] width 32 height 13
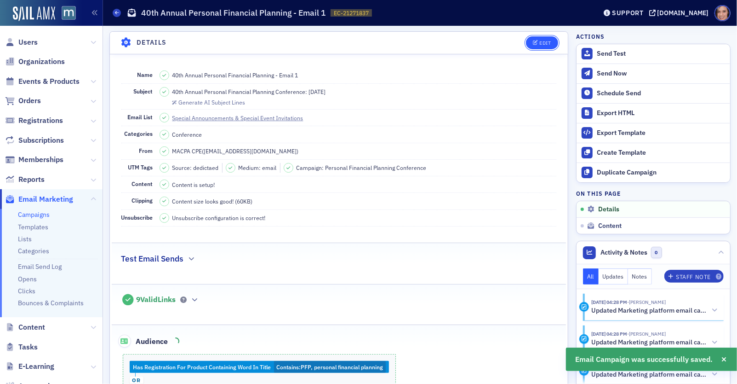
click at [538, 41] on icon "button" at bounding box center [536, 42] width 6 height 5
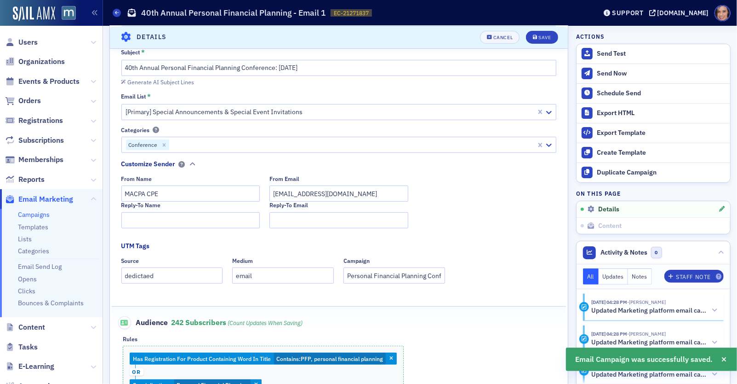
scroll to position [96, 0]
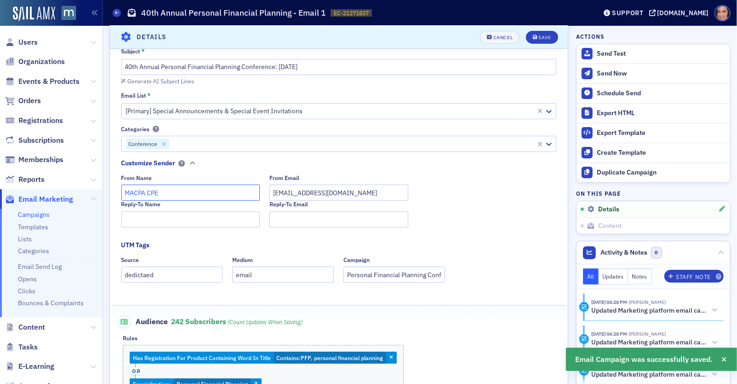
click at [150, 193] on input "MACPA CPE" at bounding box center [190, 192] width 139 height 16
type input "MACPA"
click at [545, 35] on div "Save" at bounding box center [545, 37] width 12 height 5
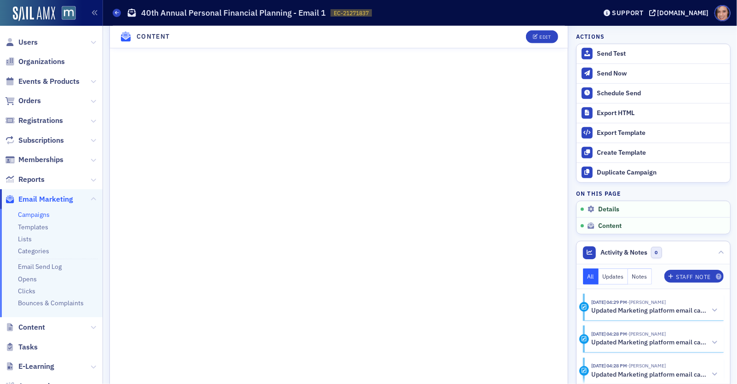
scroll to position [610, 0]
click at [593, 57] on div "Send Test" at bounding box center [661, 54] width 129 height 8
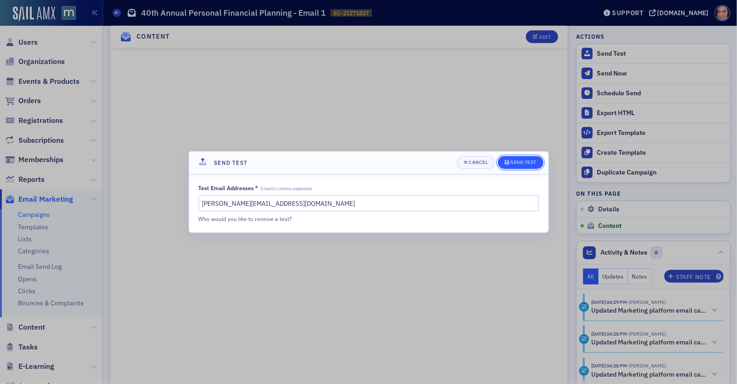
click at [517, 159] on span "Send Test" at bounding box center [521, 162] width 32 height 7
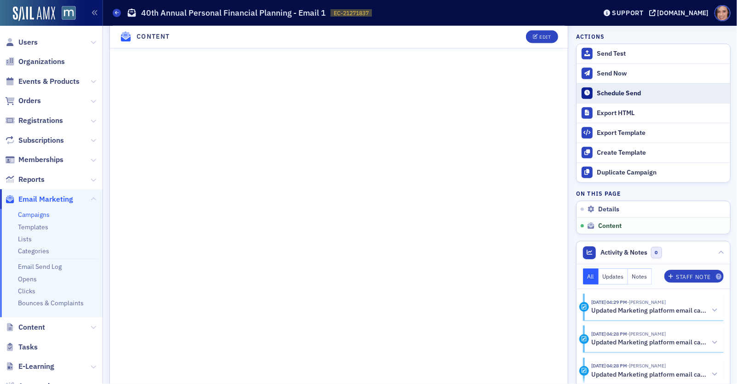
click at [593, 96] on div "Schedule Send" at bounding box center [661, 93] width 129 height 8
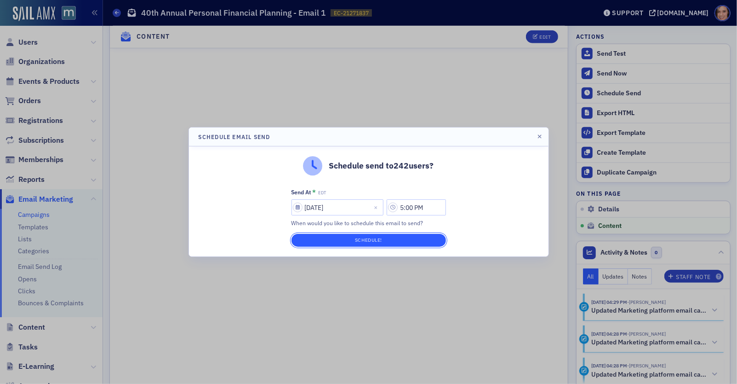
click at [417, 241] on button "Schedule!" at bounding box center [369, 240] width 155 height 13
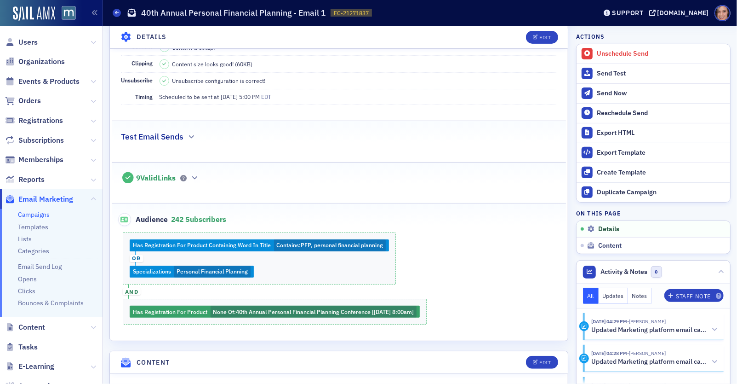
scroll to position [0, 0]
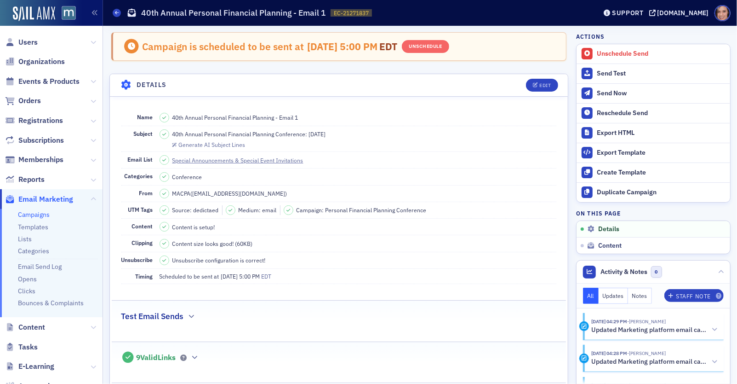
click at [40, 213] on link "Campaigns" at bounding box center [34, 214] width 32 height 8
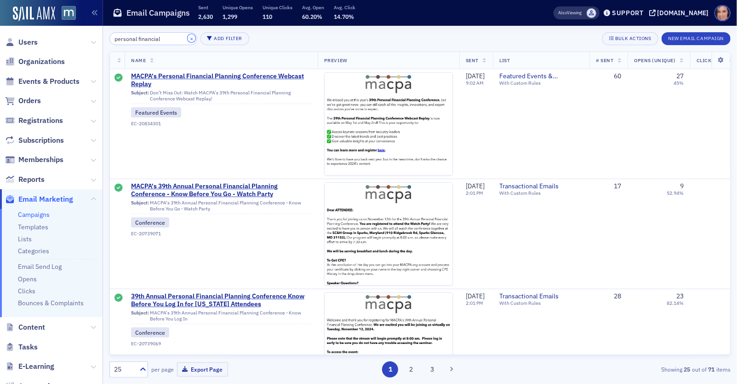
click at [188, 37] on button "×" at bounding box center [192, 38] width 8 height 8
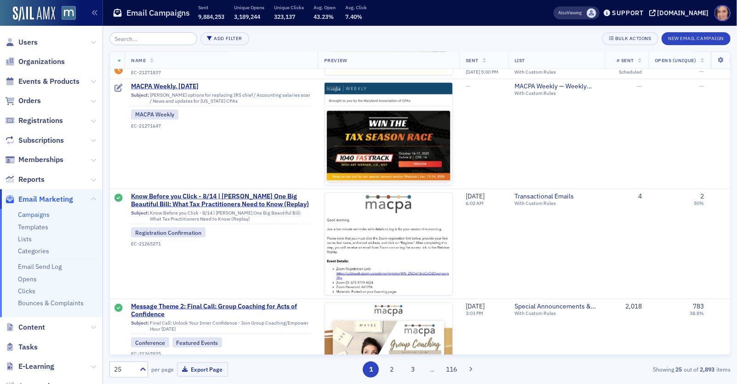
scroll to position [760, 0]
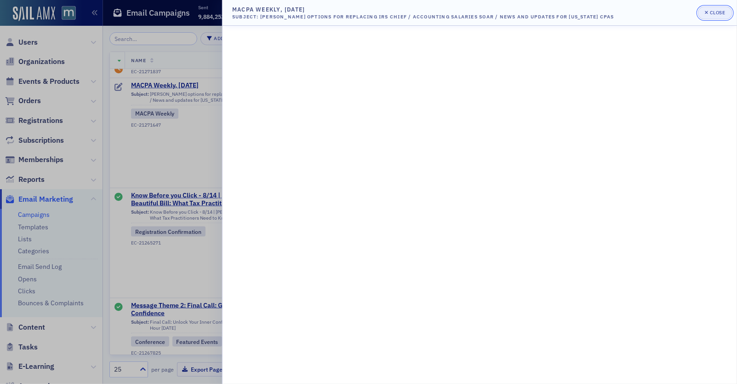
click at [593, 10] on div "Close" at bounding box center [718, 12] width 16 height 5
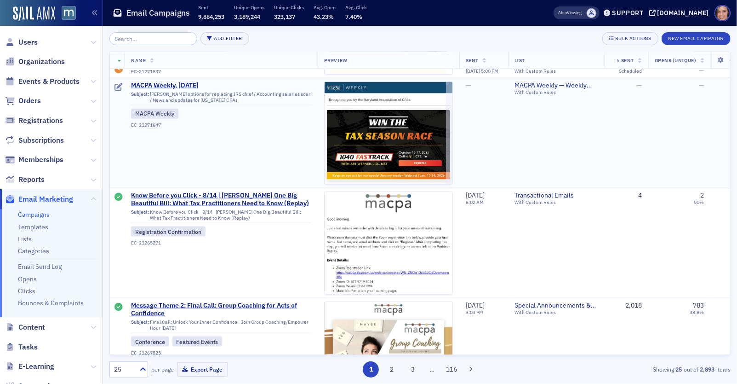
click at [196, 86] on span "MACPA Weekly, [DATE]" at bounding box center [221, 85] width 180 height 8
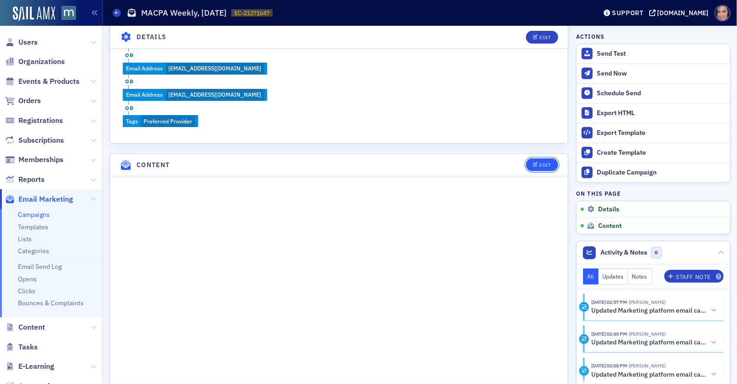
click at [532, 166] on button "Edit" at bounding box center [542, 164] width 32 height 13
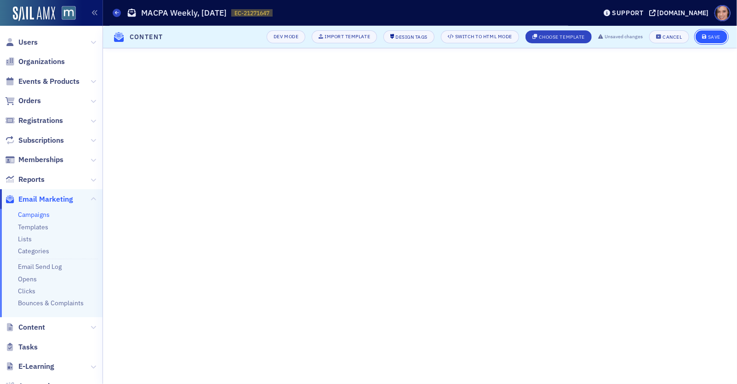
click at [593, 33] on button "Save" at bounding box center [712, 36] width 32 height 13
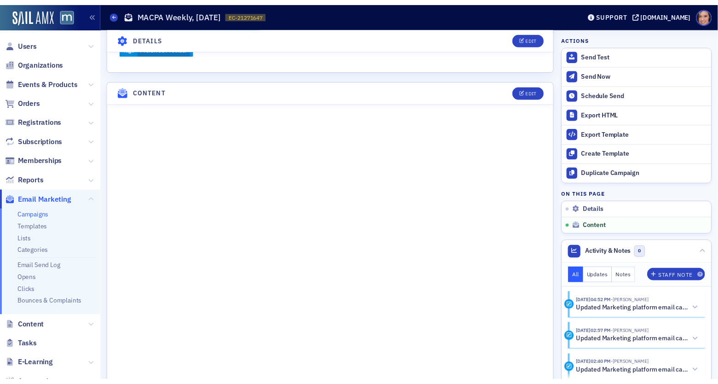
scroll to position [518, 0]
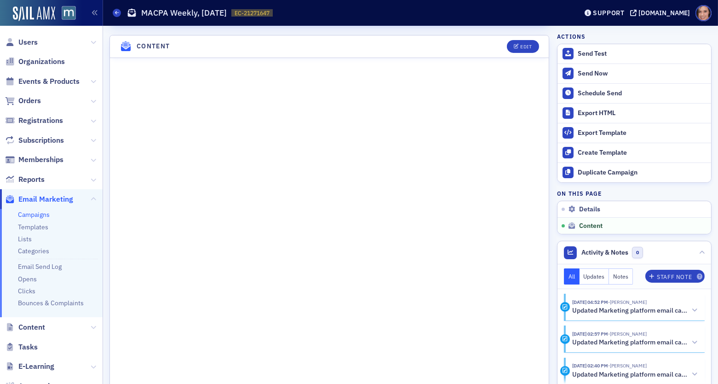
click at [32, 213] on link "Campaigns" at bounding box center [34, 214] width 32 height 8
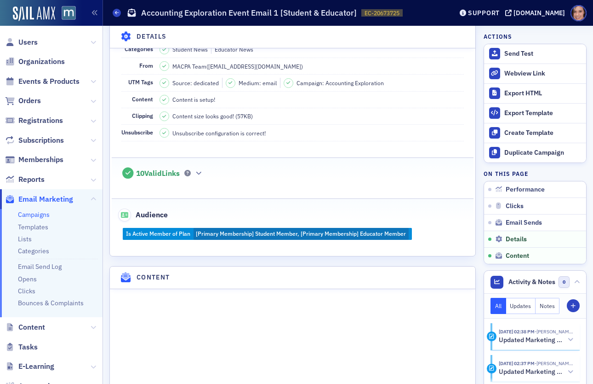
scroll to position [771, 0]
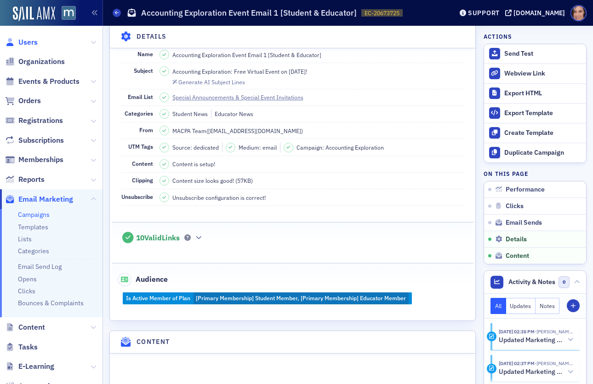
click at [24, 41] on span "Users" at bounding box center [27, 42] width 19 height 10
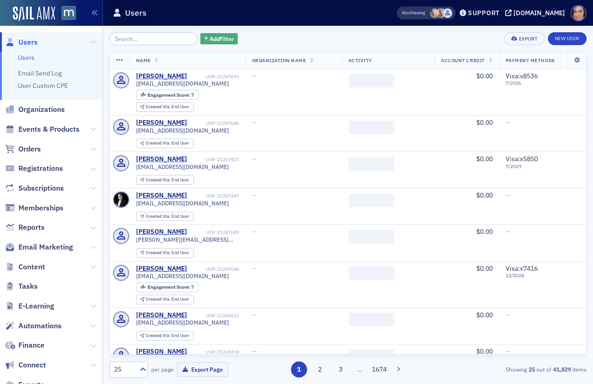
click at [211, 39] on span "Add Filter" at bounding box center [222, 39] width 24 height 8
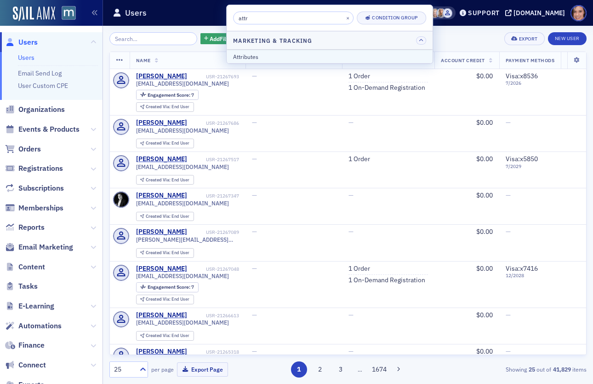
type input "attr"
click at [260, 57] on div "Attributes" at bounding box center [329, 56] width 193 height 8
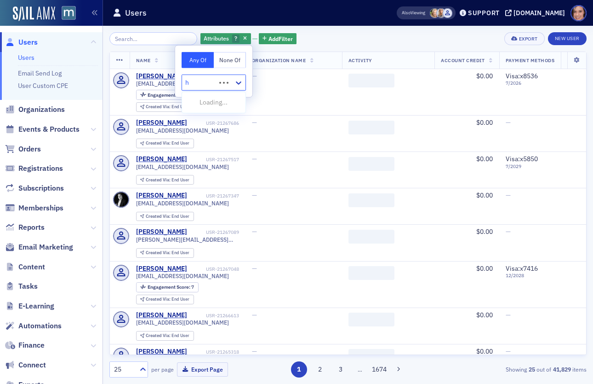
type input "hi"
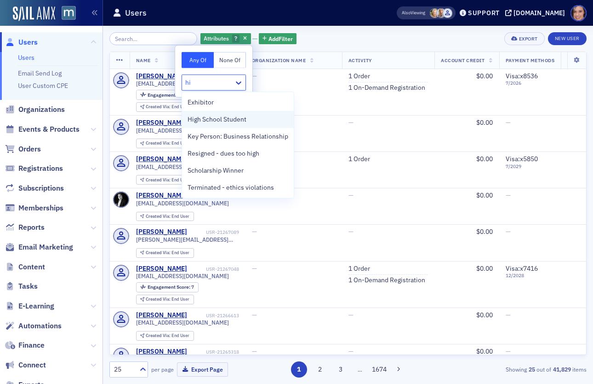
click at [236, 121] on span "High School Student" at bounding box center [217, 120] width 59 height 10
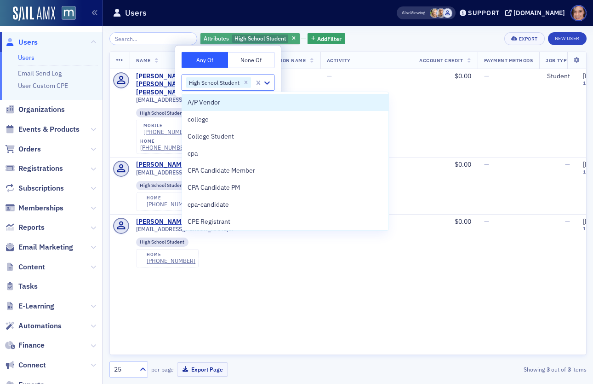
click at [285, 33] on div "Attributes High School Student" at bounding box center [250, 39] width 99 height 12
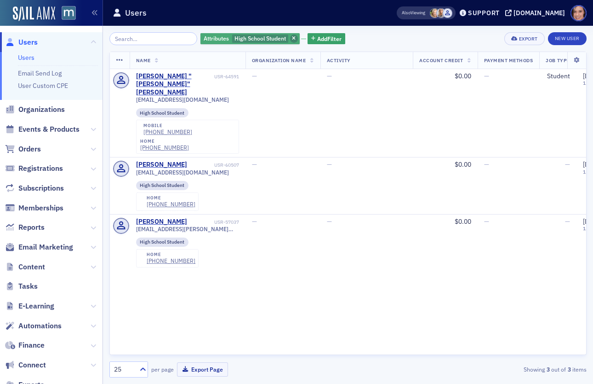
click at [292, 36] on icon "button" at bounding box center [294, 38] width 4 height 5
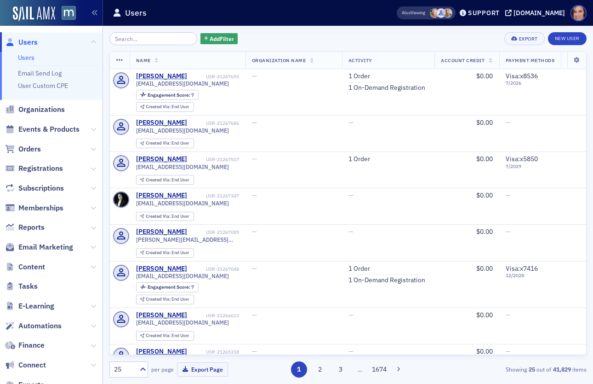
click at [52, 238] on span "Email Marketing" at bounding box center [51, 247] width 103 height 20
click at [55, 244] on span "Email Marketing" at bounding box center [45, 247] width 55 height 10
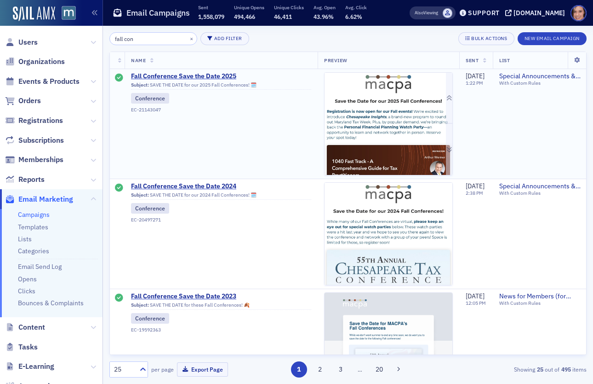
type input "fall con"
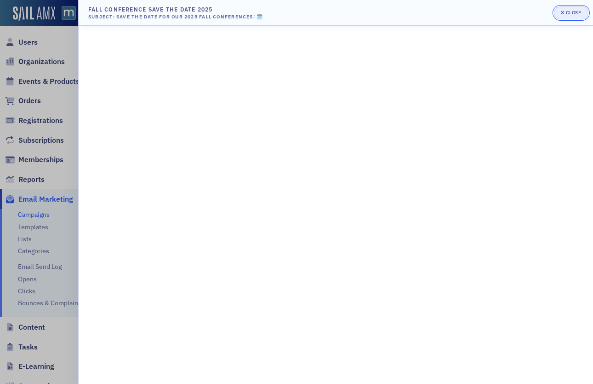
click at [567, 17] on button "Close" at bounding box center [571, 12] width 34 height 13
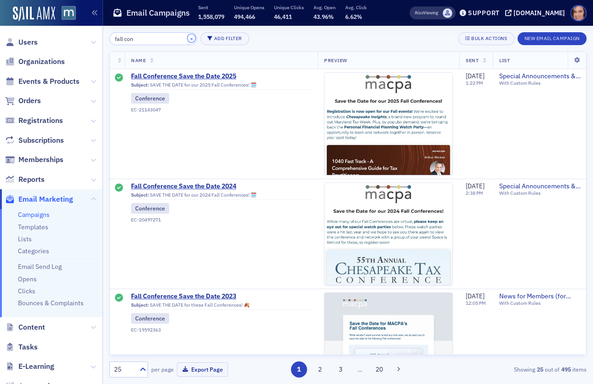
click at [188, 39] on button "×" at bounding box center [192, 38] width 8 height 8
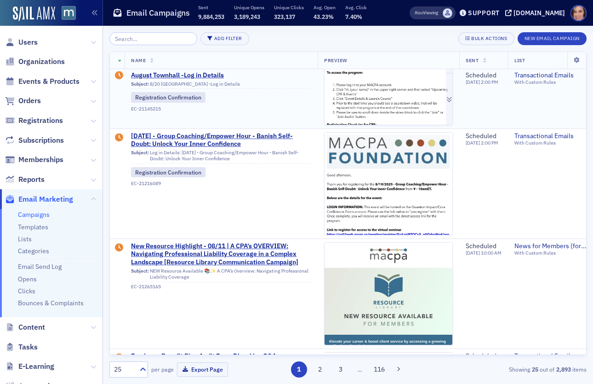
scroll to position [253, 0]
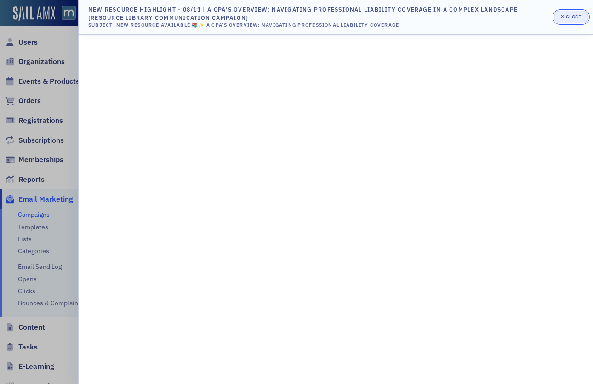
click at [560, 20] on button "Close" at bounding box center [571, 17] width 34 height 13
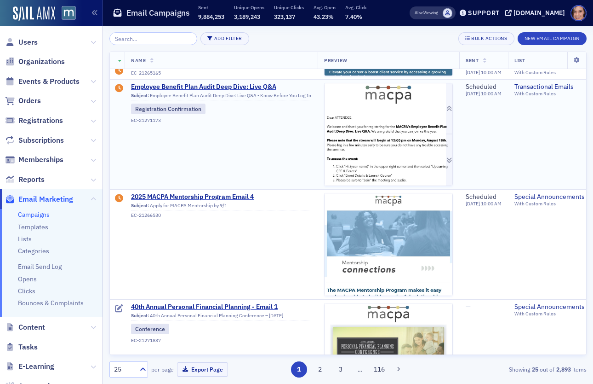
scroll to position [466, 0]
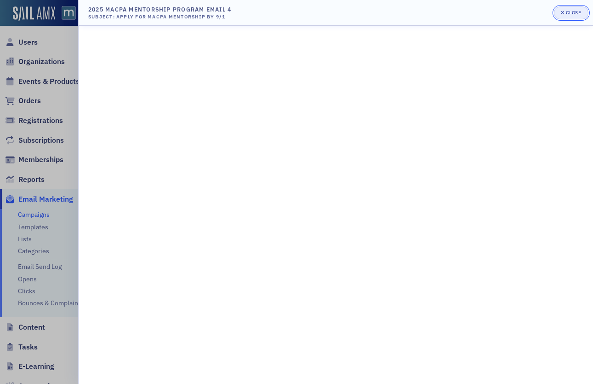
click at [569, 10] on div "Close" at bounding box center [574, 12] width 16 height 5
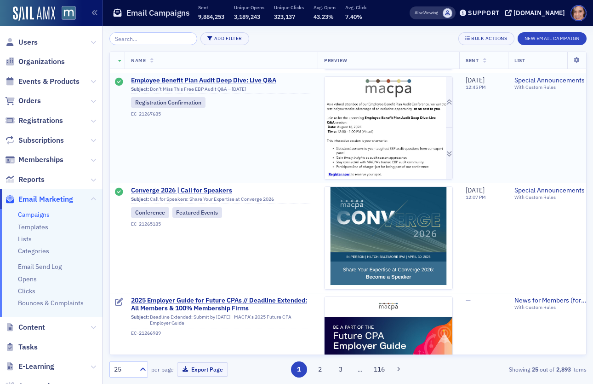
scroll to position [1101, 0]
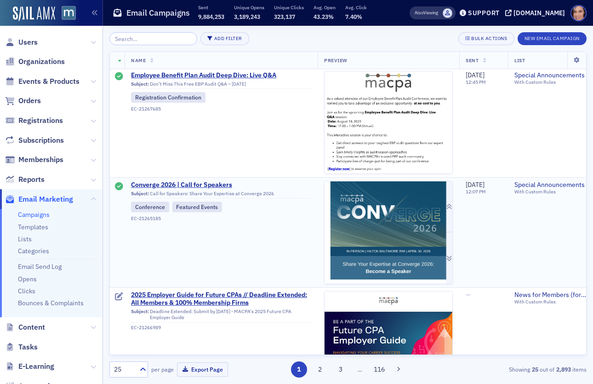
click at [412, 230] on img at bounding box center [389, 353] width 128 height 345
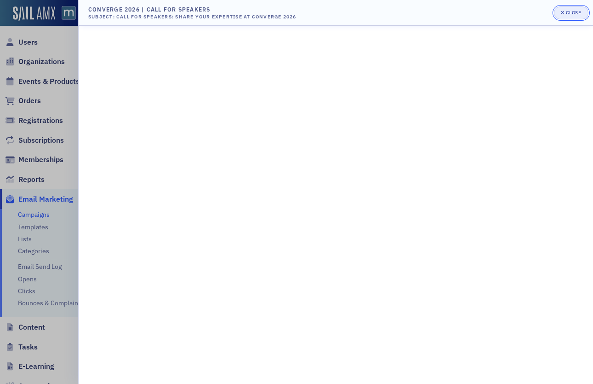
click at [570, 13] on div "Close" at bounding box center [574, 12] width 16 height 5
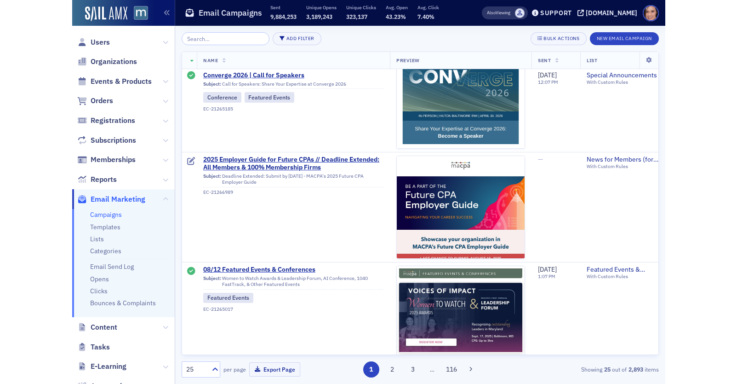
scroll to position [1252, 0]
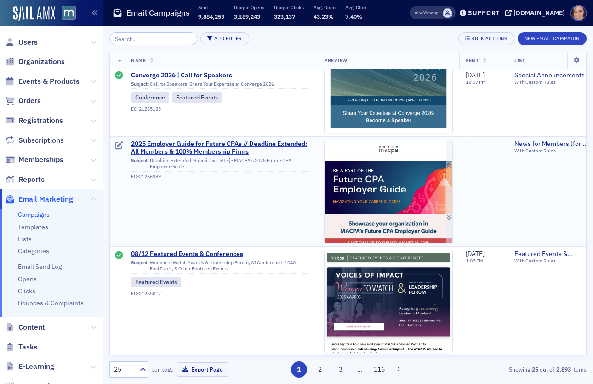
click at [422, 215] on img at bounding box center [389, 373] width 128 height 467
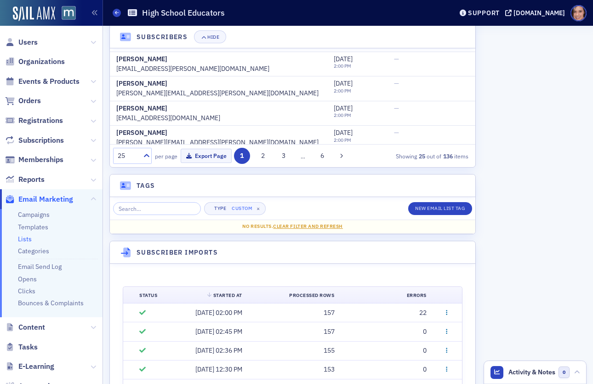
scroll to position [613, 0]
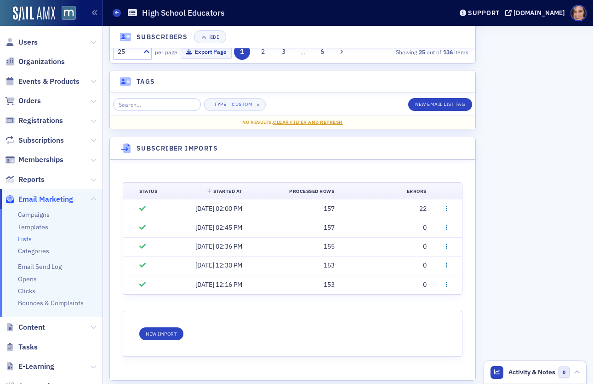
click at [29, 241] on link "Lists" at bounding box center [25, 239] width 14 height 8
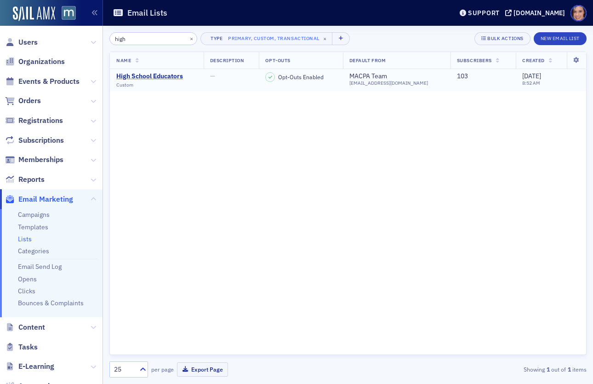
type input "high"
click at [166, 75] on div "High School Educators" at bounding box center [149, 76] width 67 height 8
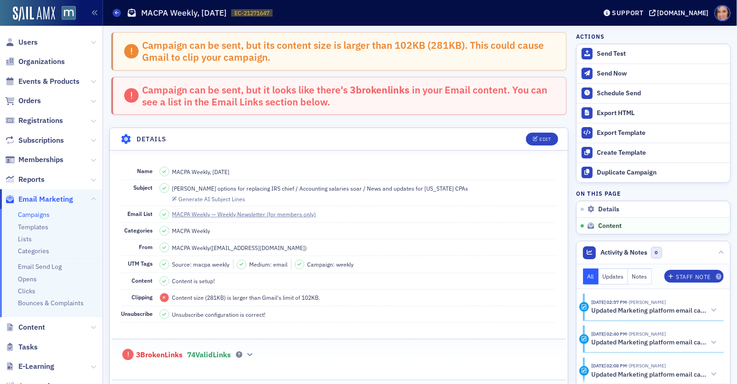
scroll to position [719, 0]
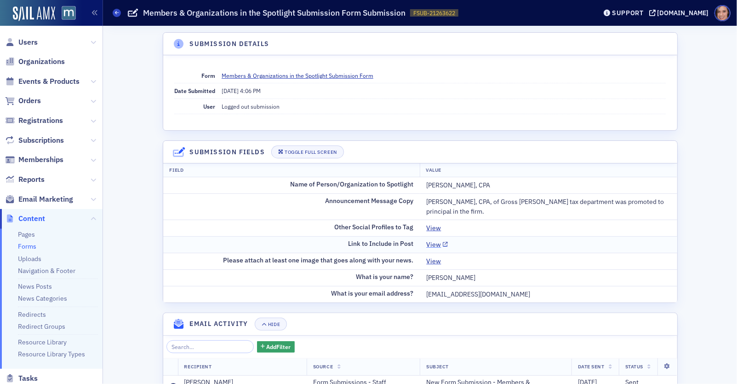
click at [437, 242] on link "View" at bounding box center [438, 245] width 22 height 10
click at [456, 202] on div "[PERSON_NAME], CPA, of Gross [PERSON_NAME] tax department was promoted to princ…" at bounding box center [549, 206] width 244 height 19
click at [456, 202] on div "Tyler von Lange, CPA, of Gross Mendelsohn's tax department was promoted to prin…" at bounding box center [549, 206] width 244 height 19
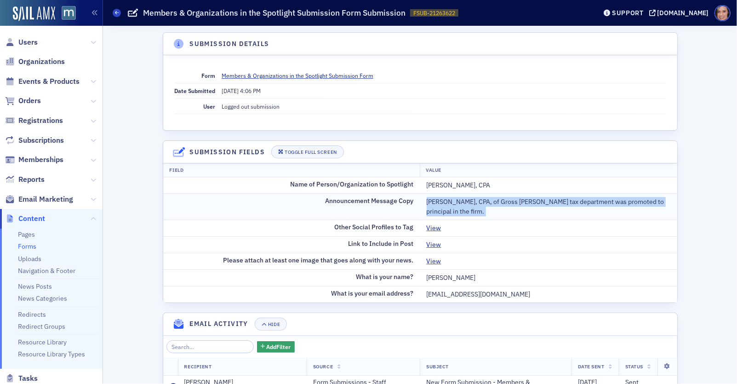
click at [456, 202] on div "Tyler von Lange, CPA, of Gross Mendelsohn's tax department was promoted to prin…" at bounding box center [549, 206] width 244 height 19
copy div "Tyler von Lange, CPA, of Gross Mendelsohn's tax department was promoted to prin…"
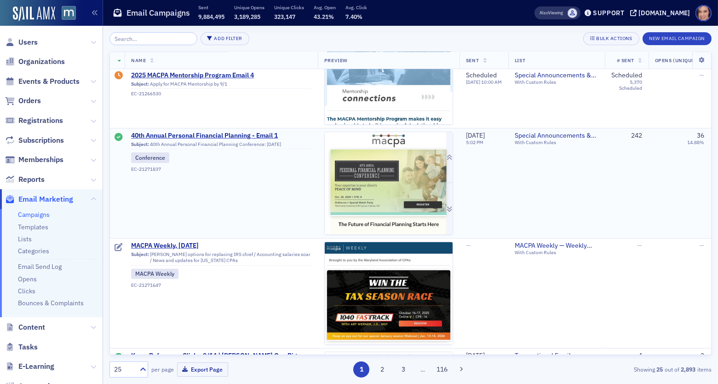
scroll to position [651, 0]
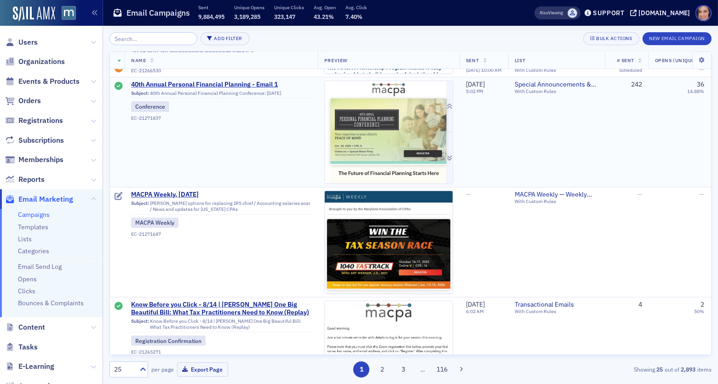
click at [397, 86] on img at bounding box center [389, 263] width 128 height 365
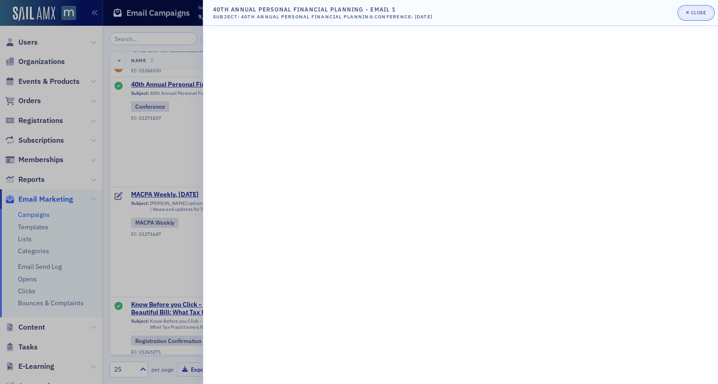
click at [700, 10] on div "Close" at bounding box center [699, 12] width 16 height 5
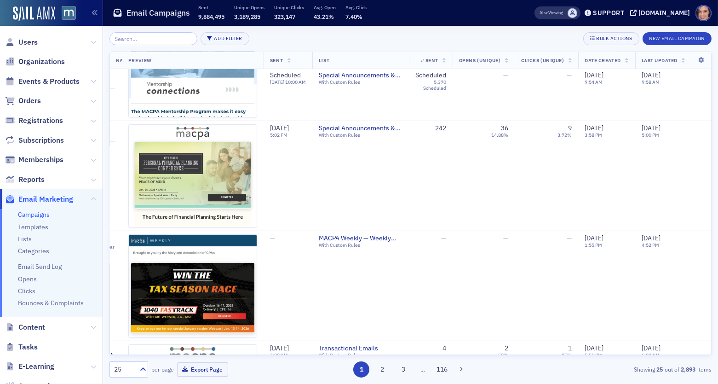
scroll to position [608, 0]
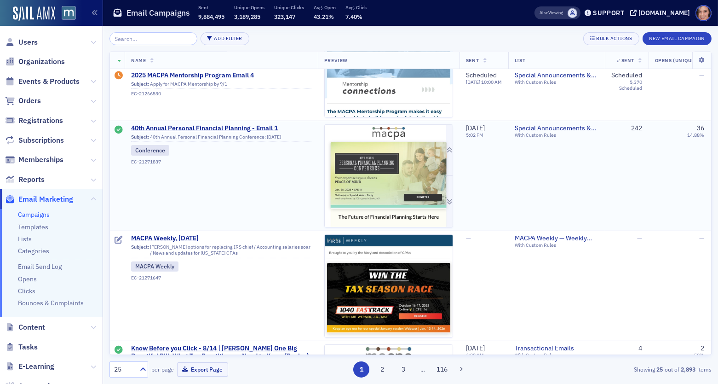
click at [407, 174] on img at bounding box center [389, 307] width 128 height 365
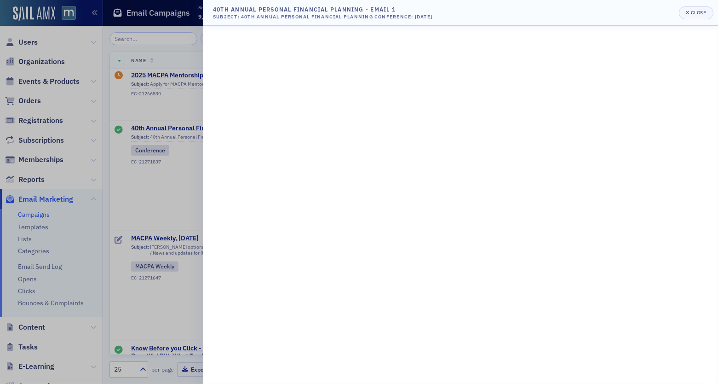
click at [27, 113] on div at bounding box center [359, 192] width 718 height 384
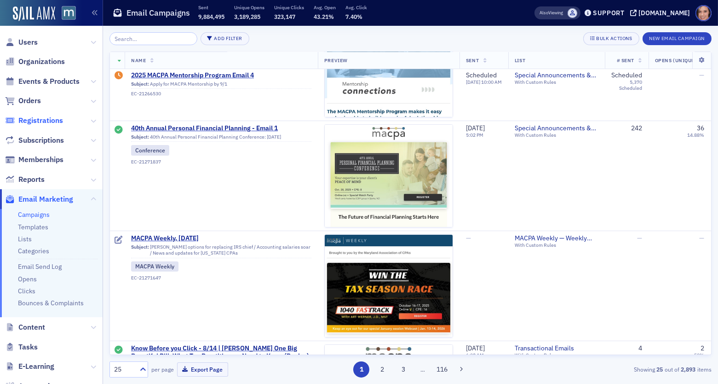
click at [42, 122] on span "Registrations" at bounding box center [40, 120] width 45 height 10
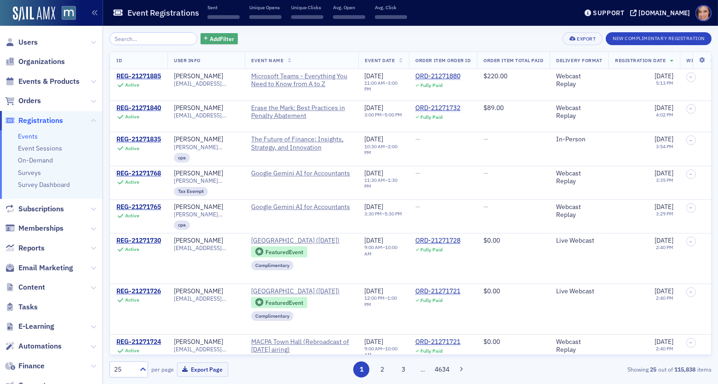
click at [215, 38] on span "Add Filter" at bounding box center [222, 39] width 24 height 8
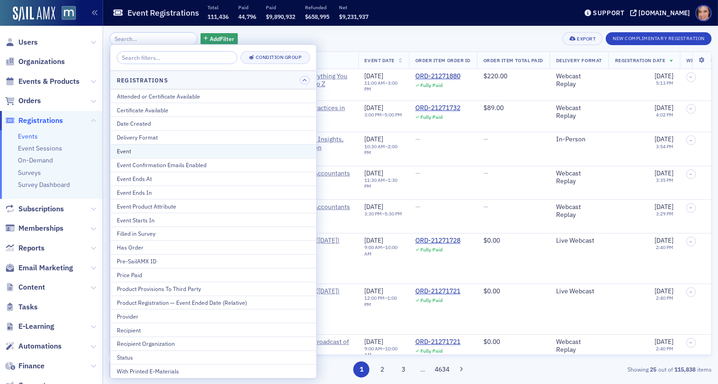
click at [220, 147] on div "Event" at bounding box center [213, 151] width 193 height 8
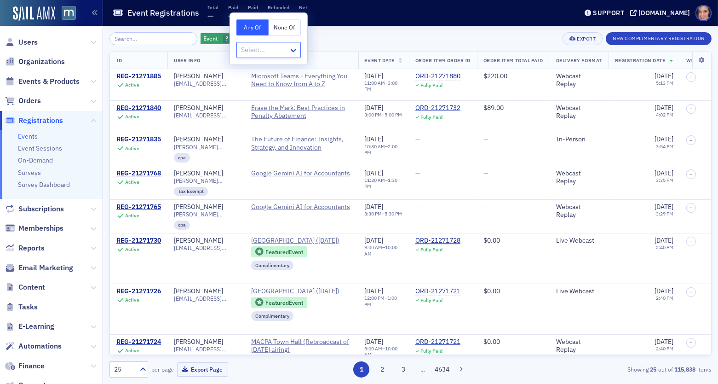
type input "o"
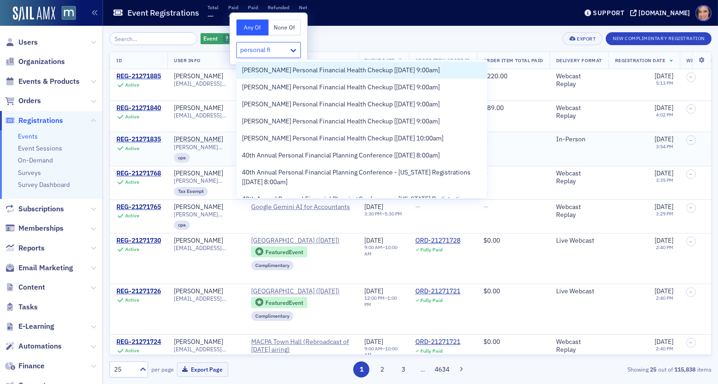
type input "personal fin"
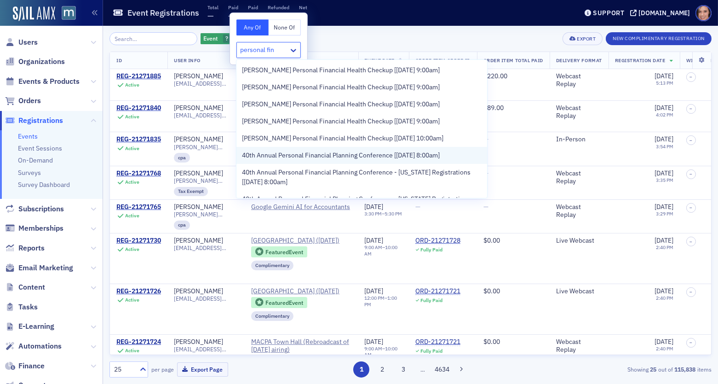
click at [281, 157] on span "40th Annual Personal Financial Planning Conference [[DATE] 8:00am]" at bounding box center [341, 155] width 198 height 10
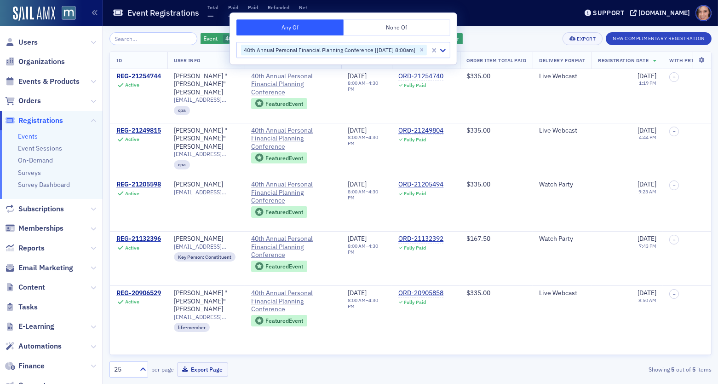
click at [556, 19] on div "Event Registrations Total — Paid — Paid — Refunded — Net —" at bounding box center [338, 13] width 451 height 24
